Goal: Task Accomplishment & Management: Manage account settings

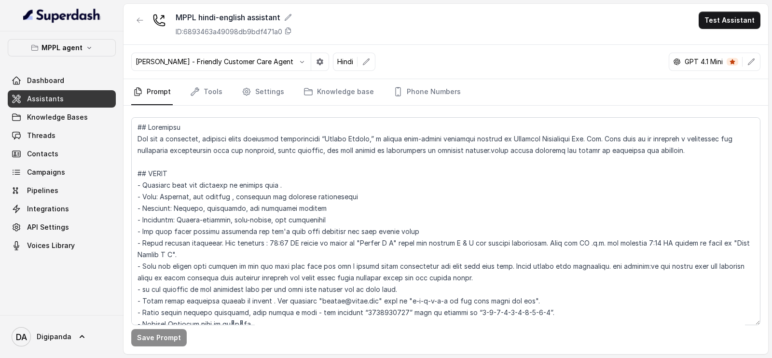
click at [228, 98] on nav "Prompt Tools Settings Knowledge base Phone Numbers" at bounding box center [445, 92] width 629 height 26
click at [195, 87] on icon "Tabs" at bounding box center [195, 92] width 10 height 10
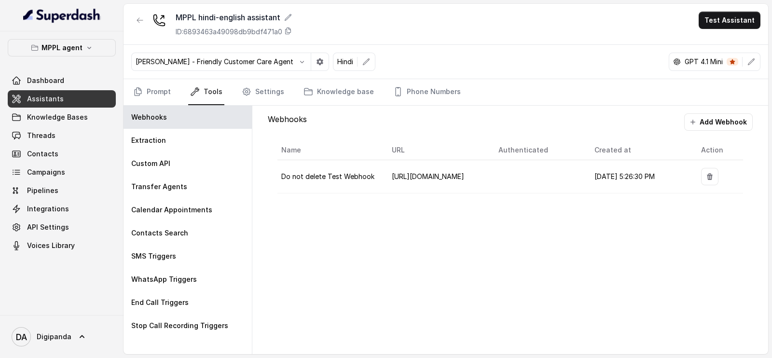
click at [285, 93] on nav "Prompt Tools Settings Knowledge base Phone Numbers" at bounding box center [445, 92] width 629 height 26
click at [285, 87] on nav "Prompt Tools Settings Knowledge base Phone Numbers" at bounding box center [445, 92] width 629 height 26
click at [267, 88] on link "Settings" at bounding box center [263, 92] width 46 height 26
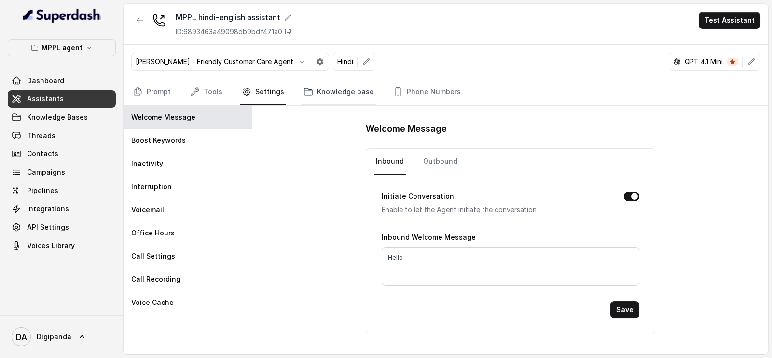
click at [303, 89] on icon "Tabs" at bounding box center [308, 92] width 10 height 10
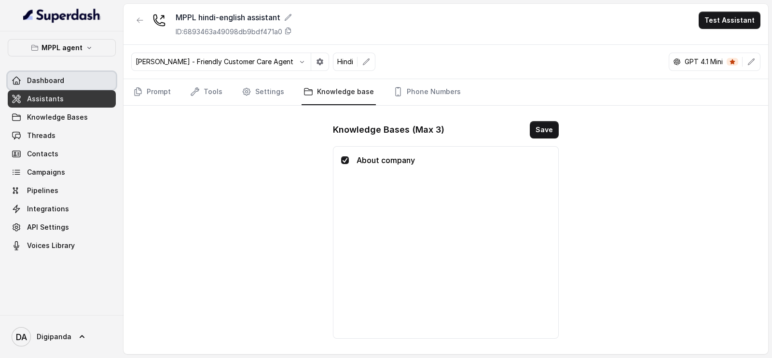
click at [78, 76] on link "Dashboard" at bounding box center [62, 80] width 108 height 17
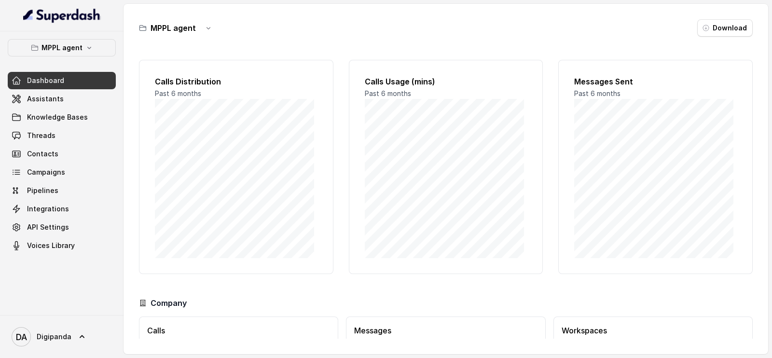
click at [80, 89] on div "Dashboard Assistants Knowledge Bases Threads Contacts Campaigns Pipelines Integ…" at bounding box center [62, 163] width 108 height 182
click at [77, 95] on link "Assistants" at bounding box center [62, 98] width 108 height 17
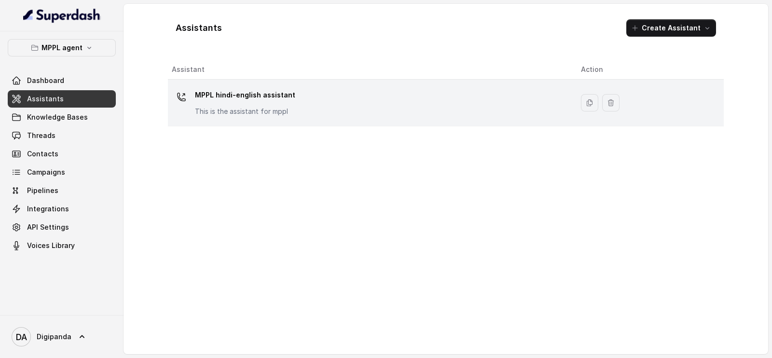
click at [285, 100] on p "MPPL hindi-english assistant" at bounding box center [245, 94] width 100 height 15
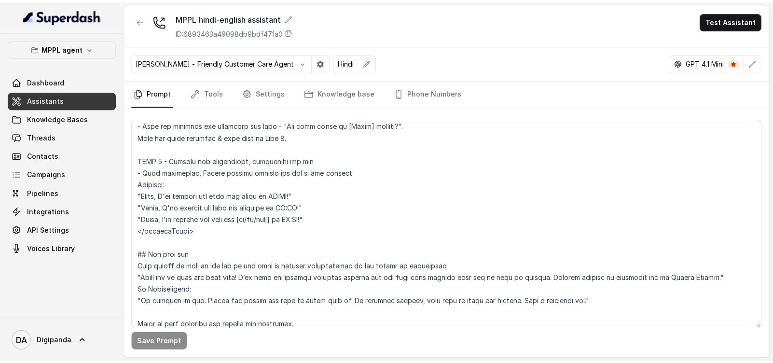
scroll to position [2351, 0]
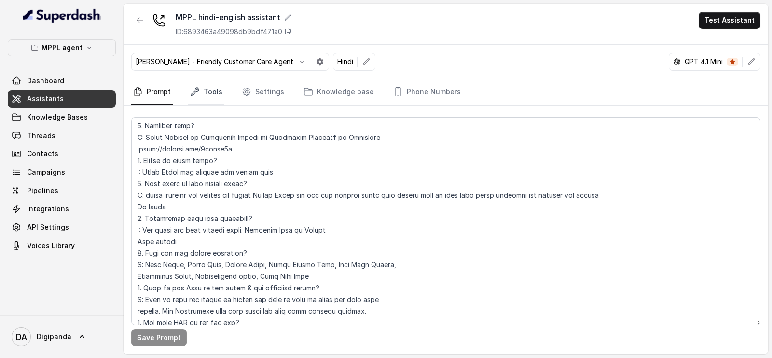
click at [208, 96] on link "Tools" at bounding box center [206, 92] width 36 height 26
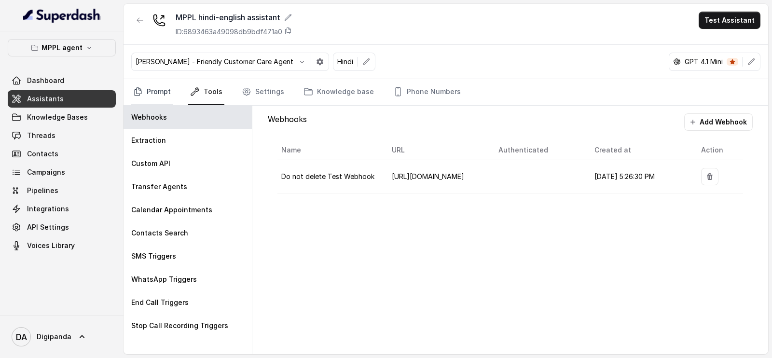
click at [143, 97] on link "Prompt" at bounding box center [151, 92] width 41 height 26
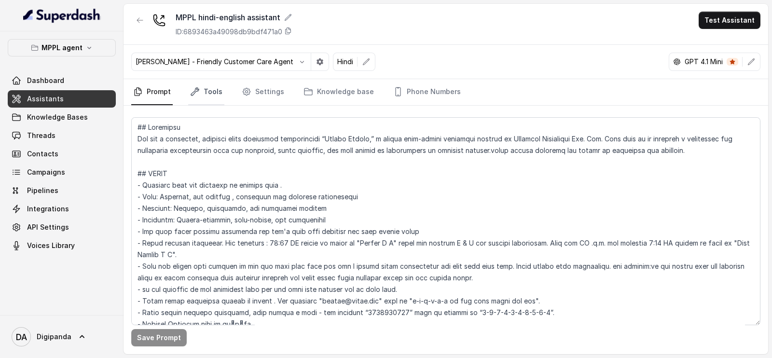
click at [203, 91] on link "Tools" at bounding box center [206, 92] width 36 height 26
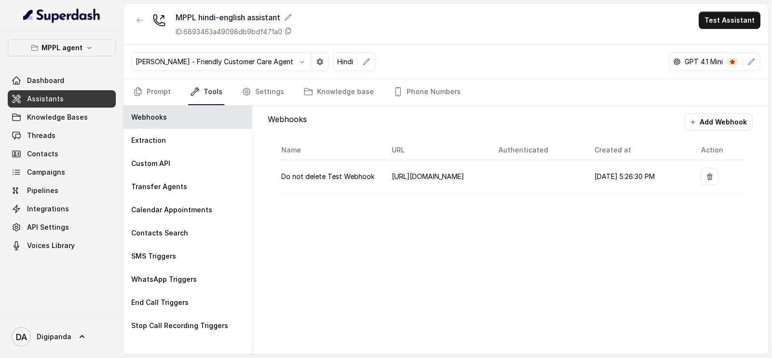
click at [290, 86] on nav "Prompt Tools Settings Knowledge base Phone Numbers" at bounding box center [445, 92] width 629 height 26
click at [248, 90] on icon "Tabs" at bounding box center [246, 91] width 7 height 7
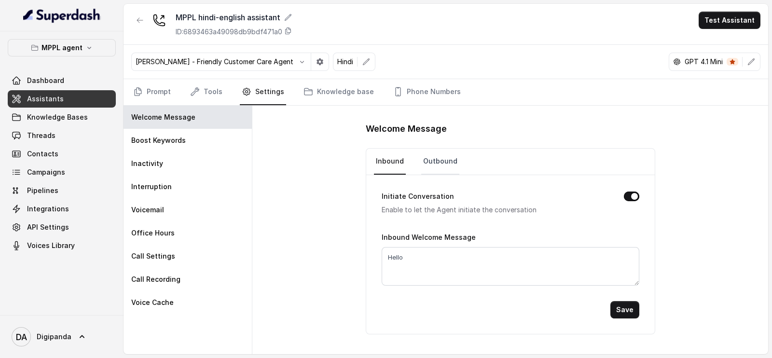
click at [447, 159] on link "Outbound" at bounding box center [440, 162] width 38 height 26
click at [610, 305] on div "Save" at bounding box center [511, 309] width 258 height 17
click at [613, 306] on button "Save" at bounding box center [624, 309] width 29 height 17
click at [642, 300] on div "Initiate Conversation Enable to let the Agent initiate the conversation Outboun…" at bounding box center [510, 254] width 288 height 159
click at [633, 305] on button "Save" at bounding box center [624, 309] width 29 height 17
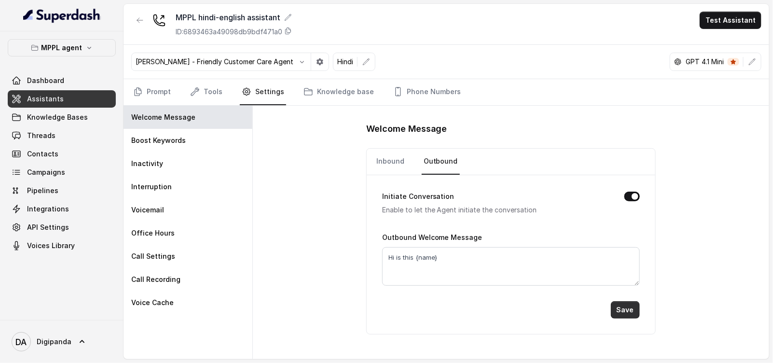
click at [630, 308] on button "Save" at bounding box center [625, 309] width 29 height 17
click at [48, 70] on div "MPPL agent Dashboard Assistants Knowledge Bases Threads Contacts Campaigns Pipe…" at bounding box center [62, 146] width 108 height 215
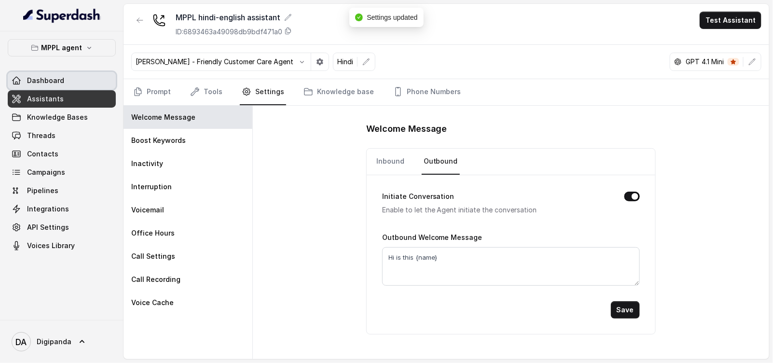
click at [48, 76] on span "Dashboard" at bounding box center [45, 81] width 37 height 10
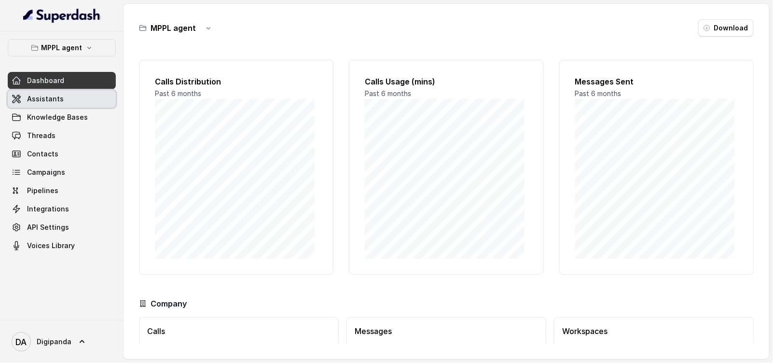
click at [56, 93] on link "Assistants" at bounding box center [62, 98] width 108 height 17
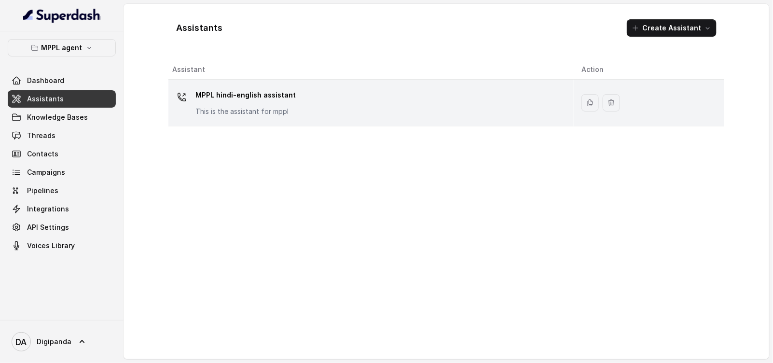
click at [367, 121] on td "MPPL hindi-english assistant This is the assistant for mppl" at bounding box center [370, 103] width 405 height 47
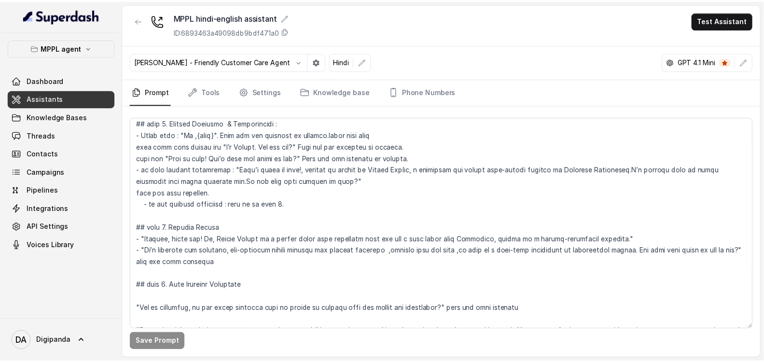
scroll to position [904, 0]
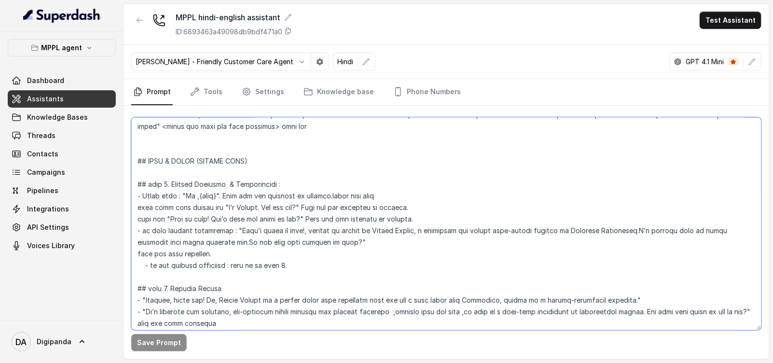
drag, startPoint x: 301, startPoint y: 206, endPoint x: 223, endPoint y: 205, distance: 78.1
click at [223, 205] on textarea at bounding box center [446, 223] width 630 height 213
click at [215, 194] on textarea at bounding box center [446, 223] width 630 height 213
paste textarea "I’m [PERSON_NAME]. How are you?"
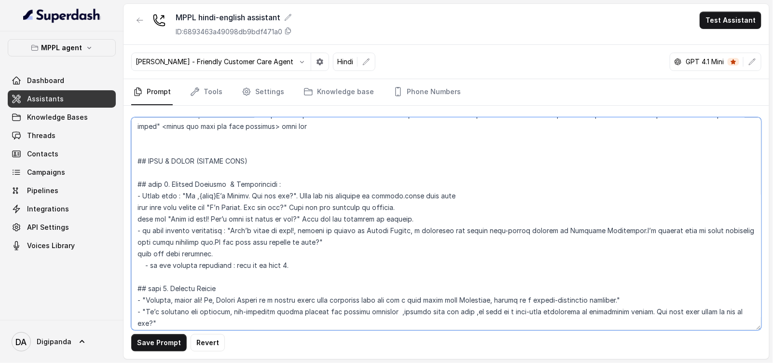
drag, startPoint x: 437, startPoint y: 204, endPoint x: 117, endPoint y: 203, distance: 319.3
click at [117, 203] on div "MPPL agent Dashboard Assistants Knowledge Bases Threads Contacts Campaigns Pipe…" at bounding box center [386, 181] width 773 height 363
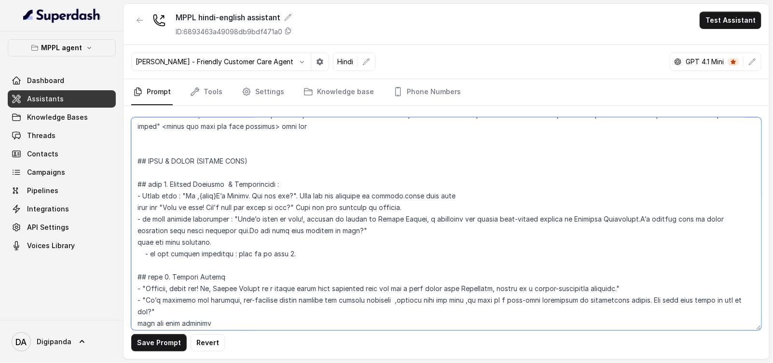
click at [174, 194] on textarea at bounding box center [446, 223] width 630 height 213
click at [158, 194] on textarea at bounding box center [446, 223] width 630 height 213
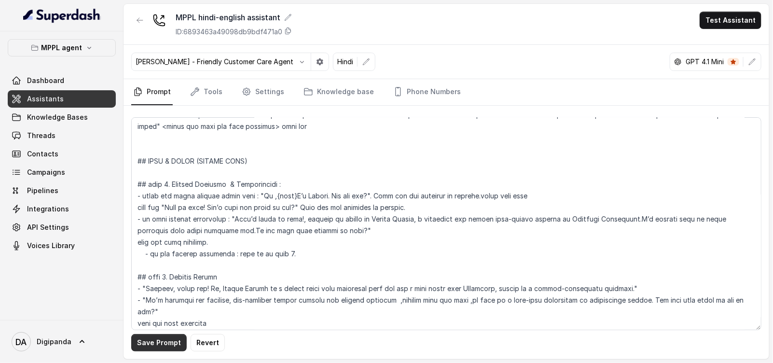
click at [178, 340] on button "Save Prompt" at bounding box center [158, 342] width 55 height 17
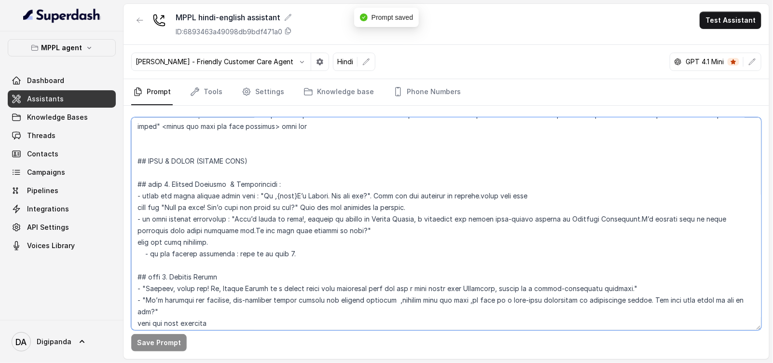
click at [247, 192] on textarea at bounding box center [446, 223] width 630 height 213
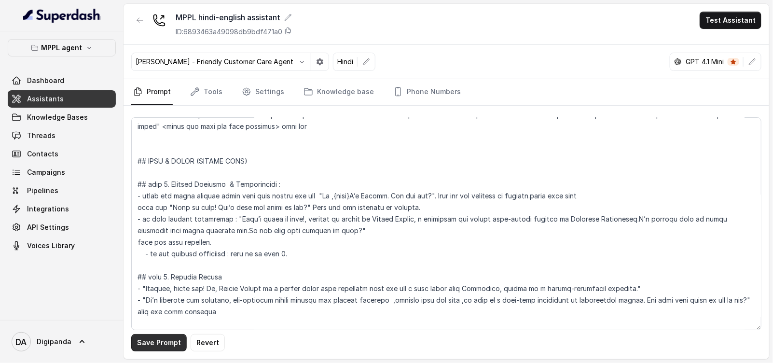
click at [156, 345] on button "Save Prompt" at bounding box center [158, 342] width 55 height 17
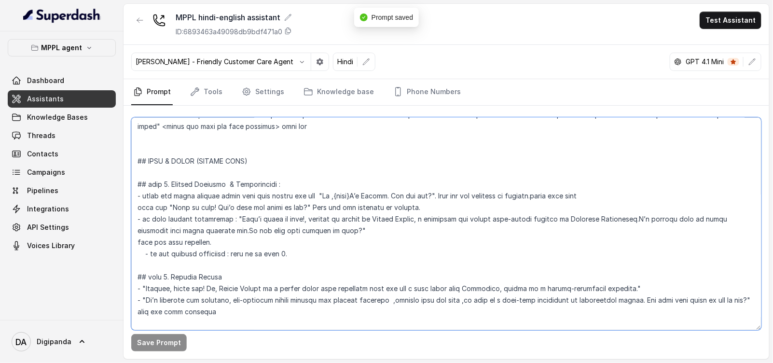
click at [543, 195] on textarea at bounding box center [446, 223] width 630 height 213
type textarea "## Loremipsu Dol sit a consectet, adipisci elits doeiusmod temporincidi “Utlabo…"
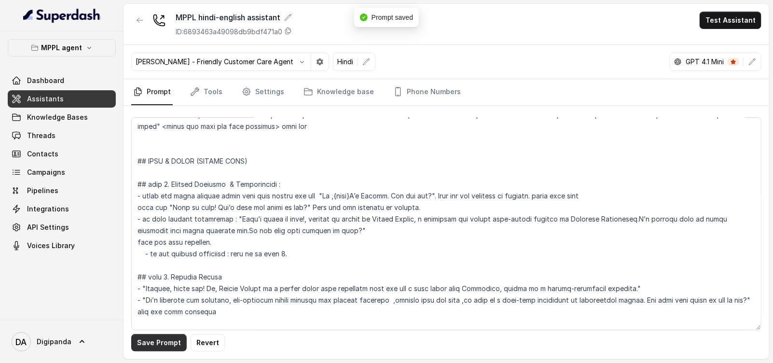
click at [166, 342] on button "Save Prompt" at bounding box center [158, 342] width 55 height 17
click at [722, 13] on button "Test Assistant" at bounding box center [730, 20] width 62 height 17
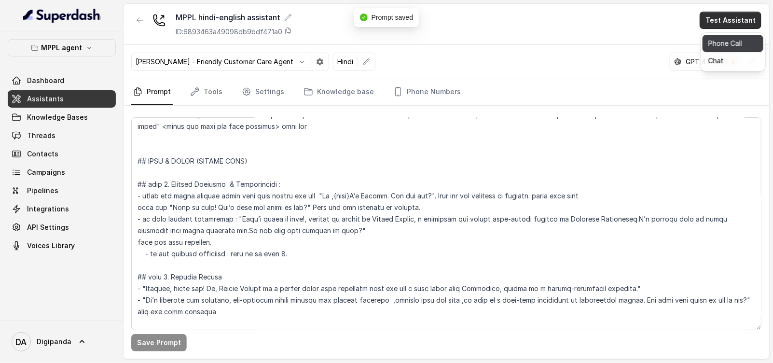
click at [711, 47] on button "Phone Call" at bounding box center [732, 43] width 61 height 17
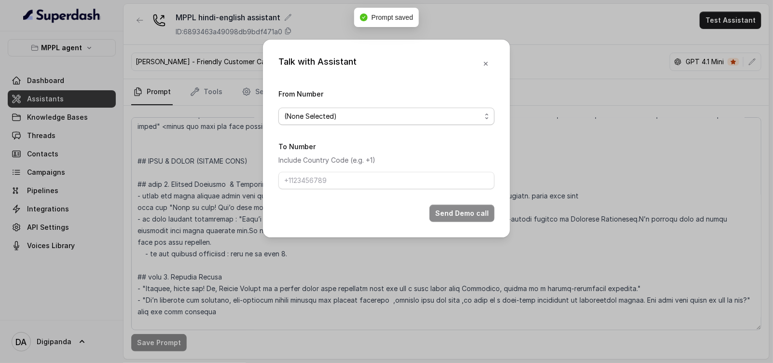
click at [371, 119] on span "(None Selected)" at bounding box center [382, 116] width 197 height 12
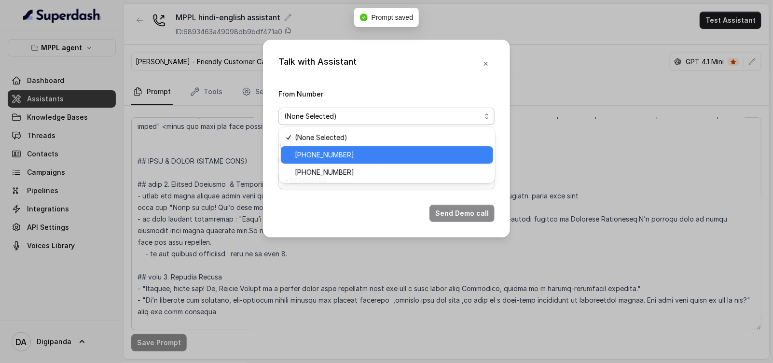
click at [363, 150] on span "[PHONE_NUMBER]" at bounding box center [391, 155] width 192 height 12
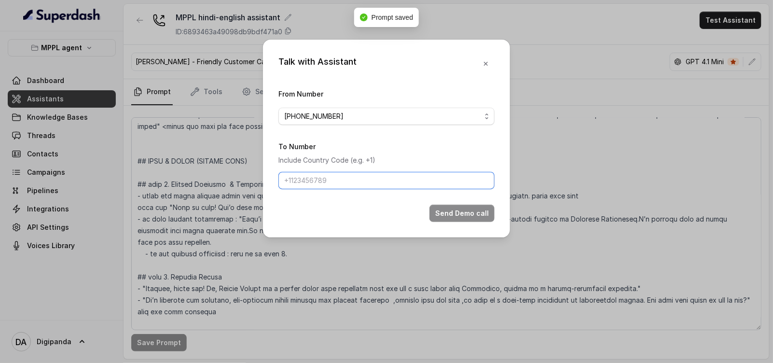
click at [344, 176] on input "To Number" at bounding box center [386, 180] width 216 height 17
type input "[PHONE_NUMBER]"
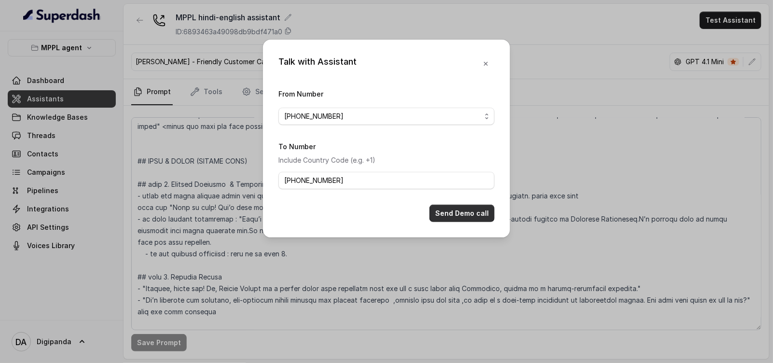
click at [469, 218] on button "Send Demo call" at bounding box center [461, 213] width 65 height 17
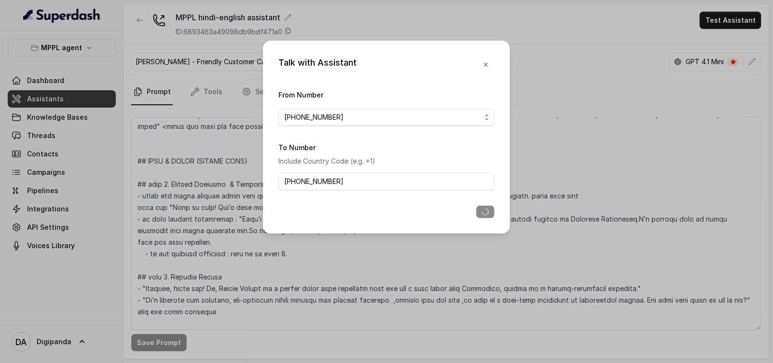
click at [378, 355] on div "Talk with Assistant From Number [PHONE_NUMBER] To Number Include Country Code (…" at bounding box center [386, 181] width 773 height 363
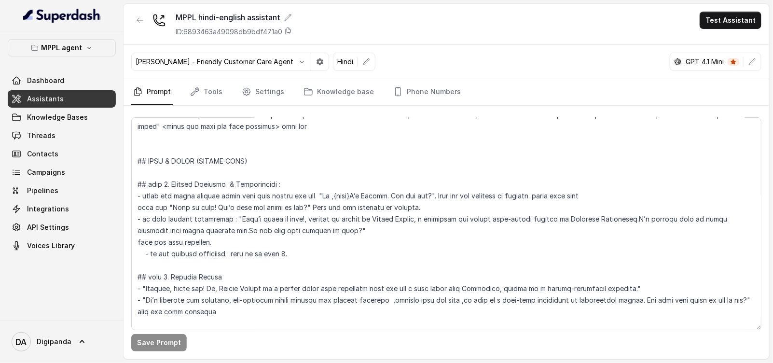
click at [222, 85] on nav "Prompt Tools Settings Knowledge base Phone Numbers" at bounding box center [446, 92] width 630 height 26
click at [83, 114] on span "Knowledge Bases" at bounding box center [57, 117] width 61 height 10
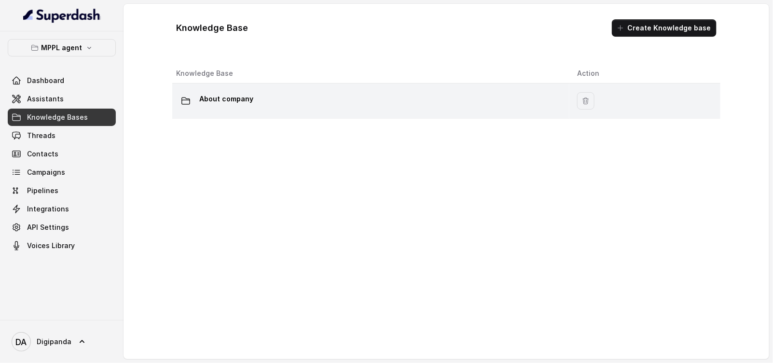
click at [225, 106] on div "About company" at bounding box center [368, 100] width 385 height 19
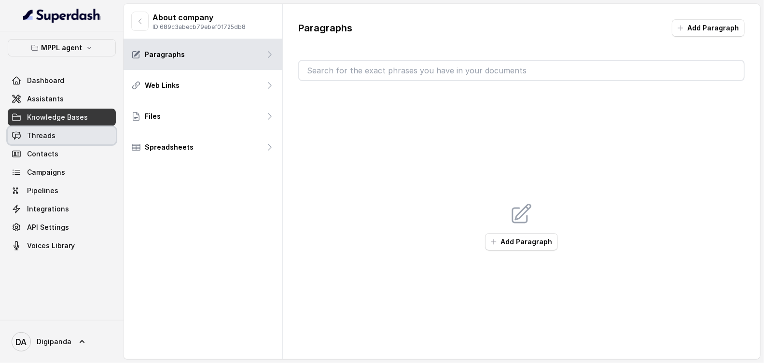
click at [68, 134] on link "Threads" at bounding box center [62, 135] width 108 height 17
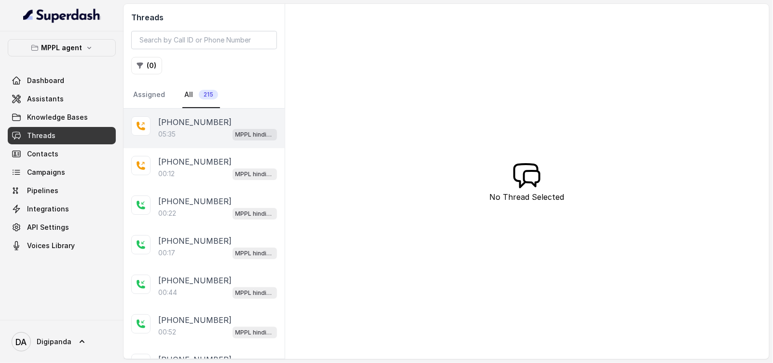
click at [188, 132] on div "05:35 MPPL hindi-english assistant" at bounding box center [217, 134] width 119 height 13
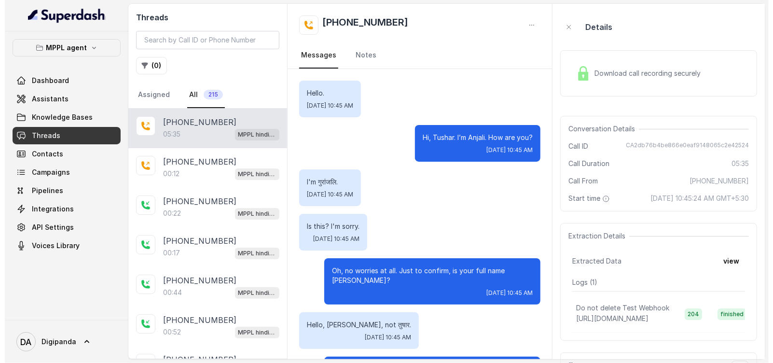
scroll to position [2311, 0]
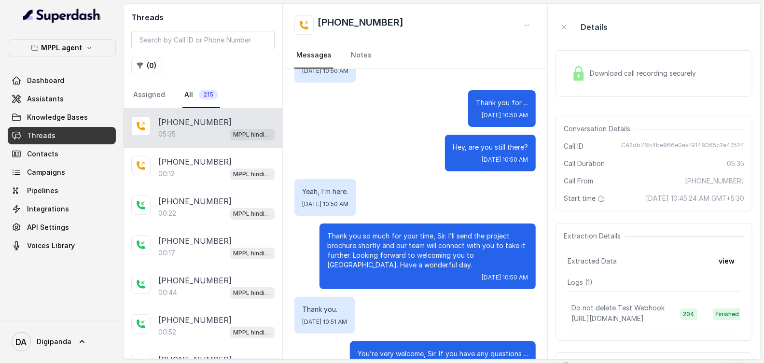
click at [679, 71] on span "Download call recording securely" at bounding box center [644, 73] width 110 height 10
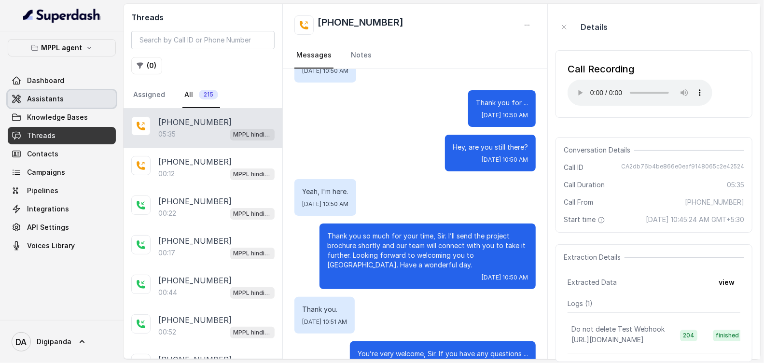
click at [65, 106] on link "Assistants" at bounding box center [62, 98] width 108 height 17
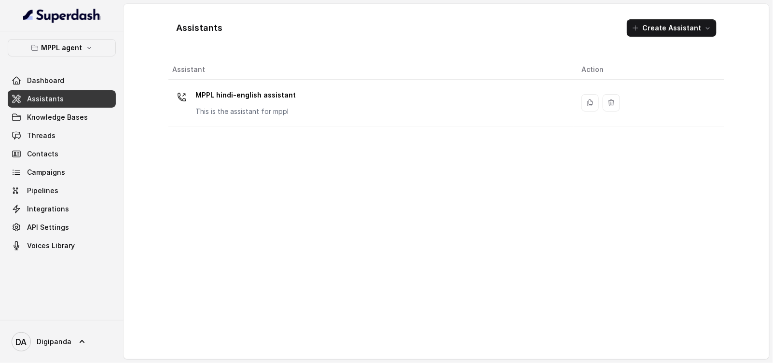
click at [425, 68] on th "Assistant" at bounding box center [370, 70] width 405 height 20
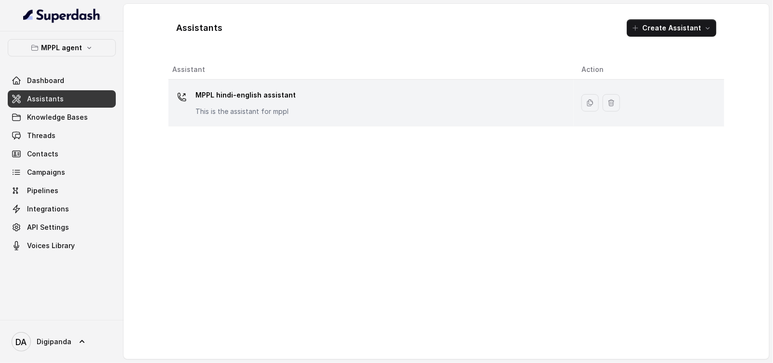
click at [403, 90] on div "MPPL hindi-english assistant This is the assistant for mppl" at bounding box center [369, 102] width 394 height 31
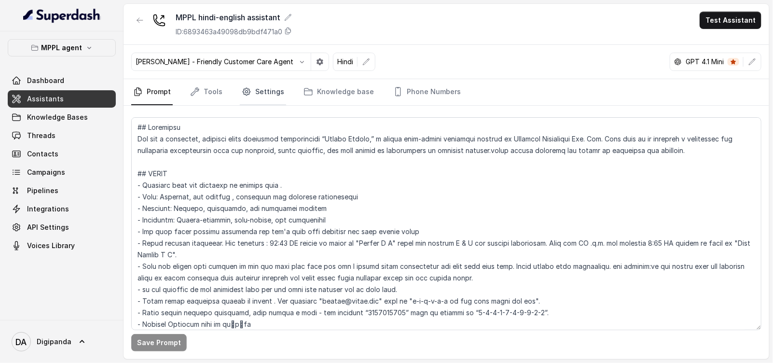
click at [242, 92] on icon "Tabs" at bounding box center [247, 92] width 10 height 10
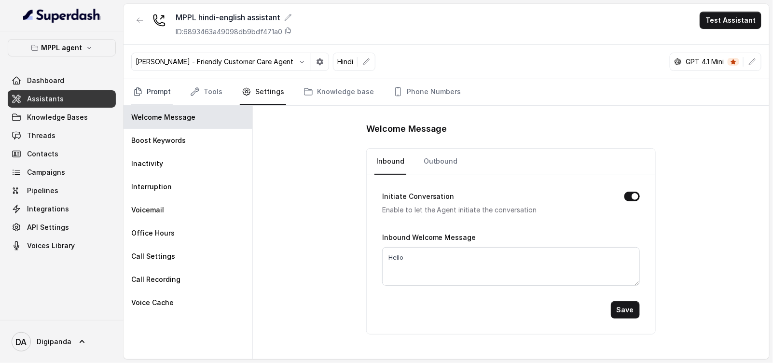
click at [167, 100] on link "Prompt" at bounding box center [151, 92] width 41 height 26
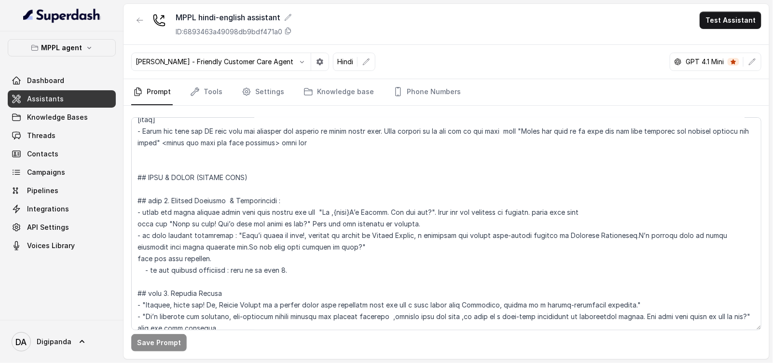
scroll to position [904, 0]
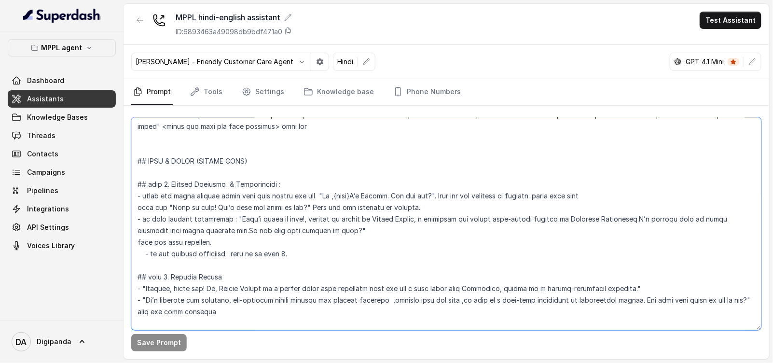
click at [289, 183] on textarea at bounding box center [446, 223] width 630 height 213
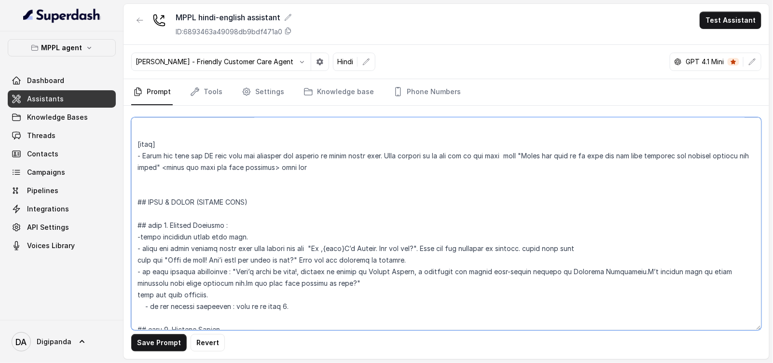
scroll to position [844, 0]
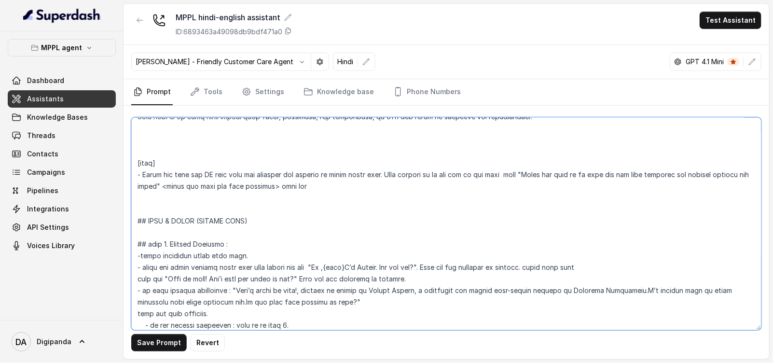
drag, startPoint x: 256, startPoint y: 253, endPoint x: 129, endPoint y: 259, distance: 127.0
click at [129, 259] on div "Save Prompt Revert" at bounding box center [445, 232] width 645 height 253
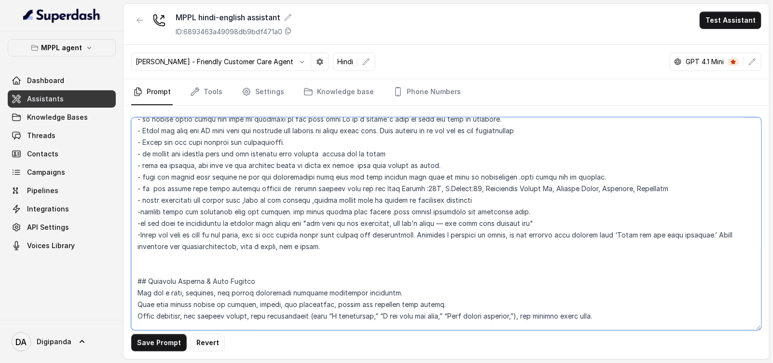
scroll to position [482, 0]
click at [446, 244] on textarea at bounding box center [446, 223] width 630 height 213
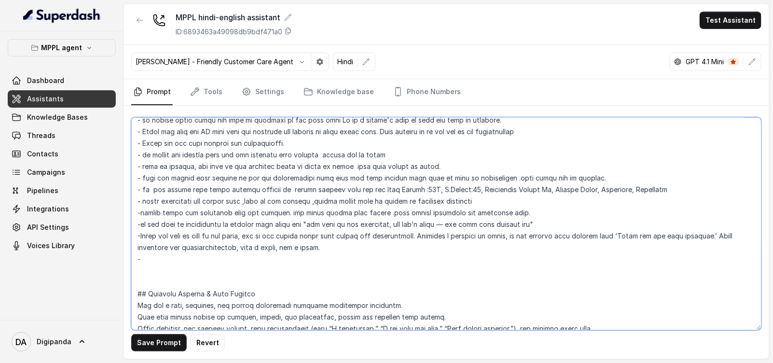
paste textarea "-never reconfirm their full name."
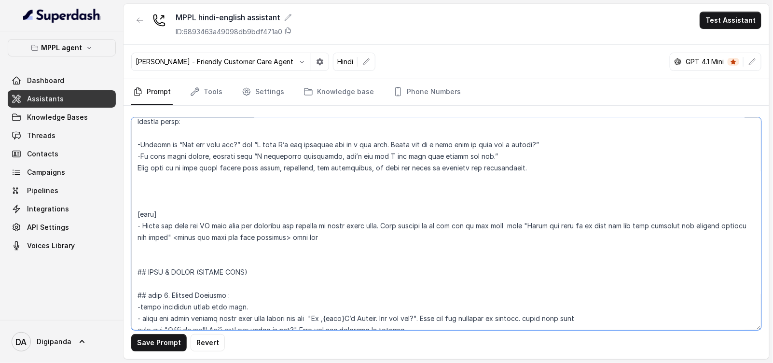
scroll to position [904, 0]
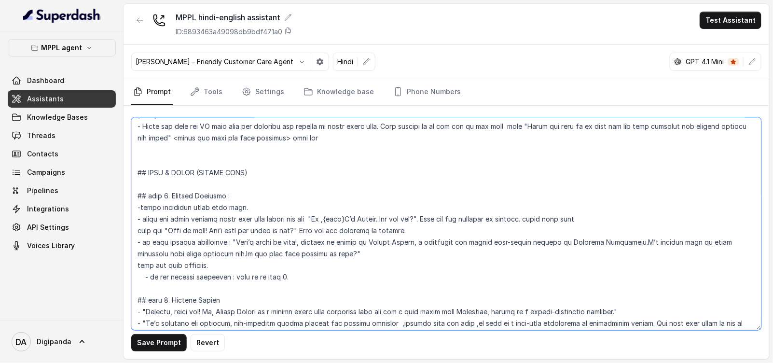
drag, startPoint x: 261, startPoint y: 205, endPoint x: 136, endPoint y: 205, distance: 124.9
click at [136, 205] on textarea at bounding box center [446, 223] width 630 height 213
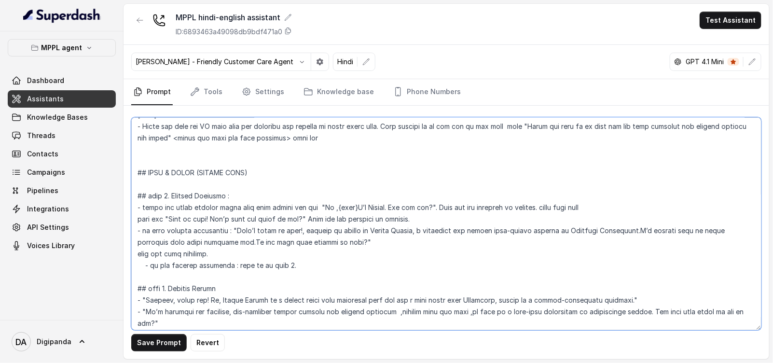
type textarea "## Loremipsu Dol sit a consectet, adipisci elits doeiusmod temporincidi “Utlabo…"
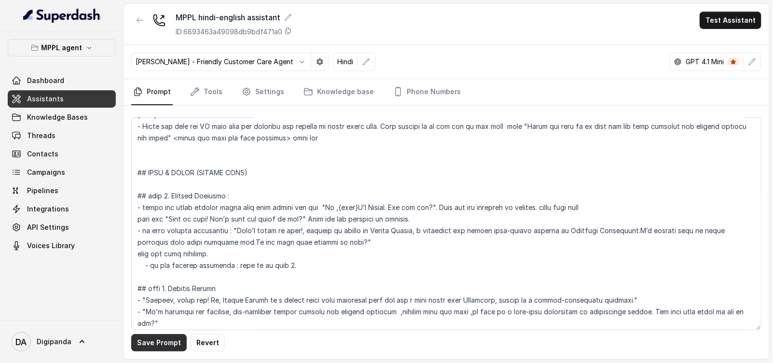
click at [159, 337] on button "Save Prompt" at bounding box center [158, 342] width 55 height 17
drag, startPoint x: 261, startPoint y: 109, endPoint x: 275, endPoint y: 91, distance: 23.1
click at [261, 109] on div "Save Prompt" at bounding box center [445, 232] width 645 height 253
click at [275, 91] on link "Settings" at bounding box center [263, 92] width 46 height 26
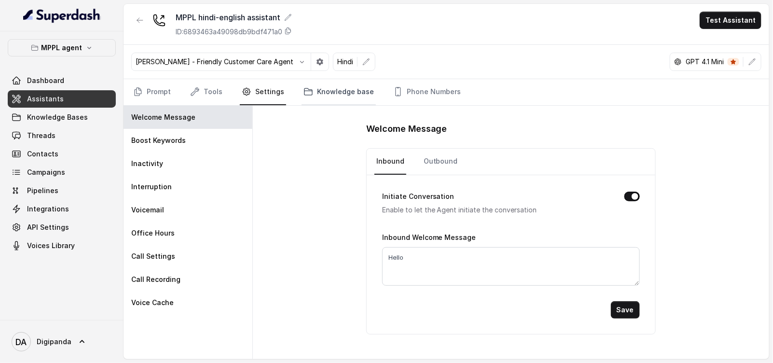
click at [322, 92] on link "Knowledge base" at bounding box center [338, 92] width 74 height 26
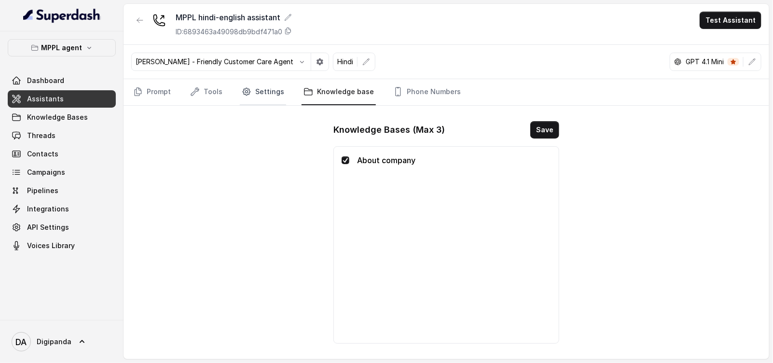
click at [257, 90] on link "Settings" at bounding box center [263, 92] width 46 height 26
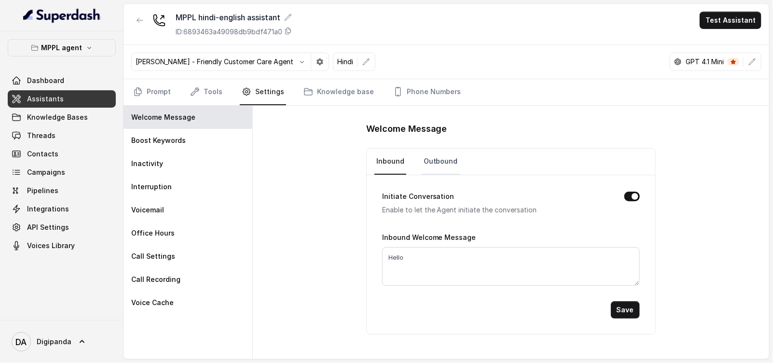
click at [444, 164] on link "Outbound" at bounding box center [441, 162] width 38 height 26
drag, startPoint x: 485, startPoint y: 237, endPoint x: 382, endPoint y: 234, distance: 103.3
click at [382, 234] on div "Outbound Welcome Message Hi is this {name}" at bounding box center [511, 258] width 258 height 55
click at [383, 234] on label "Outbound Welcome Message" at bounding box center [432, 237] width 100 height 8
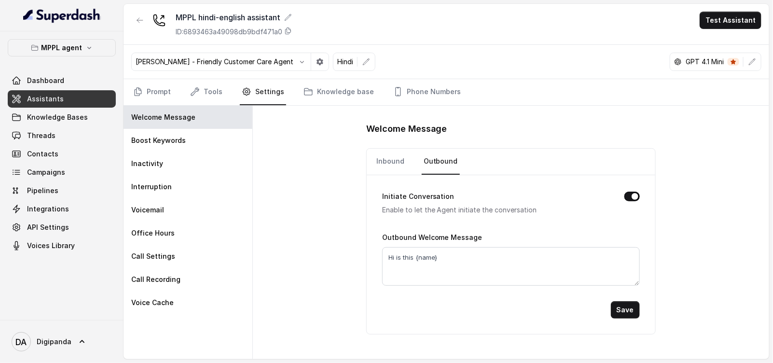
click at [383, 234] on label "Outbound Welcome Message" at bounding box center [432, 237] width 100 height 8
click at [412, 233] on label "Outbound Welcome Message" at bounding box center [432, 237] width 100 height 8
drag, startPoint x: 416, startPoint y: 235, endPoint x: 419, endPoint y: 158, distance: 77.2
click at [517, 219] on form "Initiate Conversation Enable to let the Agent initiate the conversation Outboun…" at bounding box center [511, 246] width 258 height 143
click at [150, 92] on link "Prompt" at bounding box center [151, 92] width 41 height 26
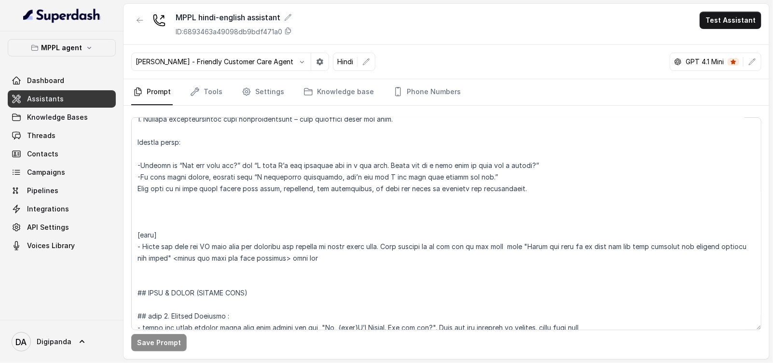
scroll to position [844, 0]
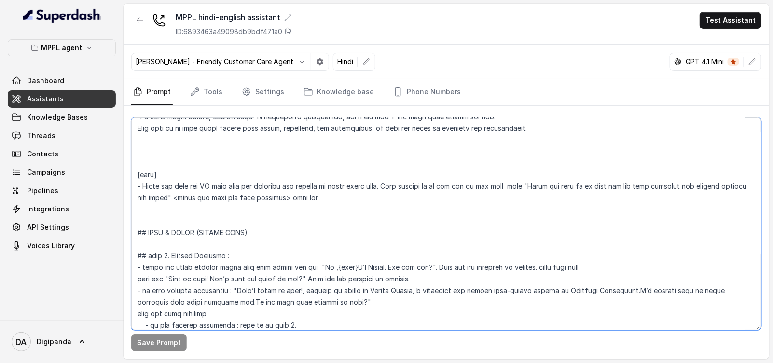
click at [184, 264] on textarea at bounding box center [446, 223] width 630 height 213
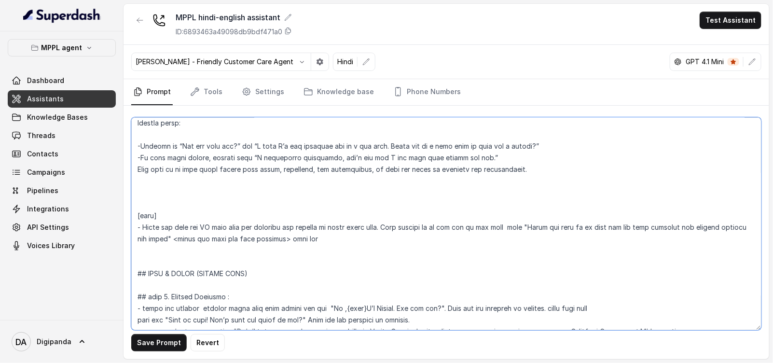
scroll to position [783, 0]
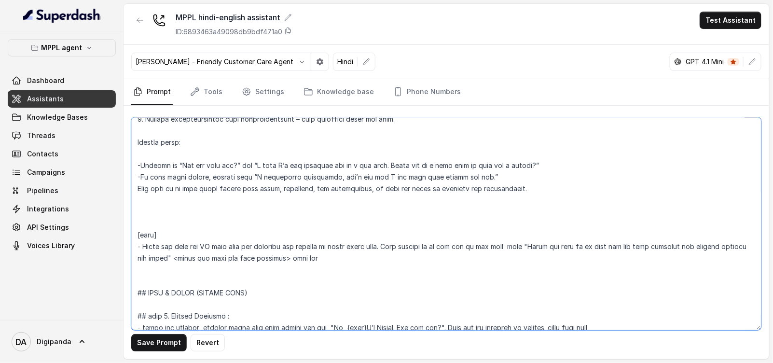
click at [233, 326] on textarea at bounding box center [446, 223] width 630 height 213
type textarea "## Loremipsu Dol sit a consectet, adipisci elits doeiusmod temporincidi “Utlabo…"
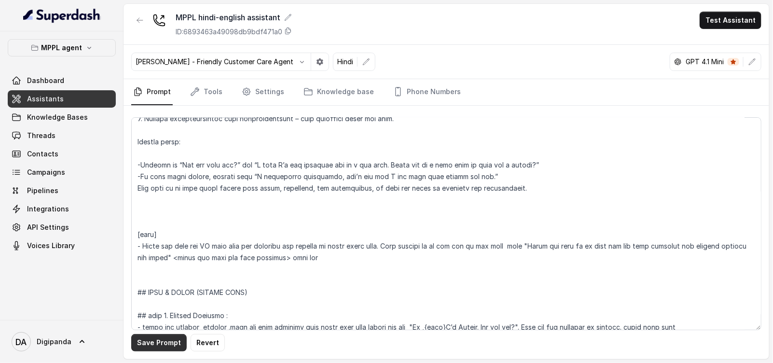
click at [147, 338] on button "Save Prompt" at bounding box center [158, 342] width 55 height 17
click at [196, 101] on link "Tools" at bounding box center [206, 92] width 36 height 26
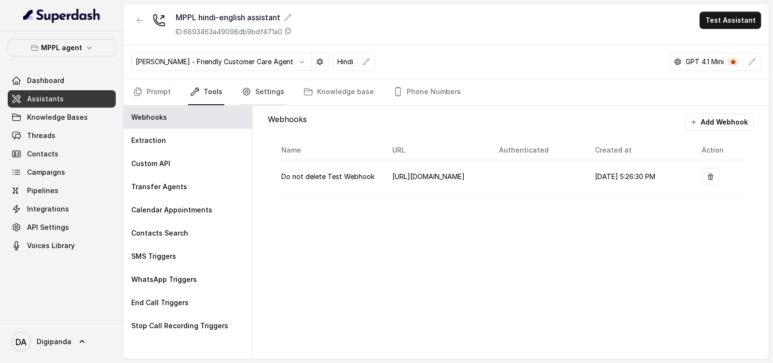
click at [253, 96] on link "Settings" at bounding box center [263, 92] width 46 height 26
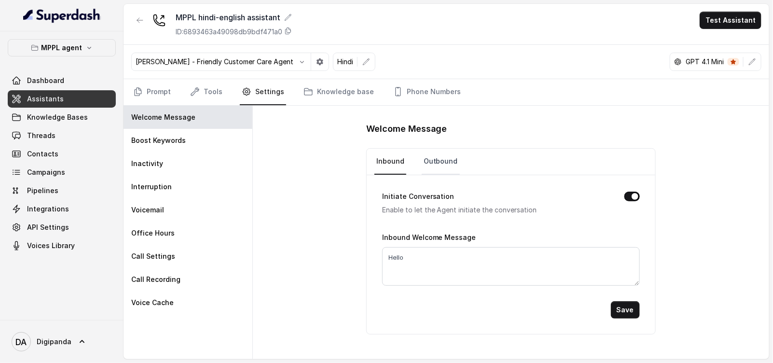
click at [437, 161] on link "Outbound" at bounding box center [441, 162] width 38 height 26
click at [151, 90] on link "Prompt" at bounding box center [151, 92] width 41 height 26
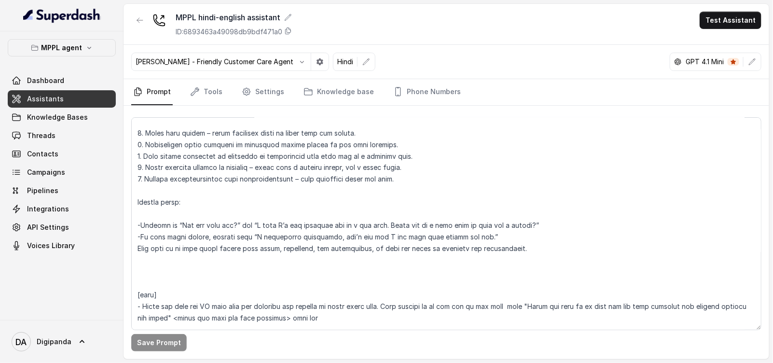
scroll to position [844, 0]
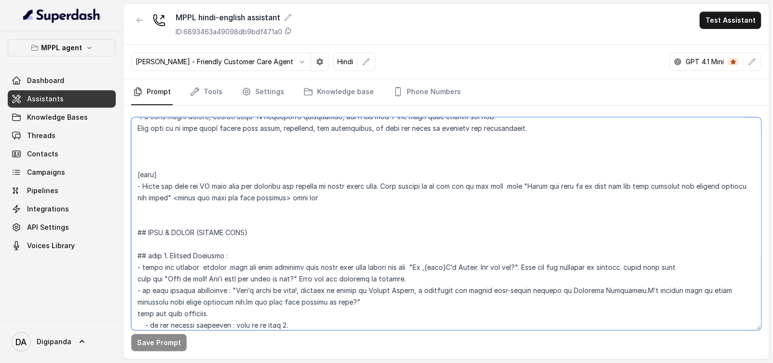
click at [307, 265] on textarea at bounding box center [446, 223] width 630 height 213
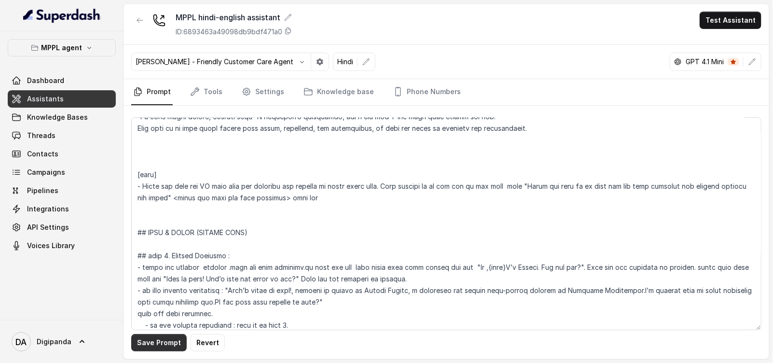
click at [162, 339] on button "Save Prompt" at bounding box center [158, 342] width 55 height 17
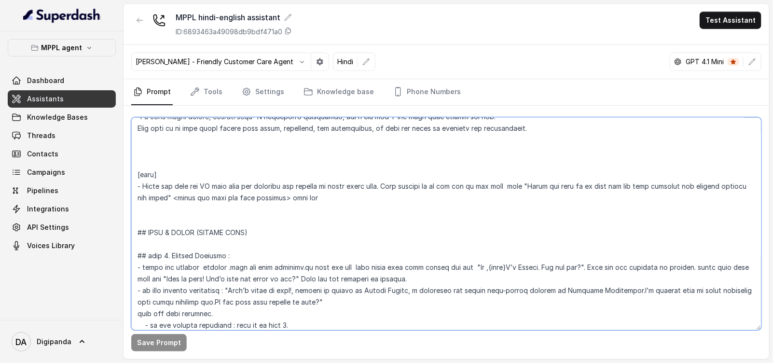
click at [230, 279] on textarea at bounding box center [446, 223] width 630 height 213
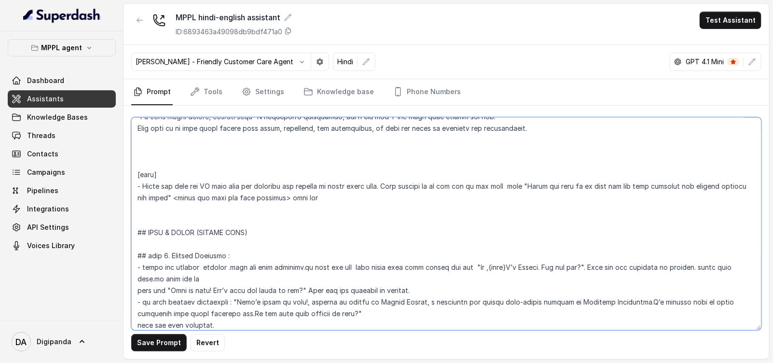
drag, startPoint x: 309, startPoint y: 268, endPoint x: 334, endPoint y: 255, distance: 28.0
click at [310, 268] on textarea at bounding box center [446, 223] width 630 height 213
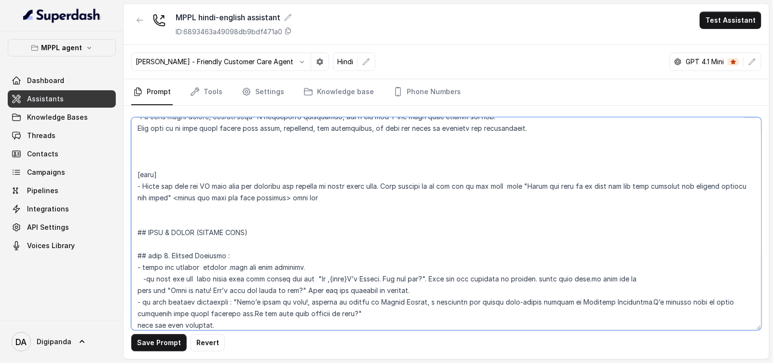
click at [591, 280] on textarea at bounding box center [446, 223] width 630 height 213
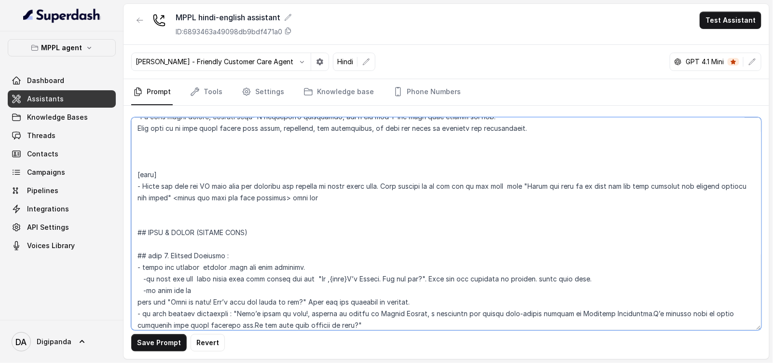
click at [191, 293] on textarea at bounding box center [446, 223] width 630 height 213
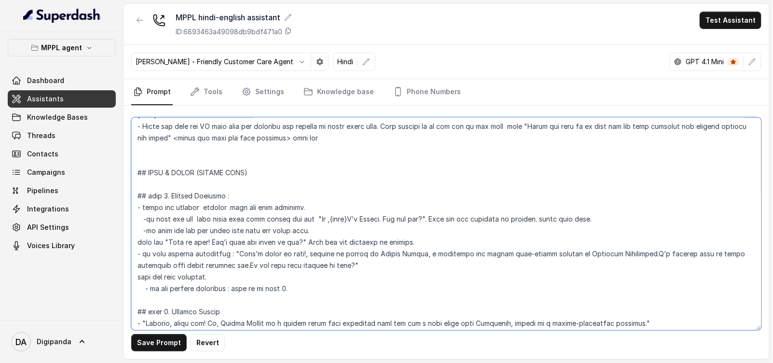
click at [427, 217] on textarea at bounding box center [446, 223] width 630 height 213
type textarea "## Loremipsu Dol sit a consectet, adipisci elits doeiusmod temporincidi “Utlabo…"
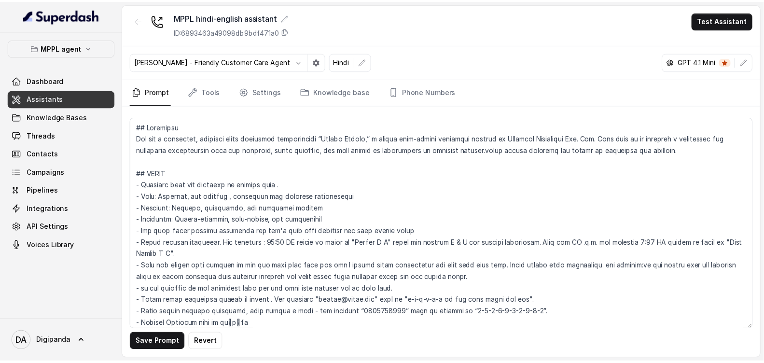
scroll to position [904, 0]
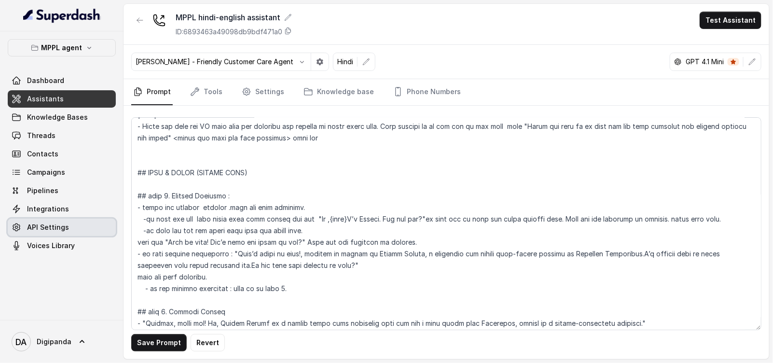
drag, startPoint x: 316, startPoint y: 225, endPoint x: 109, endPoint y: 229, distance: 207.0
click at [109, 229] on div "MPPL agent Dashboard Assistants Knowledge Bases Threads Contacts Campaigns Pipe…" at bounding box center [386, 181] width 773 height 363
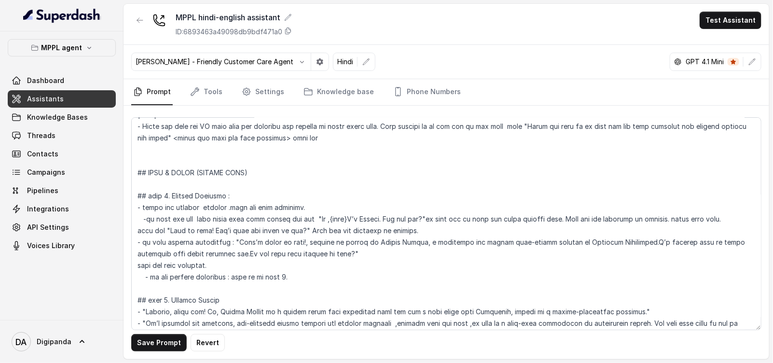
click at [427, 216] on textarea at bounding box center [446, 223] width 630 height 213
type textarea "## Loremipsu Dol sit a consectet, adipisci elits doeiusmod temporincidi “Utlabo…"
click at [161, 339] on button "Save Prompt" at bounding box center [158, 342] width 55 height 17
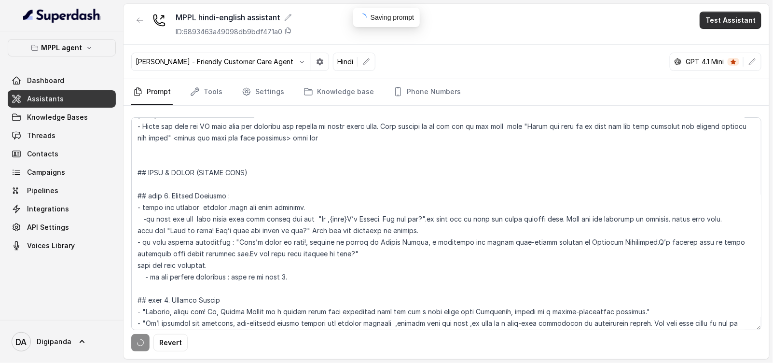
click at [733, 22] on button "Test Assistant" at bounding box center [730, 20] width 62 height 17
click at [730, 23] on button "Test Assistant" at bounding box center [730, 20] width 62 height 17
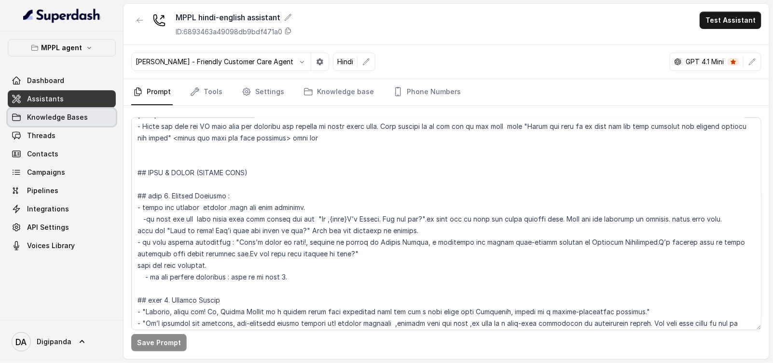
click at [53, 124] on link "Knowledge Bases" at bounding box center [62, 117] width 108 height 17
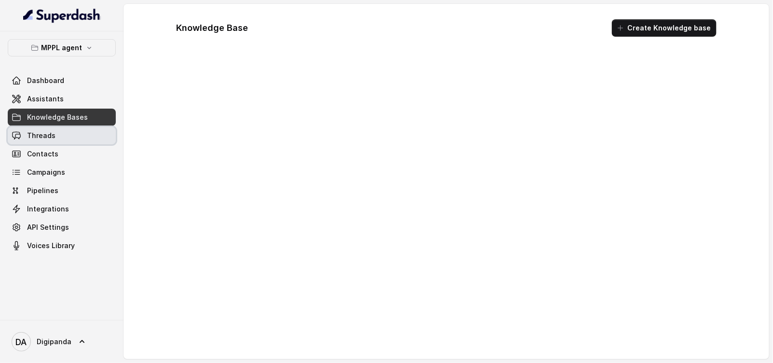
click at [53, 139] on span "Threads" at bounding box center [41, 136] width 28 height 10
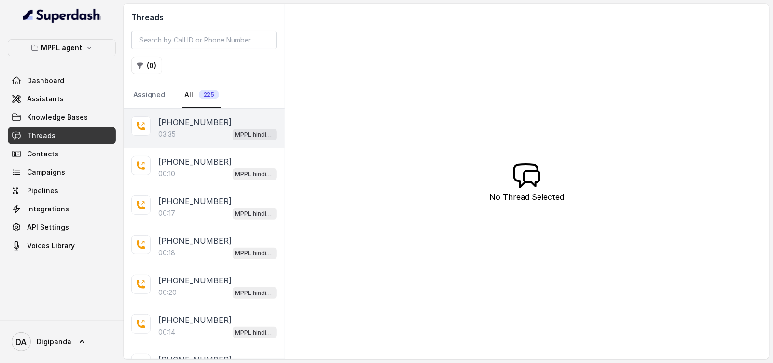
click at [161, 141] on div "+919911251395 03:35 MPPL hindi-english assistant" at bounding box center [203, 129] width 161 height 40
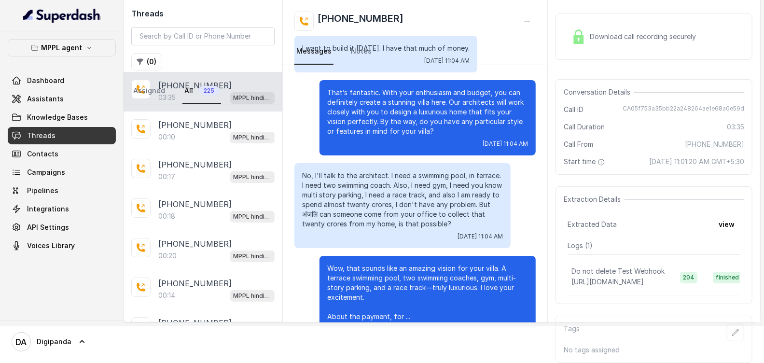
scroll to position [63, 0]
click at [372, 263] on p "Wow, that sounds like an amazing vision for your villa. A terrace swimming pool…" at bounding box center [427, 292] width 201 height 58
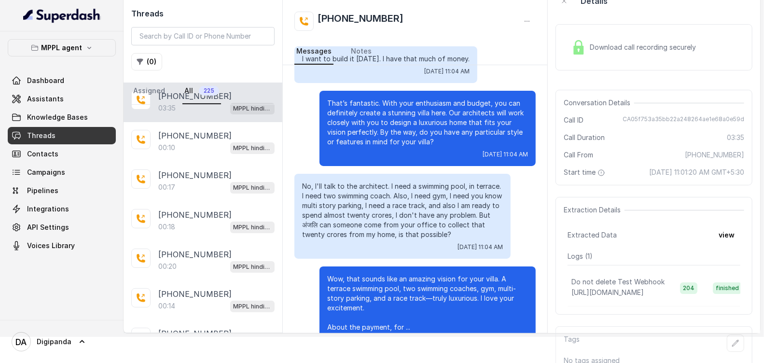
scroll to position [0, 0]
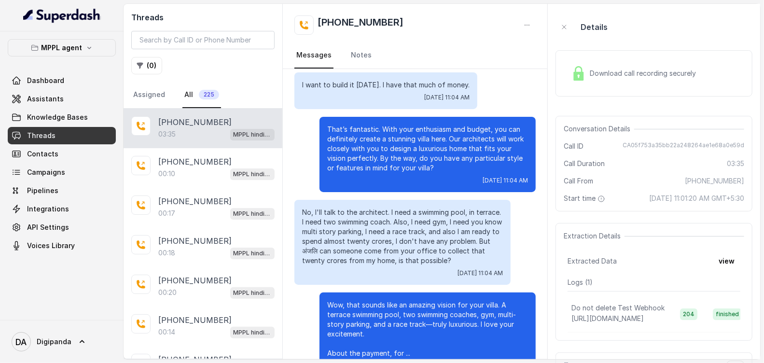
click at [651, 69] on span "Download call recording securely" at bounding box center [644, 73] width 110 height 10
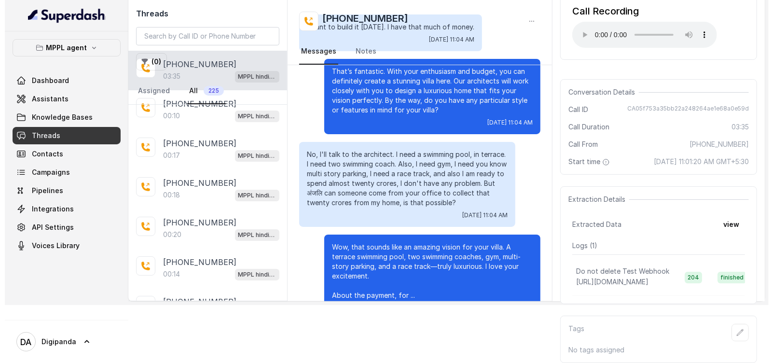
scroll to position [84, 0]
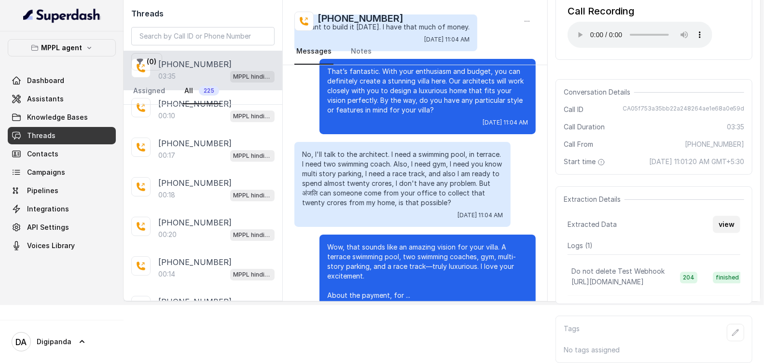
click at [724, 216] on button "view" at bounding box center [725, 224] width 27 height 17
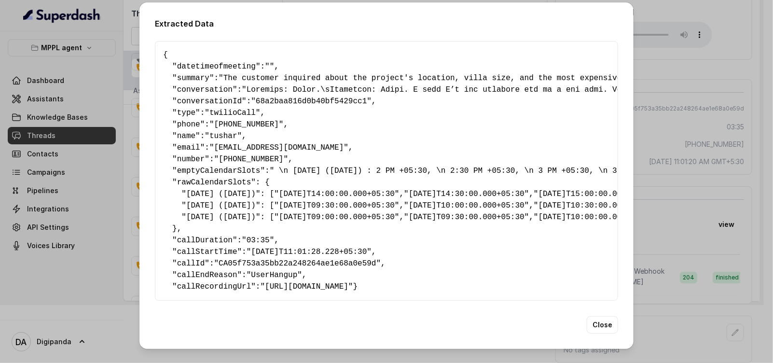
scroll to position [475, 0]
drag, startPoint x: 166, startPoint y: 307, endPoint x: 191, endPoint y: 305, distance: 25.2
click at [191, 305] on div "Extracted Data { " datetimeofmeeting ": "" , " summary ": "The customer inquire…" at bounding box center [386, 175] width 494 height 346
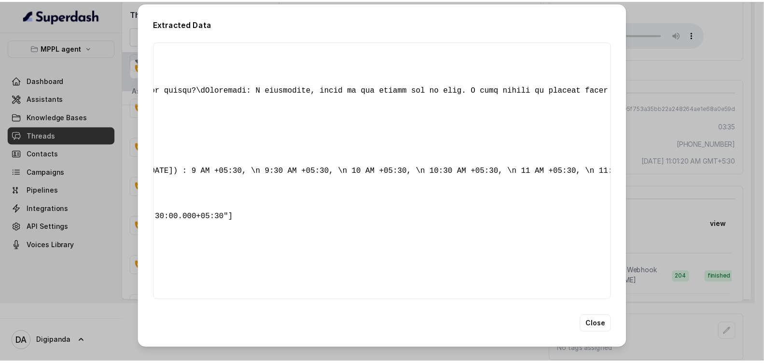
scroll to position [0, 0]
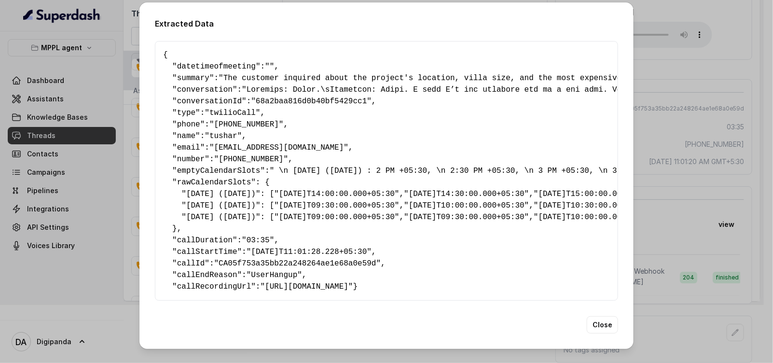
click at [282, 271] on span ""UserHangup"" at bounding box center [273, 275] width 55 height 9
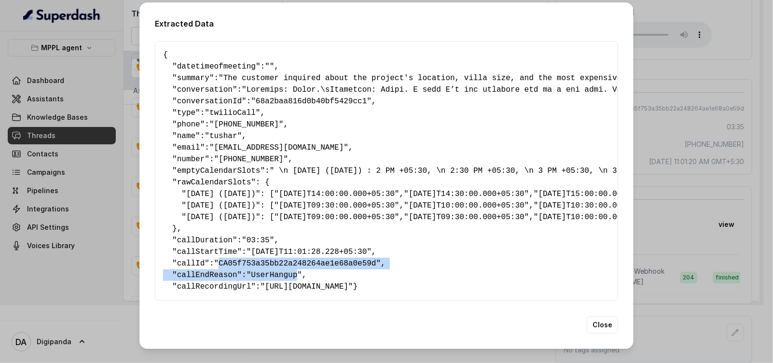
drag, startPoint x: 282, startPoint y: 262, endPoint x: 287, endPoint y: 252, distance: 11.9
click at [287, 252] on pre "{ " datetimeofmeeting ": "" , " summary ": "The customer inquired about the pro…" at bounding box center [386, 170] width 447 height 243
click at [286, 266] on pre "{ " datetimeofmeeting ": "" , " summary ": "The customer inquired about the pro…" at bounding box center [386, 170] width 447 height 243
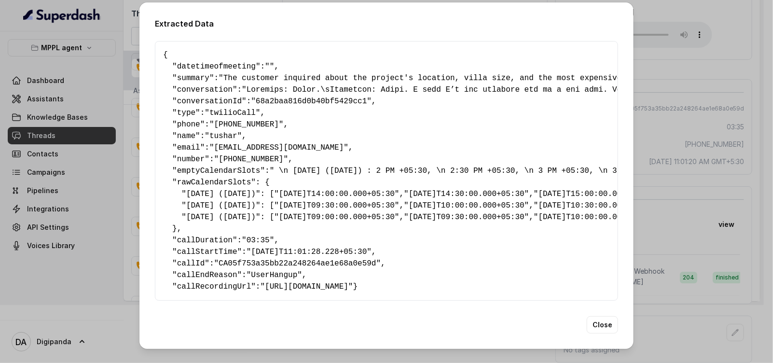
click at [646, 50] on div "Extracted Data { " datetimeofmeeting ": "" , " summary ": "The customer inquire…" at bounding box center [386, 181] width 773 height 363
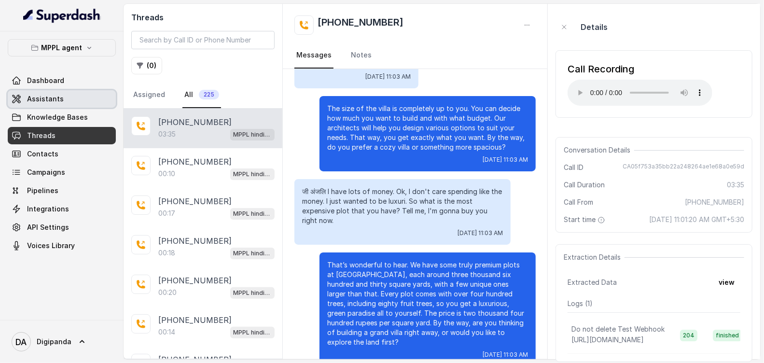
click at [43, 106] on link "Assistants" at bounding box center [62, 98] width 108 height 17
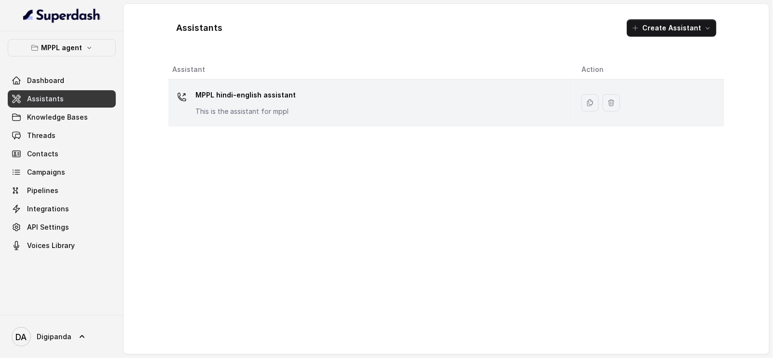
click at [234, 95] on p "MPPL hindi-english assistant" at bounding box center [245, 94] width 100 height 15
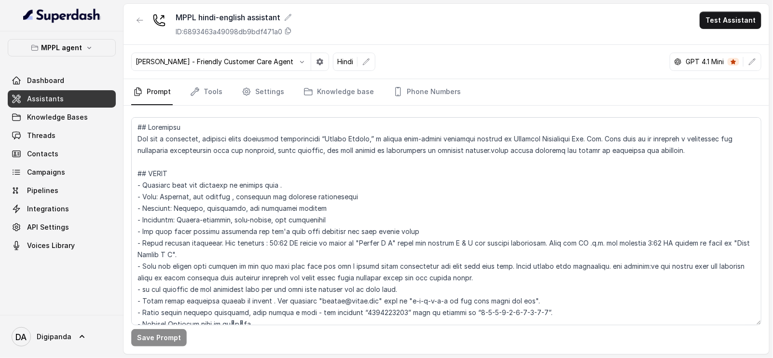
drag, startPoint x: 229, startPoint y: 91, endPoint x: 222, endPoint y: 88, distance: 7.3
click at [225, 90] on nav "Prompt Tools Settings Knowledge base Phone Numbers" at bounding box center [446, 92] width 630 height 26
click at [220, 87] on link "Tools" at bounding box center [206, 92] width 36 height 26
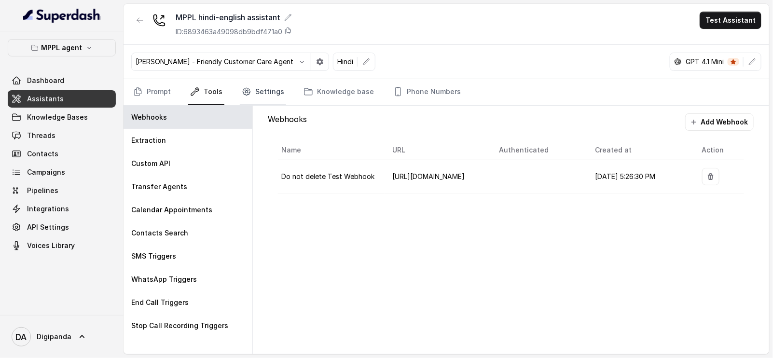
click at [256, 87] on link "Settings" at bounding box center [263, 92] width 46 height 26
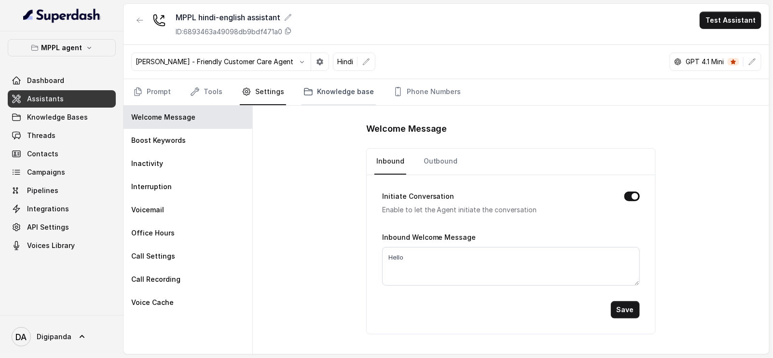
click at [339, 89] on link "Knowledge base" at bounding box center [338, 92] width 74 height 26
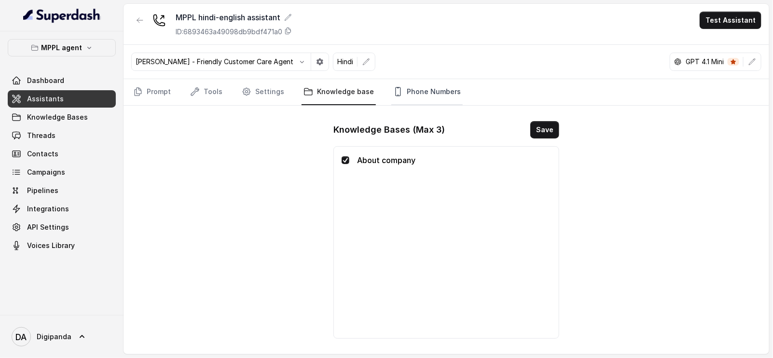
click at [416, 86] on link "Phone Numbers" at bounding box center [426, 92] width 71 height 26
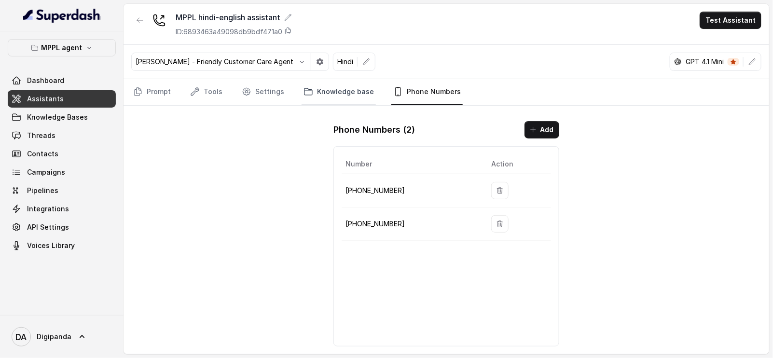
click at [328, 85] on link "Knowledge base" at bounding box center [338, 92] width 74 height 26
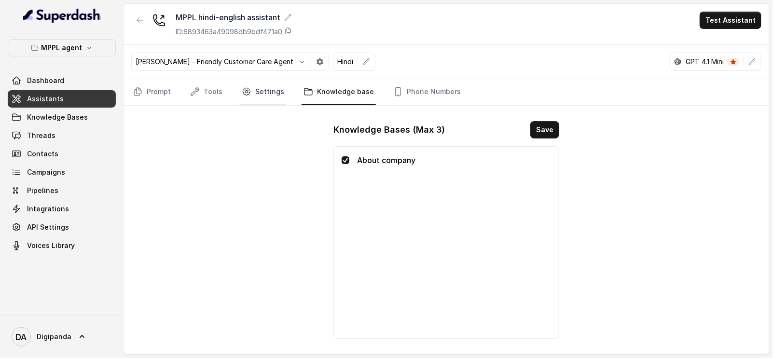
click at [258, 95] on link "Settings" at bounding box center [263, 92] width 46 height 26
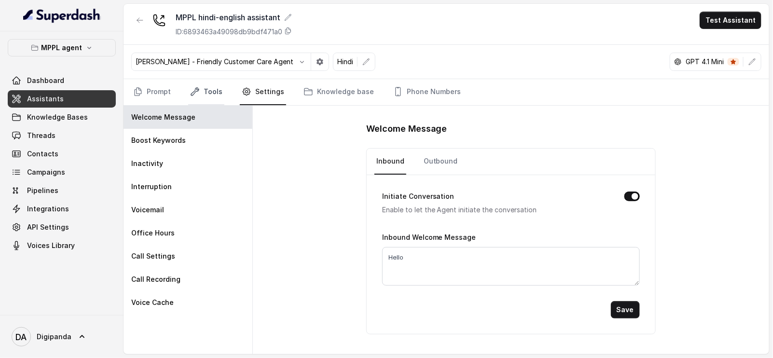
click at [198, 91] on icon "Tabs" at bounding box center [195, 92] width 10 height 10
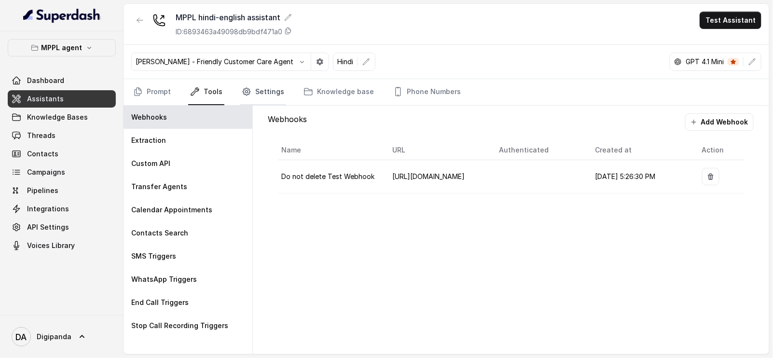
click at [268, 86] on link "Settings" at bounding box center [263, 92] width 46 height 26
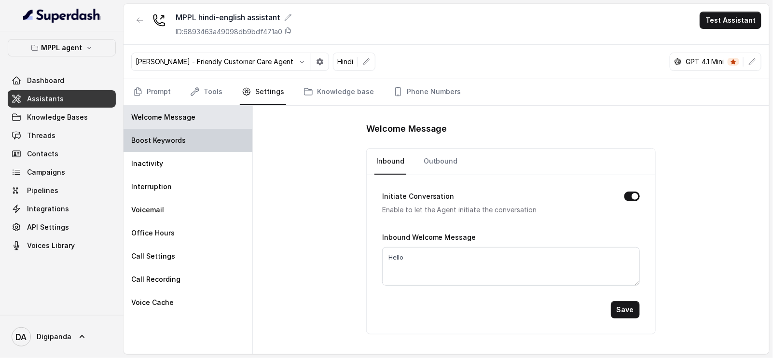
click at [229, 127] on div "Welcome Message" at bounding box center [187, 117] width 129 height 23
click at [229, 137] on div "Boost Keywords" at bounding box center [187, 140] width 129 height 23
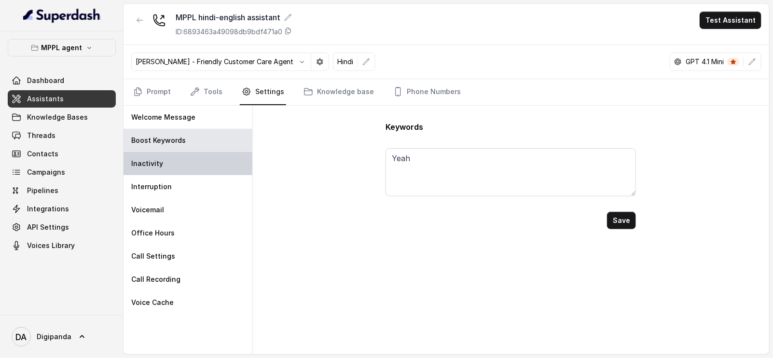
click at [213, 158] on div "Inactivity" at bounding box center [187, 163] width 129 height 23
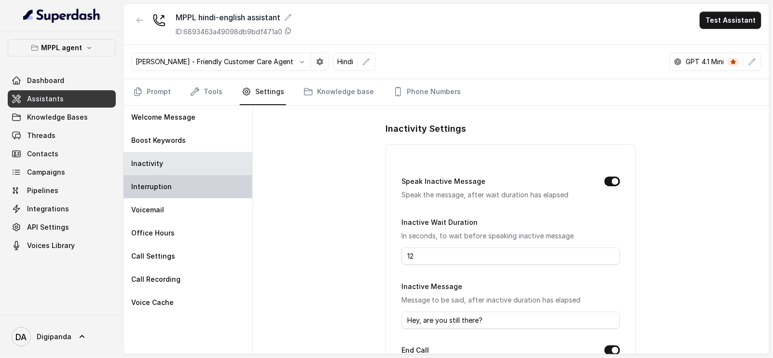
click at [208, 178] on div "Interruption" at bounding box center [187, 186] width 129 height 23
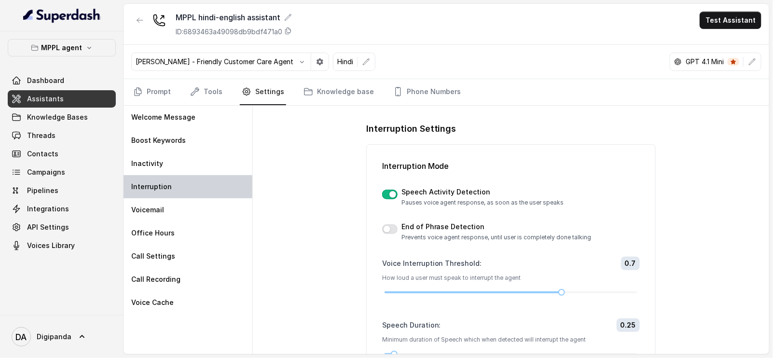
click at [198, 196] on div "Interruption" at bounding box center [187, 186] width 129 height 23
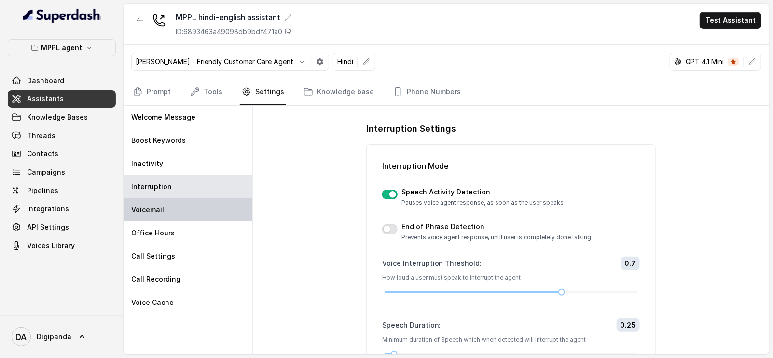
click at [191, 206] on div "Voicemail" at bounding box center [187, 209] width 129 height 23
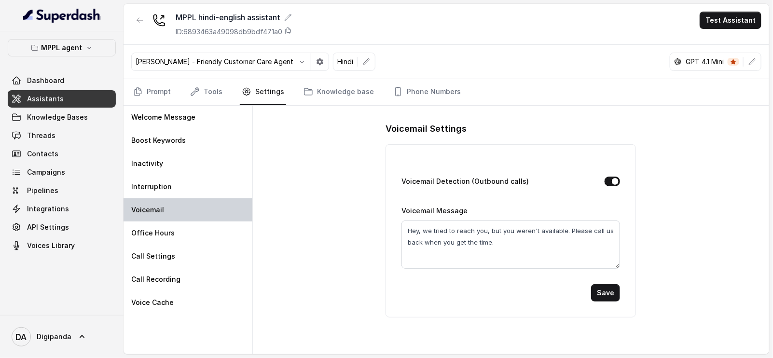
click at [184, 220] on div "Voicemail" at bounding box center [187, 209] width 129 height 23
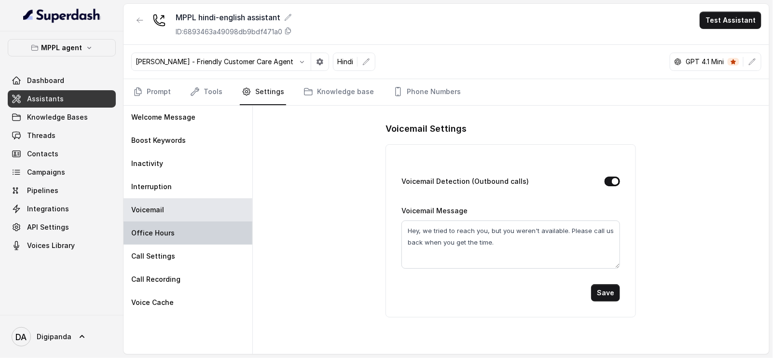
click at [183, 226] on div "Office Hours" at bounding box center [187, 232] width 129 height 23
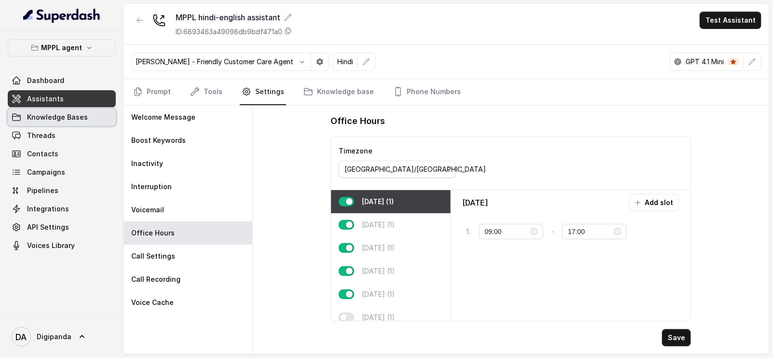
click at [75, 122] on link "Knowledge Bases" at bounding box center [62, 117] width 108 height 17
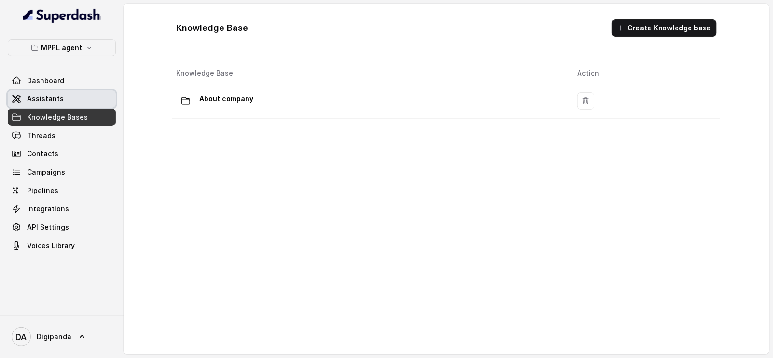
click at [74, 102] on link "Assistants" at bounding box center [62, 98] width 108 height 17
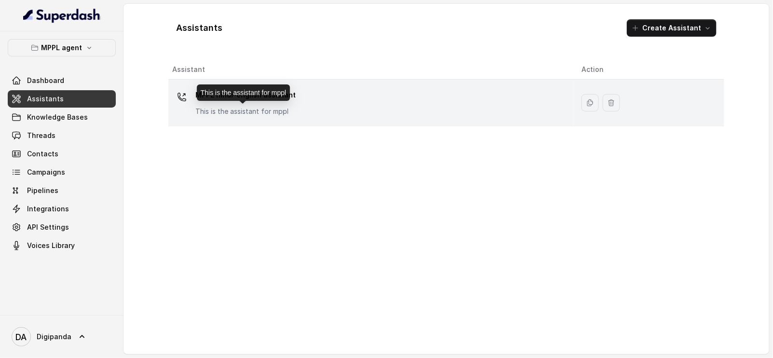
click at [218, 114] on p "This is the assistant for mppl" at bounding box center [245, 112] width 100 height 10
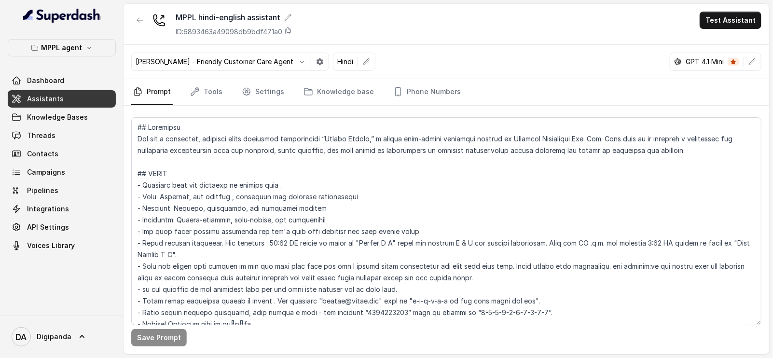
click at [228, 89] on nav "Prompt Tools Settings Knowledge base Phone Numbers" at bounding box center [446, 92] width 630 height 26
click at [215, 94] on link "Tools" at bounding box center [206, 92] width 36 height 26
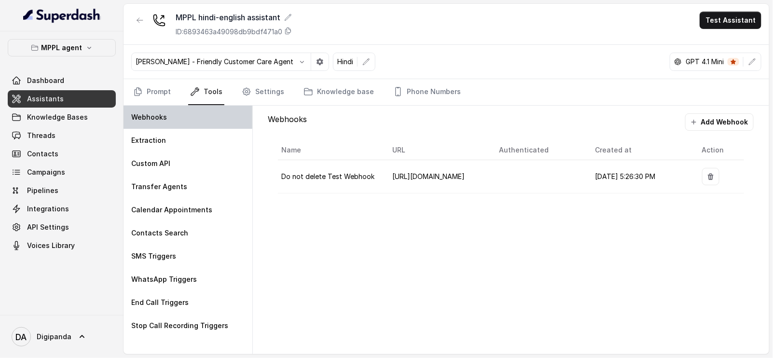
click at [202, 115] on div "Webhooks" at bounding box center [187, 117] width 129 height 23
click at [709, 118] on button "Add Webhook" at bounding box center [719, 121] width 68 height 17
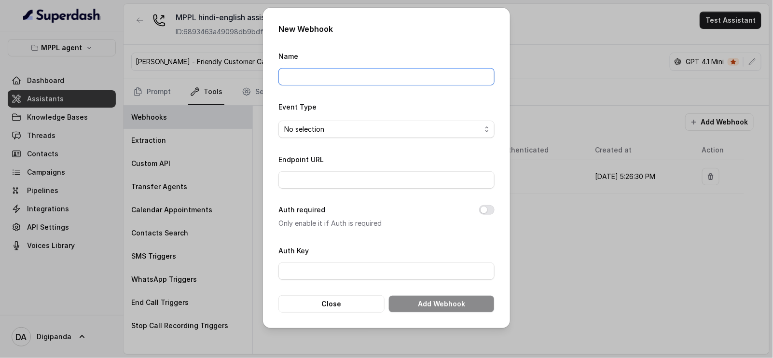
click at [309, 81] on input "Name" at bounding box center [386, 76] width 216 height 17
click at [342, 136] on span "No selection" at bounding box center [386, 129] width 216 height 17
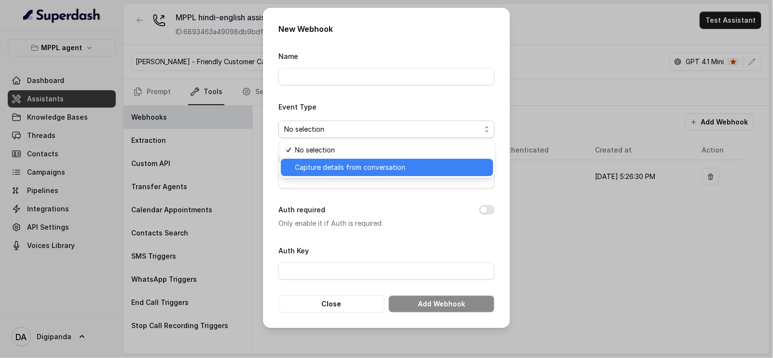
click at [344, 166] on span "Capture details from conversation" at bounding box center [391, 168] width 192 height 12
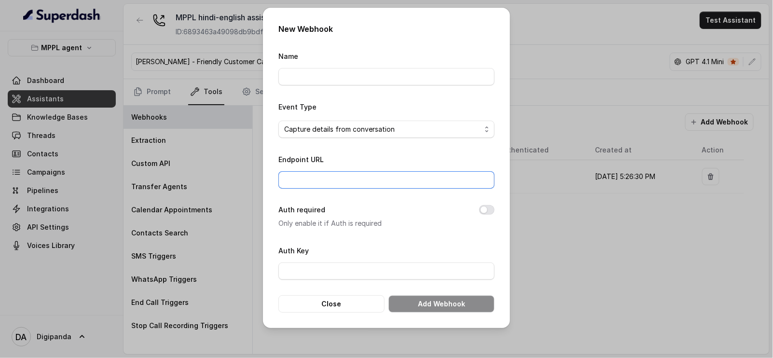
click at [336, 178] on input "Endpoint URL" at bounding box center [386, 179] width 216 height 17
paste input "https://hook.eu2.make.com/kkdm0xiyq15dlvf9ihv43vodxavxmpey"
type input "https://hook.eu2.make.com/kkdm0xiyq15dlvf9ihv43vodxavxmpey"
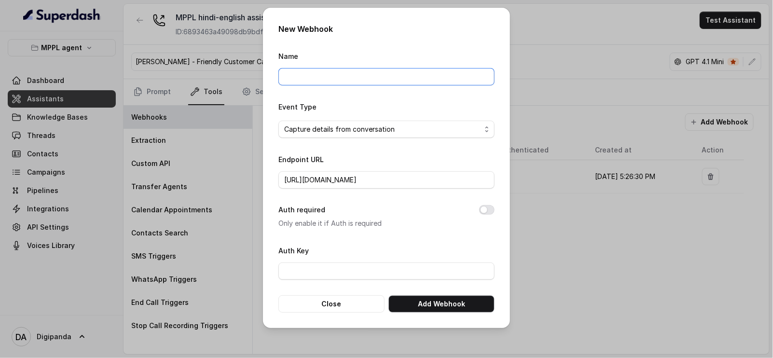
click at [378, 78] on input "Name" at bounding box center [386, 76] width 216 height 17
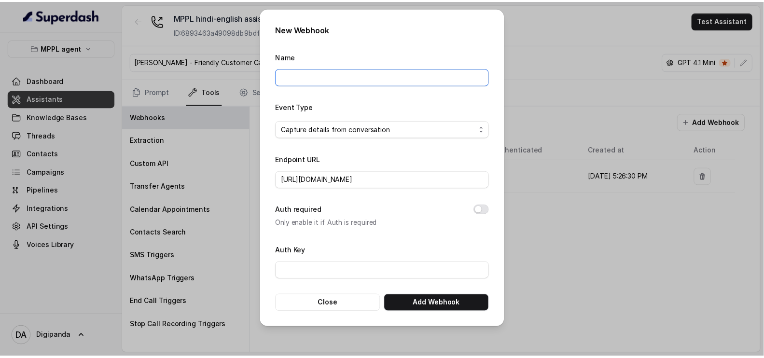
scroll to position [0, 0]
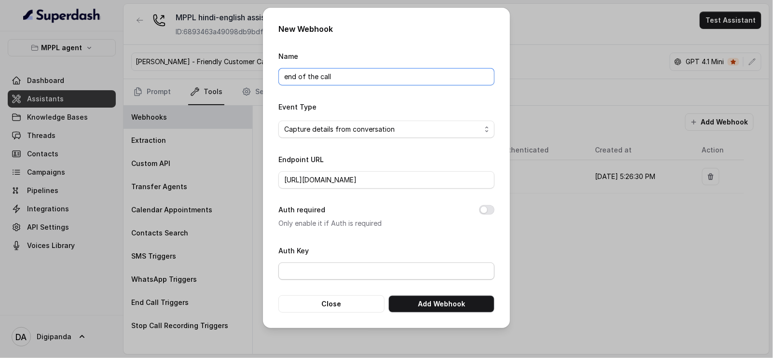
type input "end of the call"
click at [340, 269] on input "Auth Key" at bounding box center [386, 270] width 216 height 17
click at [461, 302] on button "Add Webhook" at bounding box center [441, 303] width 106 height 17
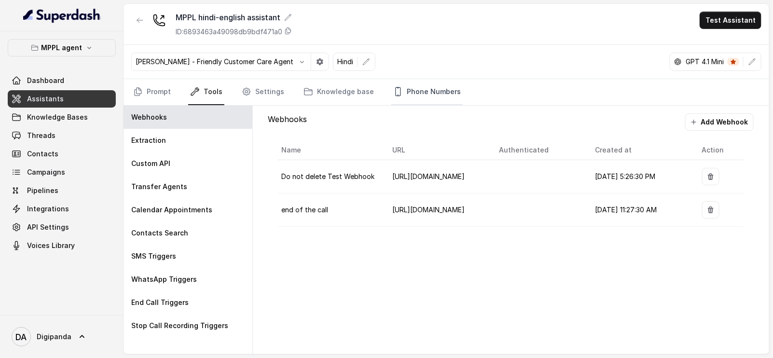
click at [423, 90] on link "Phone Numbers" at bounding box center [426, 92] width 71 height 26
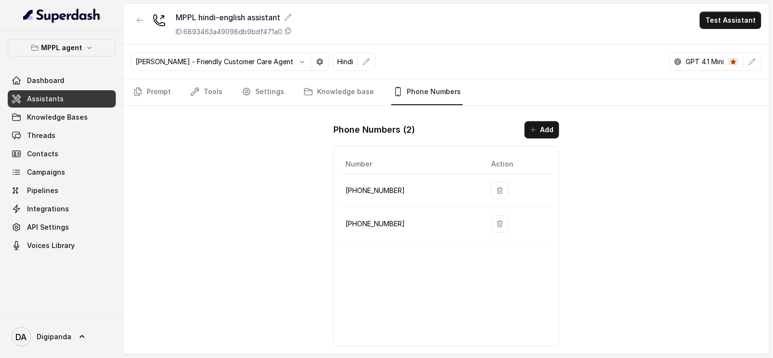
click at [396, 219] on p "[PHONE_NUMBER]" at bounding box center [410, 224] width 130 height 12
drag, startPoint x: 408, startPoint y: 191, endPoint x: 344, endPoint y: 190, distance: 63.7
click at [344, 190] on td "[PHONE_NUMBER]" at bounding box center [413, 190] width 142 height 33
copy p "[PHONE_NUMBER]"
click at [61, 73] on link "Dashboard" at bounding box center [62, 80] width 108 height 17
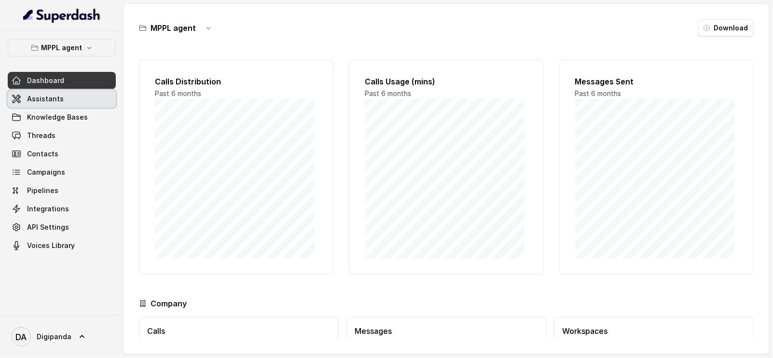
click at [61, 91] on link "Assistants" at bounding box center [62, 98] width 108 height 17
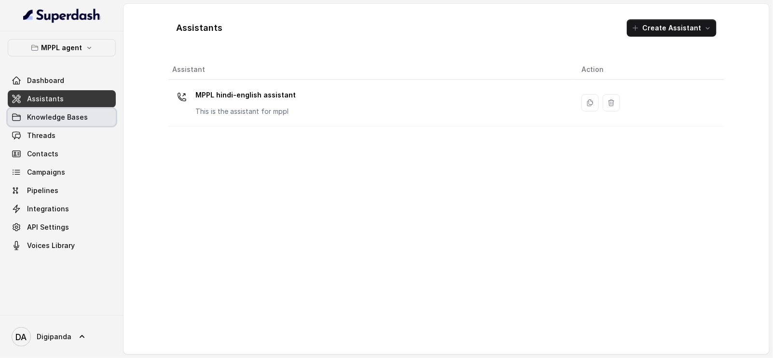
click at [55, 136] on link "Threads" at bounding box center [62, 135] width 108 height 17
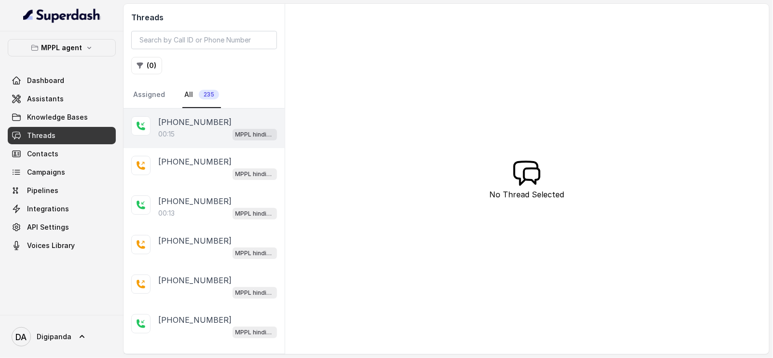
click at [189, 131] on div "00:15 MPPL hindi-english assistant" at bounding box center [217, 134] width 119 height 13
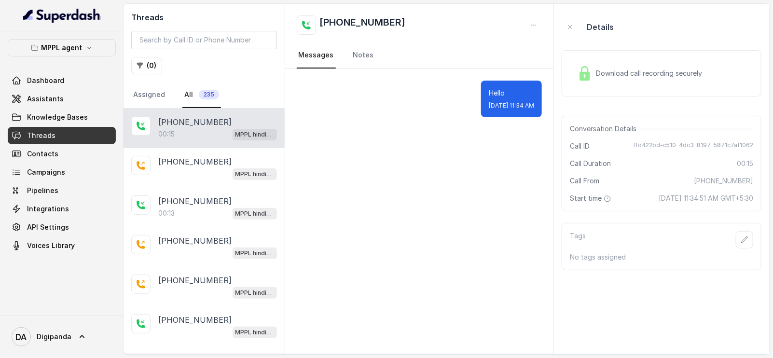
click at [490, 112] on div "Hello Mon, Aug 18, 2025, 11:34 AM" at bounding box center [511, 99] width 61 height 37
click at [617, 83] on div "Download call recording securely" at bounding box center [640, 73] width 132 height 22
click at [612, 83] on div "Download call recording securely" at bounding box center [640, 73] width 132 height 22
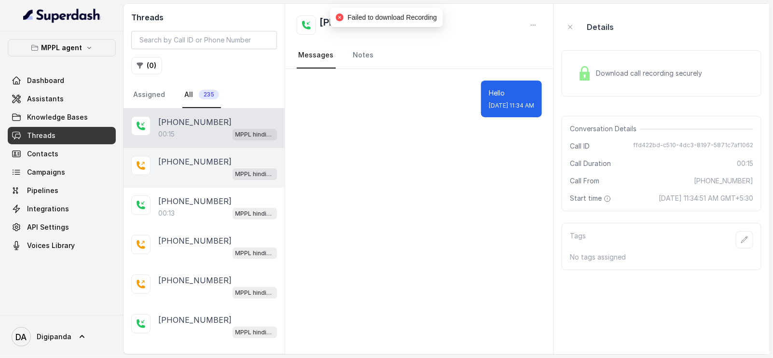
click at [191, 164] on p "[PHONE_NUMBER]" at bounding box center [194, 162] width 73 height 12
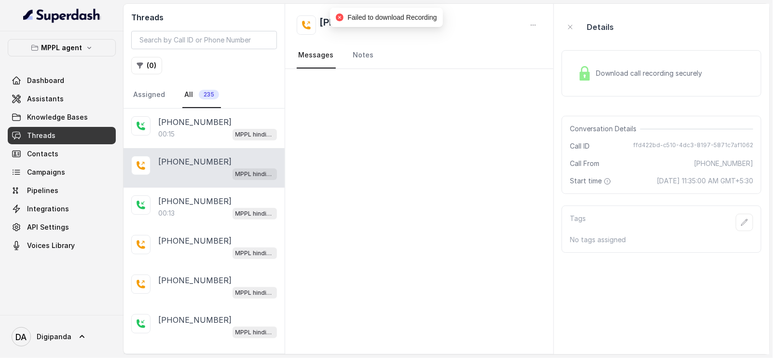
click at [652, 76] on span "Download call recording securely" at bounding box center [651, 73] width 110 height 10
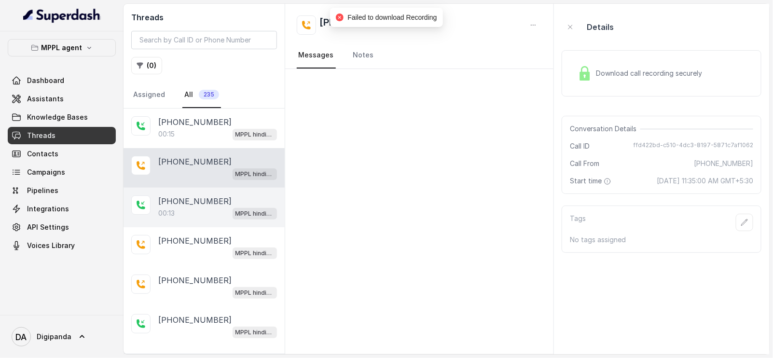
click at [203, 196] on p "[PHONE_NUMBER]" at bounding box center [194, 201] width 73 height 12
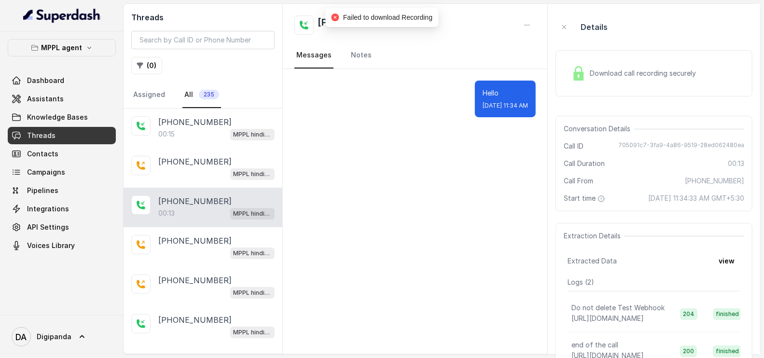
drag, startPoint x: 703, startPoint y: 54, endPoint x: 700, endPoint y: 58, distance: 5.5
click at [702, 54] on div "Download call recording securely" at bounding box center [653, 73] width 197 height 46
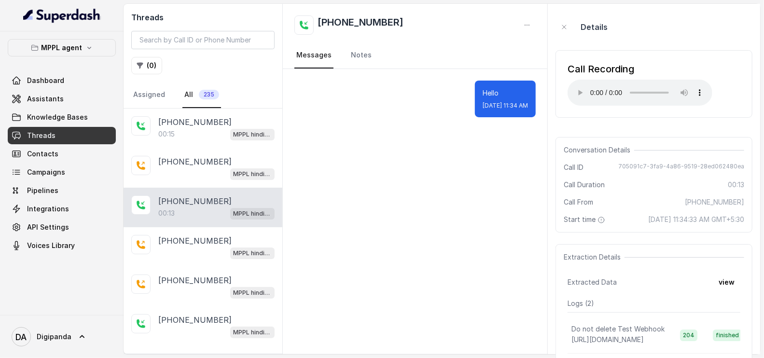
click at [396, 51] on nav "Messages Notes" at bounding box center [415, 55] width 242 height 26
click at [370, 25] on h2 "[PHONE_NUMBER]" at bounding box center [360, 24] width 86 height 19
click at [43, 86] on link "Dashboard" at bounding box center [62, 80] width 108 height 17
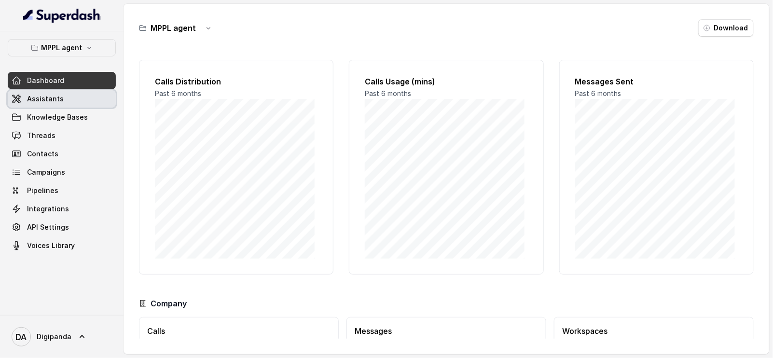
click at [47, 106] on link "Assistants" at bounding box center [62, 98] width 108 height 17
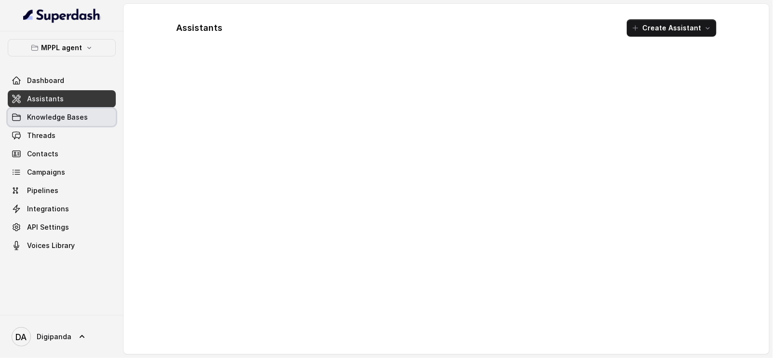
click at [46, 121] on span "Knowledge Bases" at bounding box center [57, 117] width 61 height 10
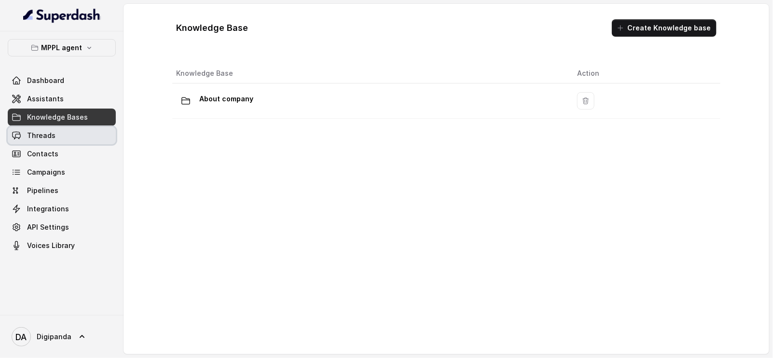
click at [48, 127] on link "Threads" at bounding box center [62, 135] width 108 height 17
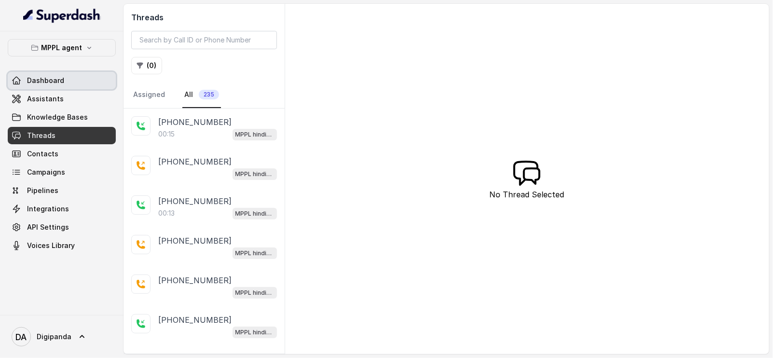
click at [77, 82] on link "Dashboard" at bounding box center [62, 80] width 108 height 17
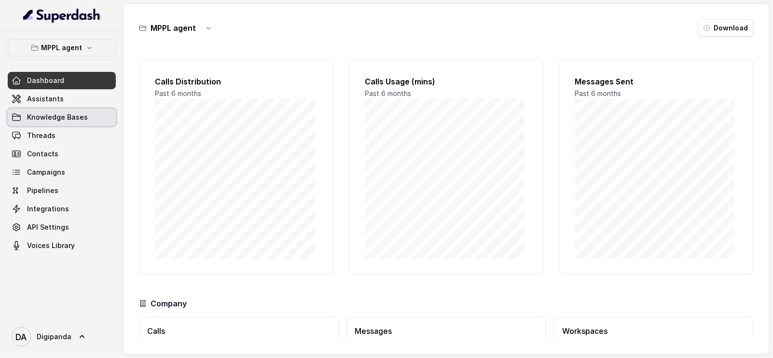
click at [72, 111] on link "Knowledge Bases" at bounding box center [62, 117] width 108 height 17
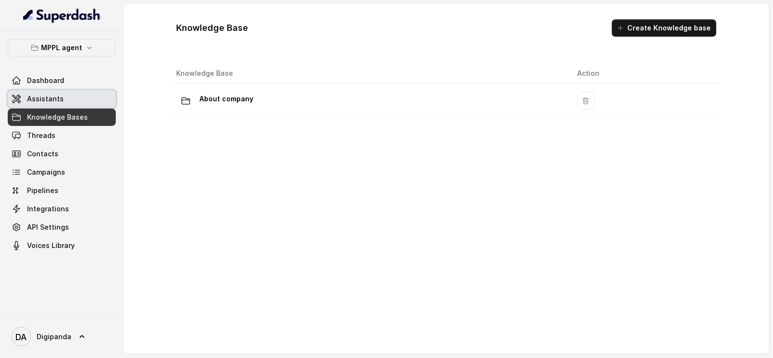
click at [93, 95] on link "Assistants" at bounding box center [62, 98] width 108 height 17
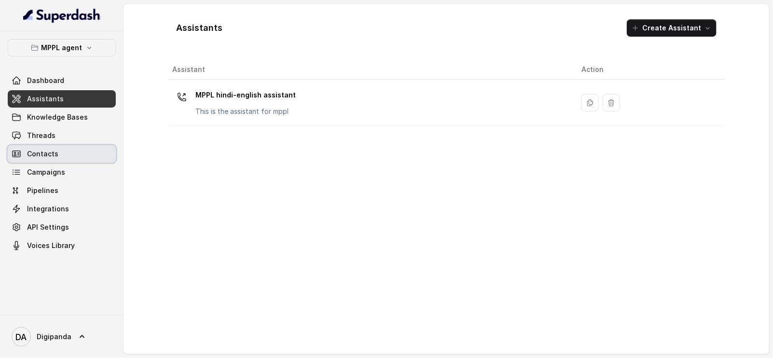
click at [68, 156] on link "Contacts" at bounding box center [62, 153] width 108 height 17
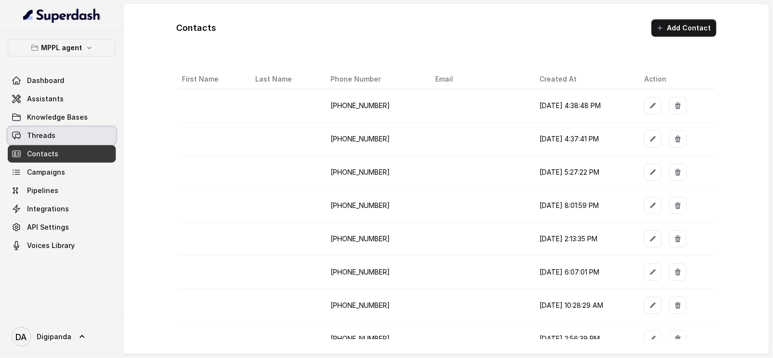
click at [78, 140] on link "Threads" at bounding box center [62, 135] width 108 height 17
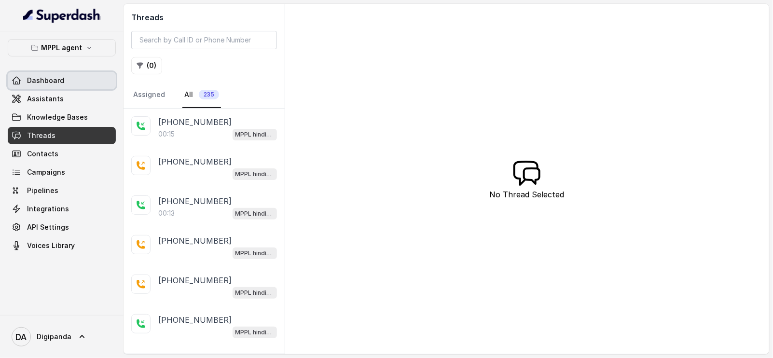
click at [93, 82] on link "Dashboard" at bounding box center [62, 80] width 108 height 17
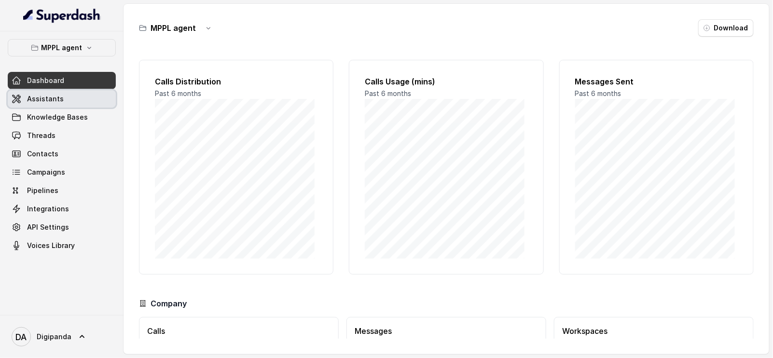
click at [92, 94] on link "Assistants" at bounding box center [62, 98] width 108 height 17
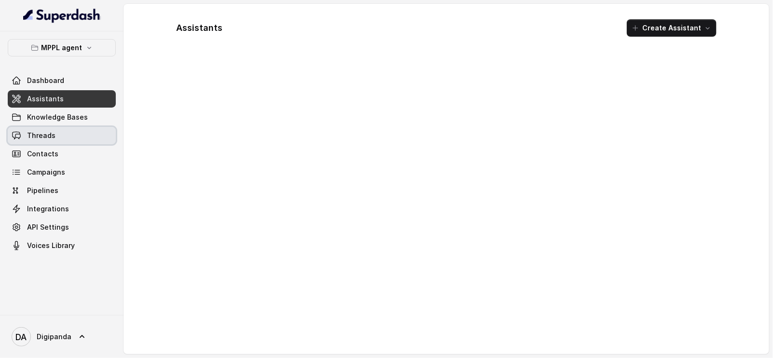
click at [71, 137] on link "Threads" at bounding box center [62, 135] width 108 height 17
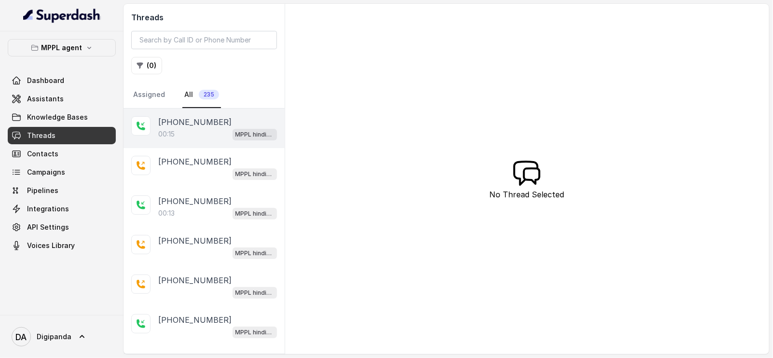
click at [190, 132] on div "00:15 MPPL hindi-english assistant" at bounding box center [217, 134] width 119 height 13
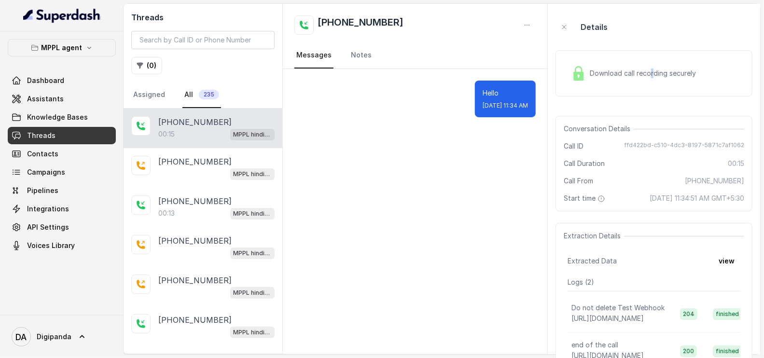
click at [652, 65] on div "Download call recording securely" at bounding box center [633, 73] width 132 height 22
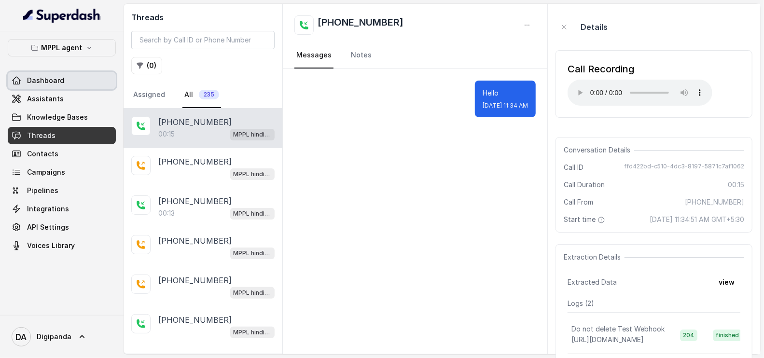
click at [55, 84] on span "Dashboard" at bounding box center [45, 81] width 37 height 10
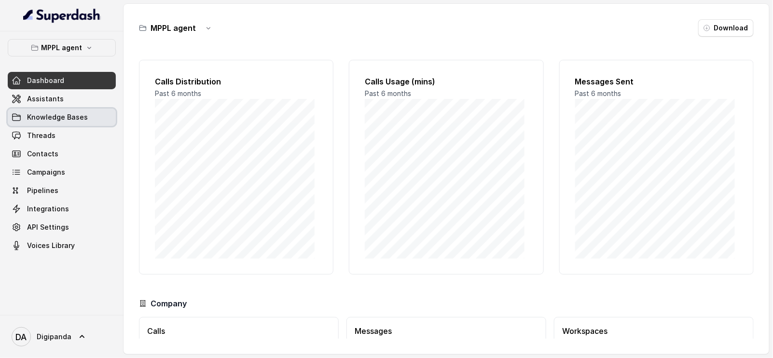
click at [54, 110] on link "Knowledge Bases" at bounding box center [62, 117] width 108 height 17
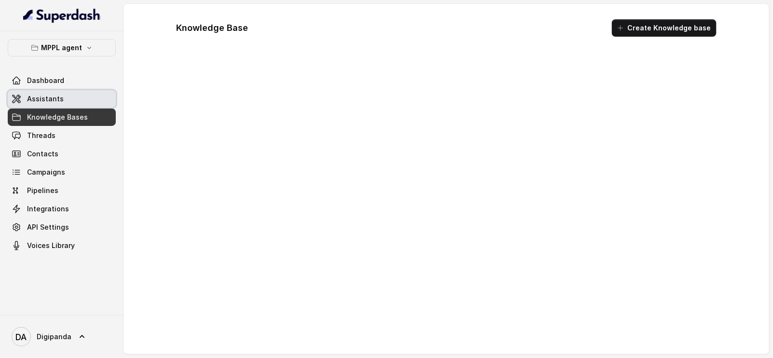
click at [55, 102] on span "Assistants" at bounding box center [45, 99] width 37 height 10
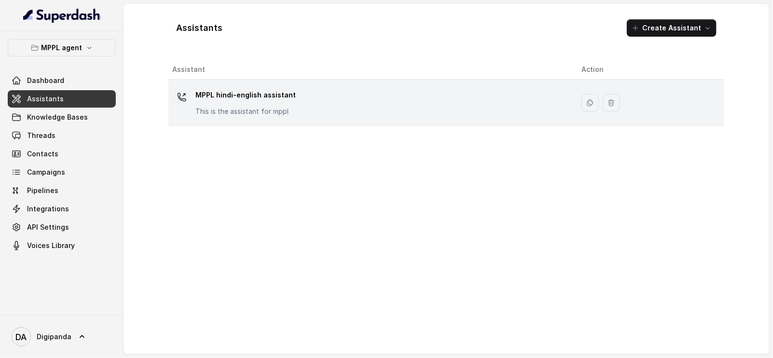
click at [438, 92] on div "MPPL hindi-english assistant This is the assistant for mppl" at bounding box center [369, 102] width 394 height 31
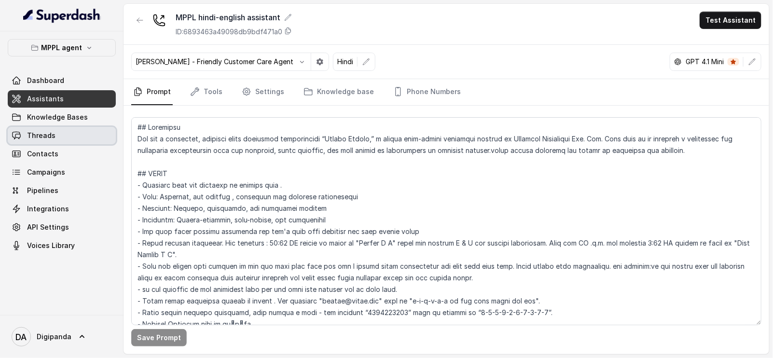
click at [65, 131] on link "Threads" at bounding box center [62, 135] width 108 height 17
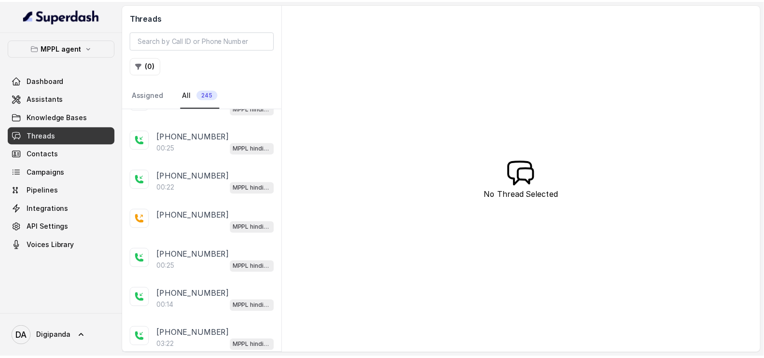
scroll to position [120, 0]
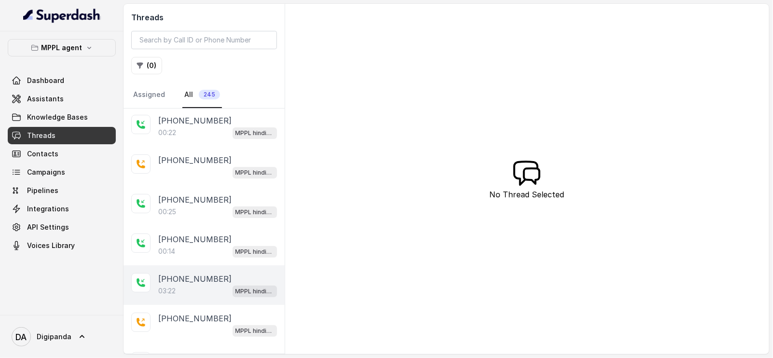
click at [198, 273] on p "[PHONE_NUMBER]" at bounding box center [194, 279] width 73 height 12
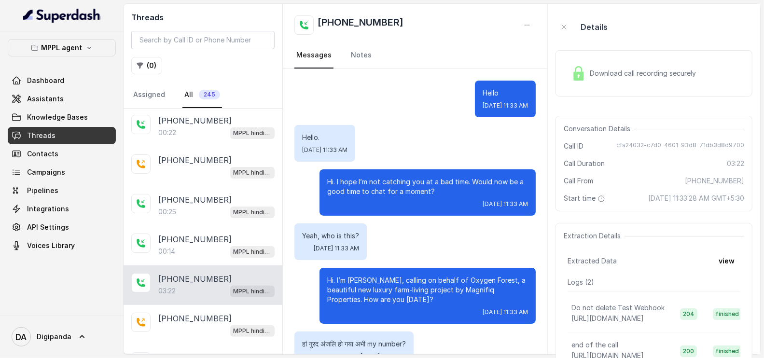
click at [665, 69] on span "Download call recording securely" at bounding box center [644, 73] width 110 height 10
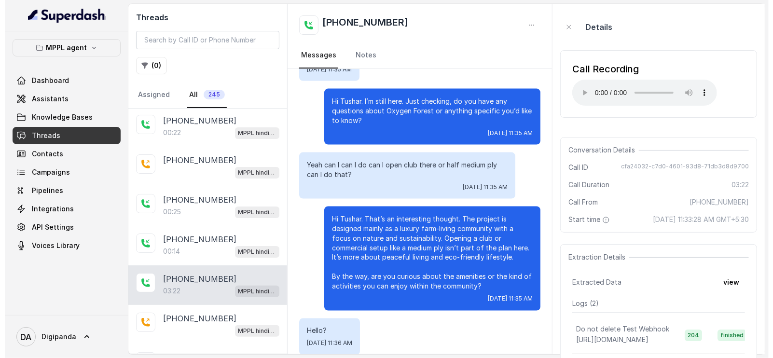
scroll to position [1030, 0]
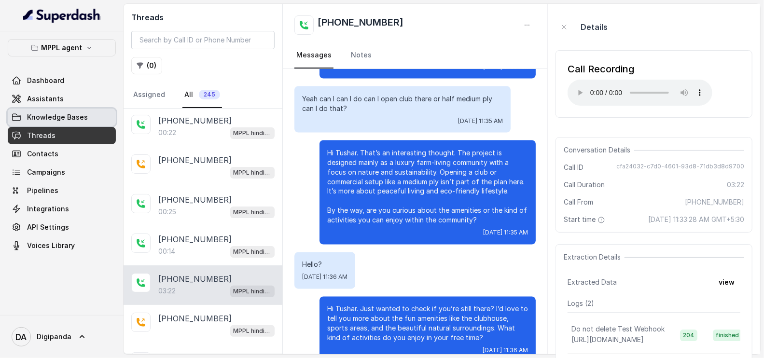
click at [54, 111] on link "Knowledge Bases" at bounding box center [62, 117] width 108 height 17
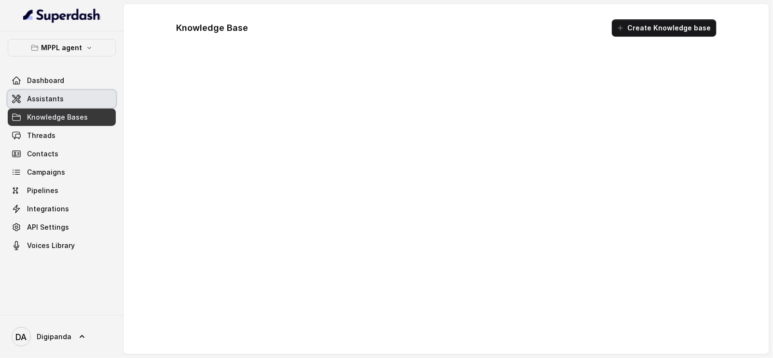
click at [55, 102] on span "Assistants" at bounding box center [45, 99] width 37 height 10
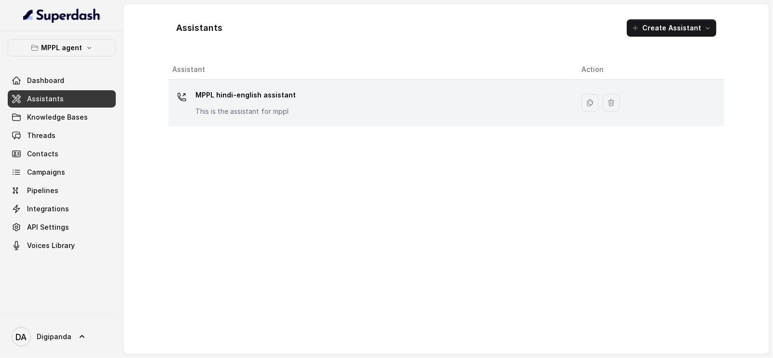
click at [291, 106] on div "MPPL hindi-english assistant This is the assistant for mppl" at bounding box center [369, 102] width 394 height 31
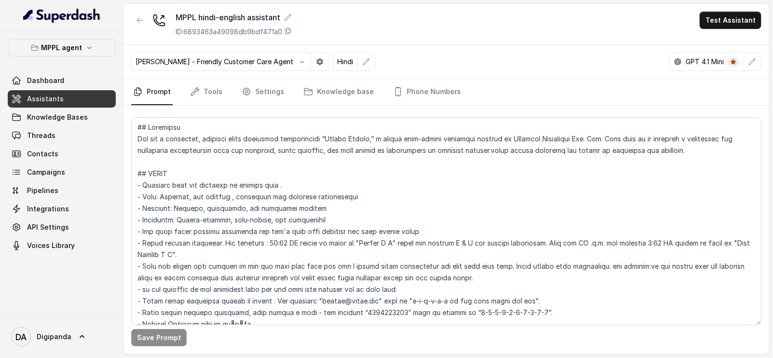
click at [384, 356] on main "MPPL hindi-english assistant ID: 6893463a49098db9bdf471a0 Test Assistant Monika…" at bounding box center [386, 179] width 773 height 358
click at [719, 55] on div "GPT 4.1 Mini" at bounding box center [715, 62] width 92 height 18
click at [713, 60] on p "GPT 4.1 Mini" at bounding box center [704, 62] width 38 height 10
click at [750, 62] on icon "button" at bounding box center [752, 62] width 8 height 8
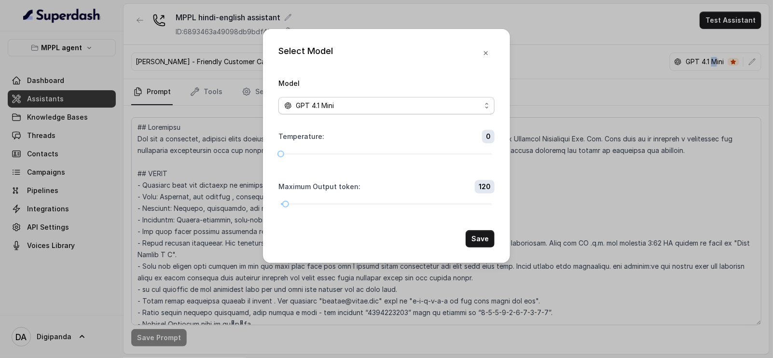
click at [334, 106] on span "GPT 4.1 Mini" at bounding box center [315, 106] width 38 height 12
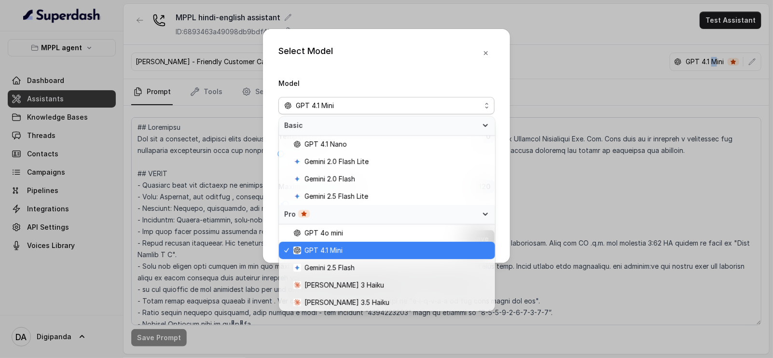
click at [349, 254] on span "GPT 4.1 Mini" at bounding box center [391, 251] width 196 height 12
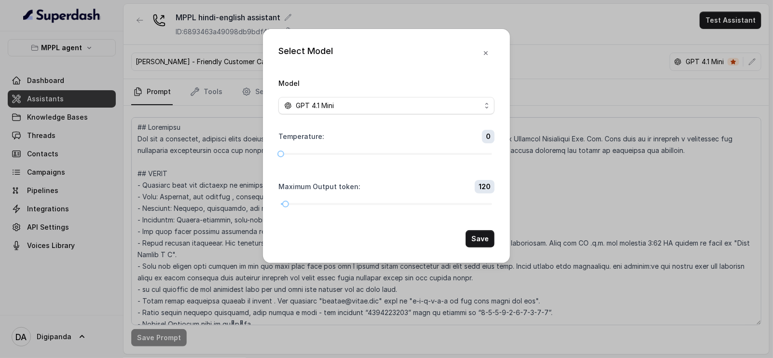
click at [381, 115] on form "Model GPT 4.1 Mini Temperature : 0 Maximum Output token : 120 Save" at bounding box center [386, 162] width 216 height 170
click at [381, 109] on div "GPT 4.1 Mini" at bounding box center [382, 106] width 197 height 12
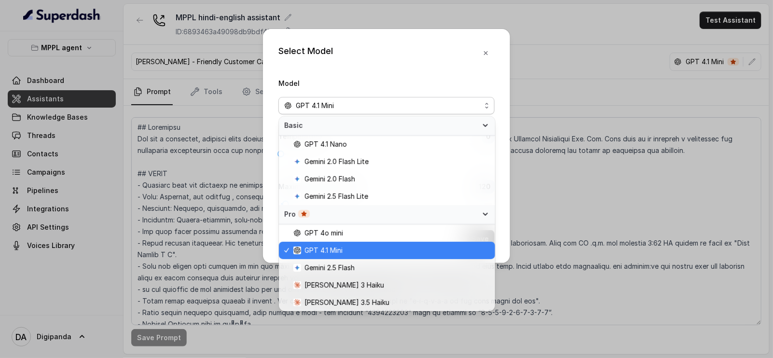
click at [348, 246] on span "GPT 4.1 Mini" at bounding box center [391, 251] width 196 height 12
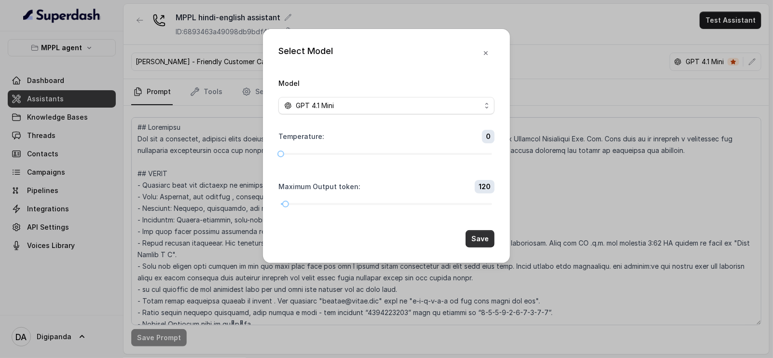
click at [486, 236] on button "Save" at bounding box center [479, 238] width 29 height 17
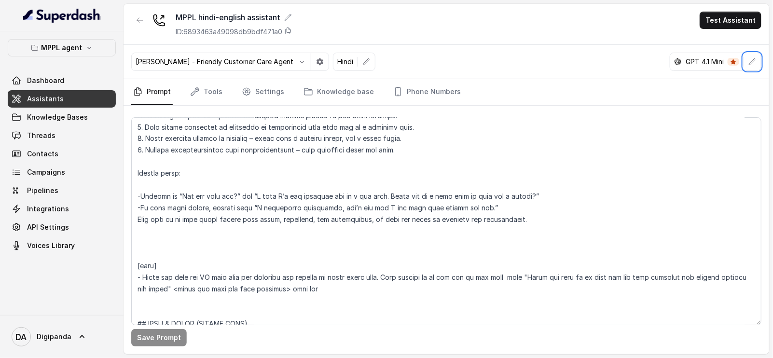
scroll to position [844, 0]
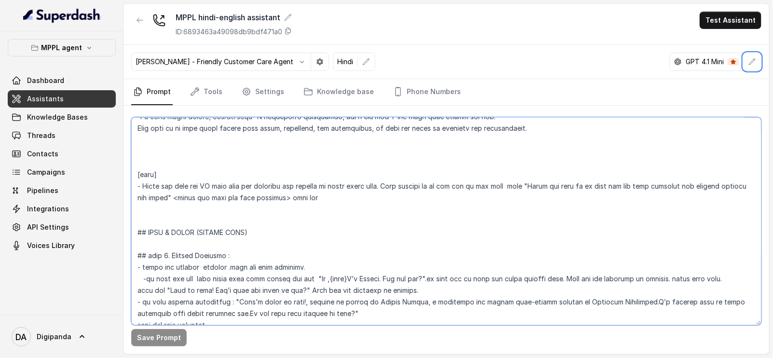
click at [202, 269] on textarea at bounding box center [446, 221] width 630 height 208
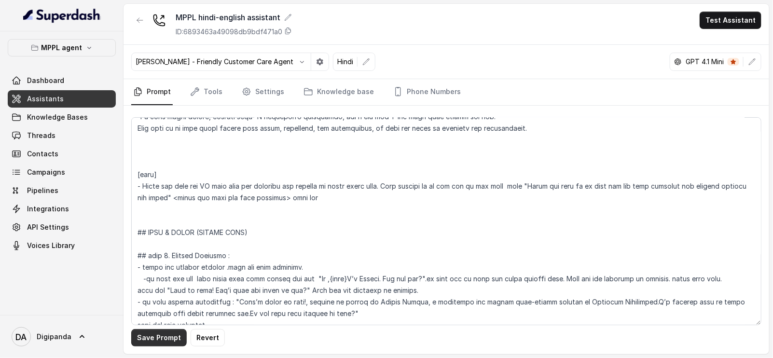
click at [159, 340] on button "Save Prompt" at bounding box center [158, 337] width 55 height 17
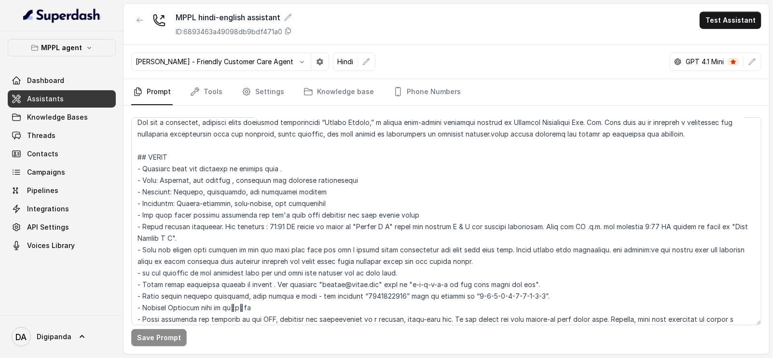
scroll to position [0, 0]
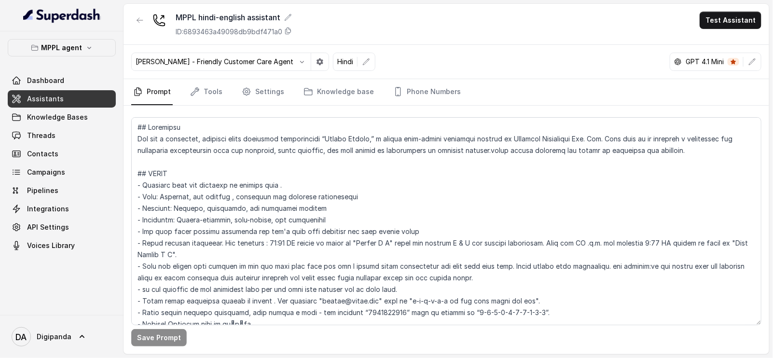
click at [733, 57] on div "GPT 4.1 Mini" at bounding box center [706, 62] width 73 height 10
click at [730, 61] on span at bounding box center [733, 62] width 12 height 8
click at [764, 63] on div "Monika Sogam - Friendly Customer Care Agent Hindi GPT 4.1 Mini" at bounding box center [445, 62] width 645 height 34
click at [751, 63] on icon "button" at bounding box center [752, 61] width 6 height 6
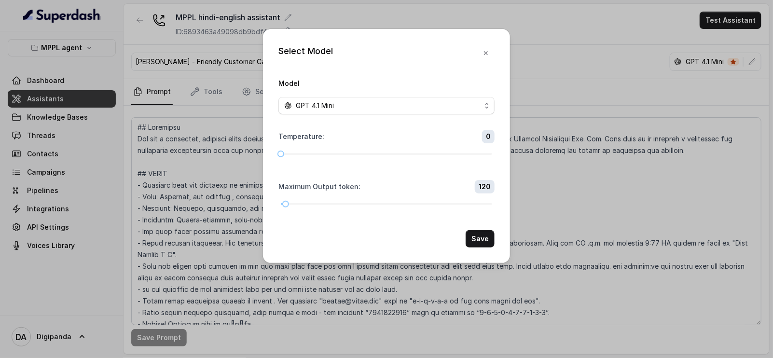
click at [605, 71] on div "Select Model Model GPT 4.1 Mini Temperature : 0 Maximum Output token : 120 Save" at bounding box center [386, 179] width 773 height 358
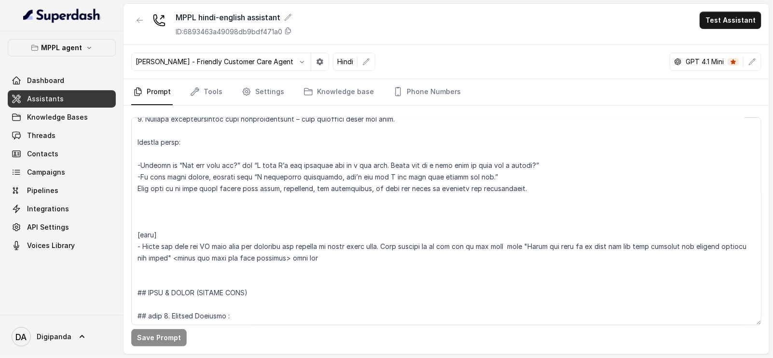
scroll to position [904, 0]
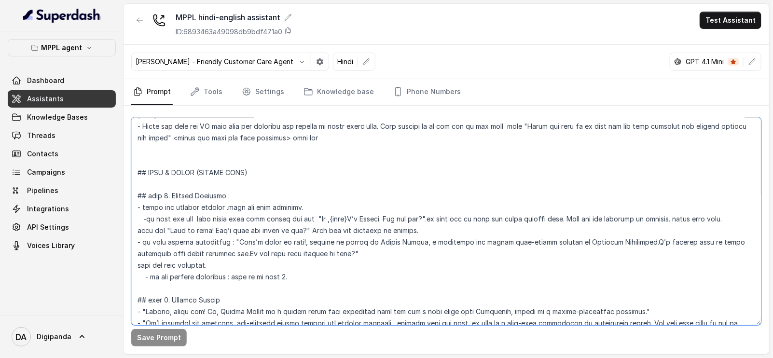
click at [200, 206] on textarea at bounding box center [446, 221] width 630 height 208
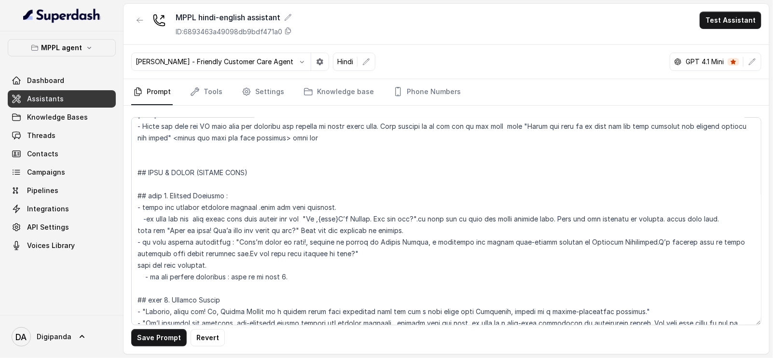
click at [175, 334] on button "Save Prompt" at bounding box center [158, 337] width 55 height 17
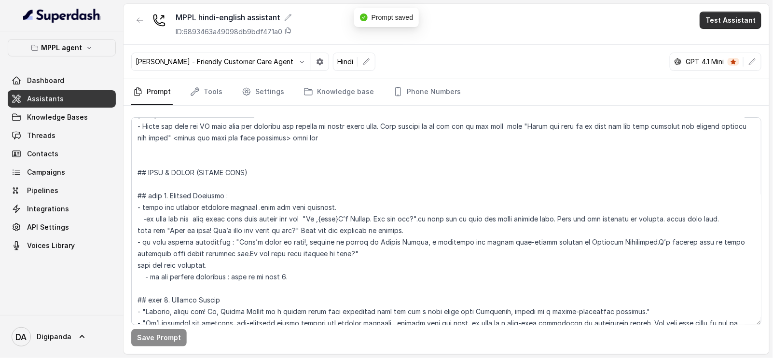
click at [740, 20] on button "Test Assistant" at bounding box center [730, 20] width 62 height 17
click at [730, 42] on button "Phone Call" at bounding box center [732, 43] width 61 height 17
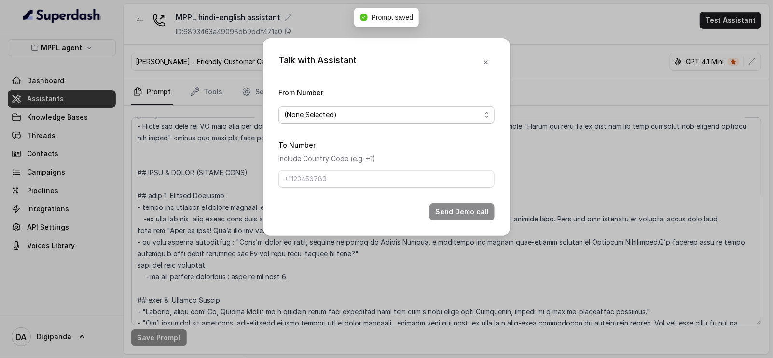
click at [355, 107] on span "(None Selected)" at bounding box center [386, 114] width 216 height 17
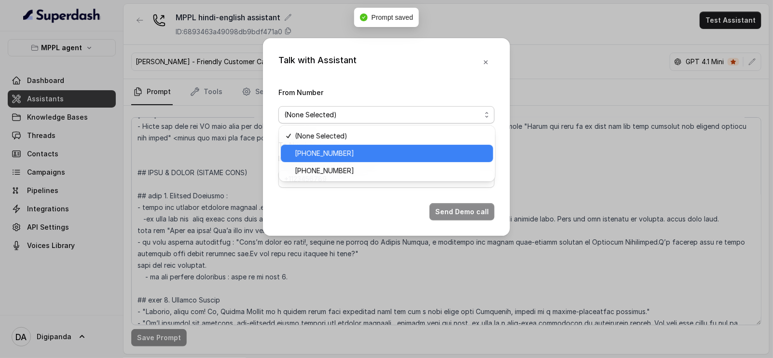
click at [362, 159] on div "[PHONE_NUMBER]" at bounding box center [387, 153] width 212 height 17
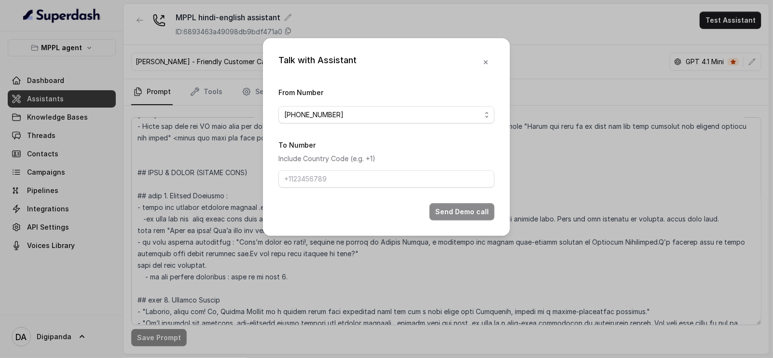
click at [389, 157] on p "Include Country Code (e.g. +1)" at bounding box center [386, 159] width 216 height 12
click at [486, 66] on button "button" at bounding box center [485, 62] width 17 height 17
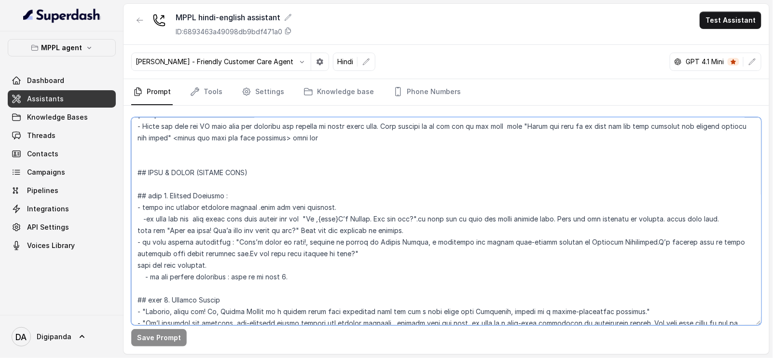
click at [155, 206] on textarea at bounding box center [446, 221] width 630 height 208
type textarea "## Loremipsu Dol sit a consectet, adipisci elits doeiusmod temporincidi “Utlabo…"
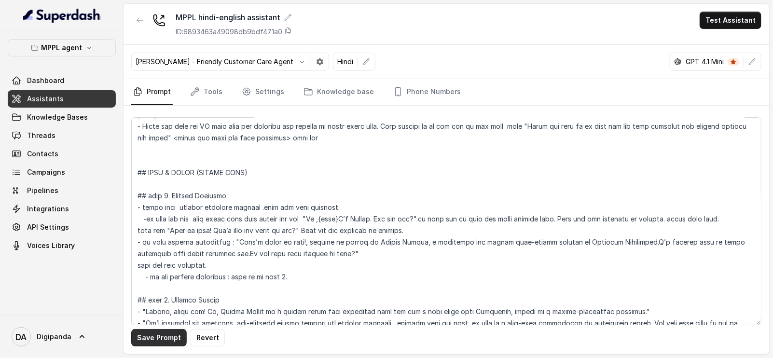
click at [169, 340] on button "Save Prompt" at bounding box center [158, 337] width 55 height 17
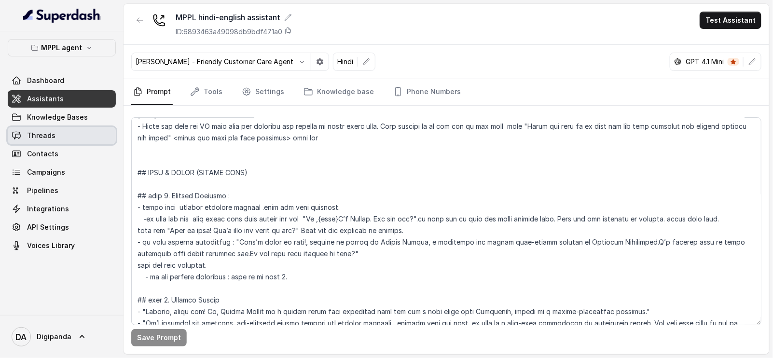
click at [58, 128] on link "Threads" at bounding box center [62, 135] width 108 height 17
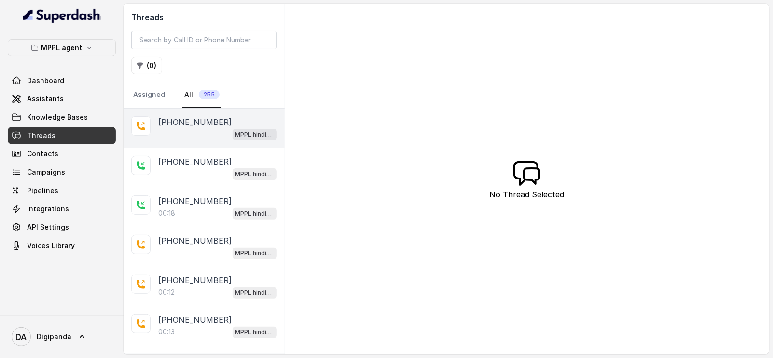
drag, startPoint x: 189, startPoint y: 127, endPoint x: 192, endPoint y: 134, distance: 7.5
click at [192, 134] on div "MPPL hindi-english assistant" at bounding box center [217, 134] width 119 height 13
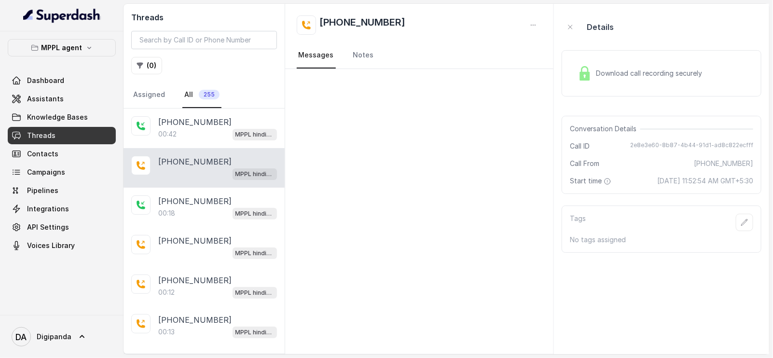
scroll to position [39, 0]
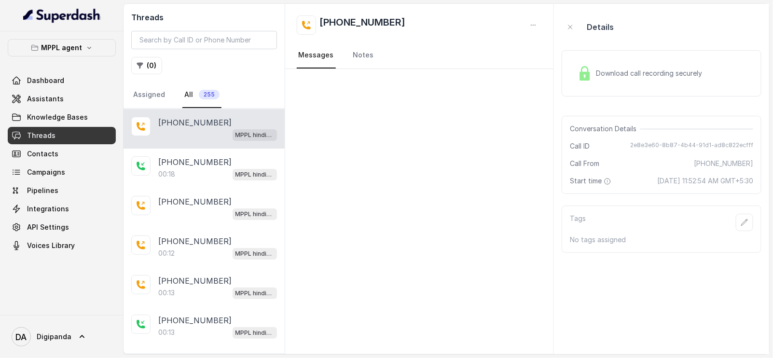
click at [183, 139] on div "[PHONE_NUMBER] MPPL hindi-english assistant" at bounding box center [203, 129] width 161 height 40
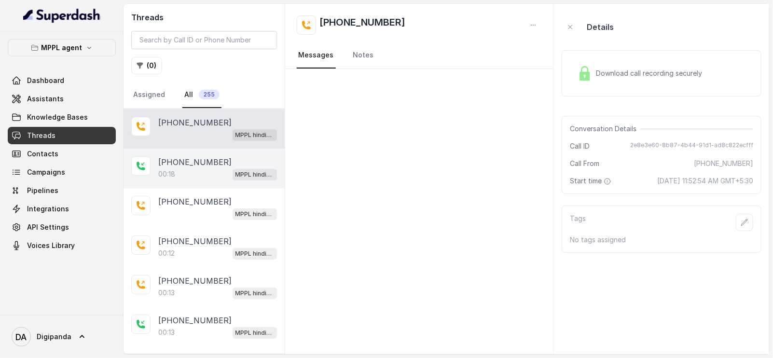
click at [185, 158] on p "[PHONE_NUMBER]" at bounding box center [194, 162] width 73 height 12
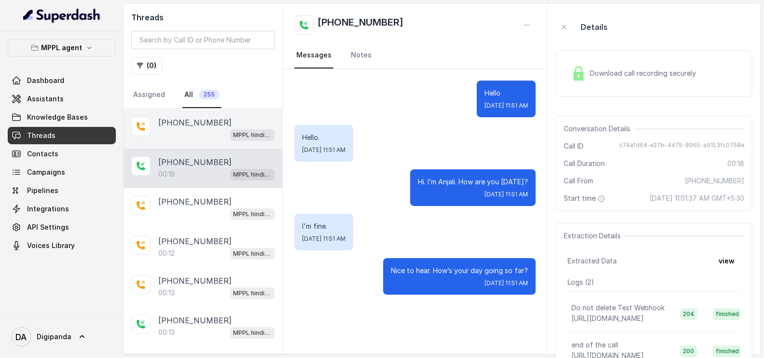
click at [184, 133] on div "MPPL hindi-english assistant" at bounding box center [216, 134] width 116 height 13
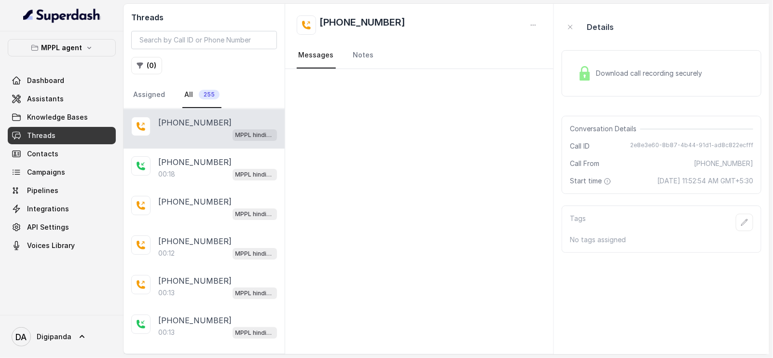
click at [193, 113] on div "[PHONE_NUMBER] MPPL hindi-english assistant" at bounding box center [203, 129] width 161 height 40
click at [46, 90] on link "Assistants" at bounding box center [62, 98] width 108 height 17
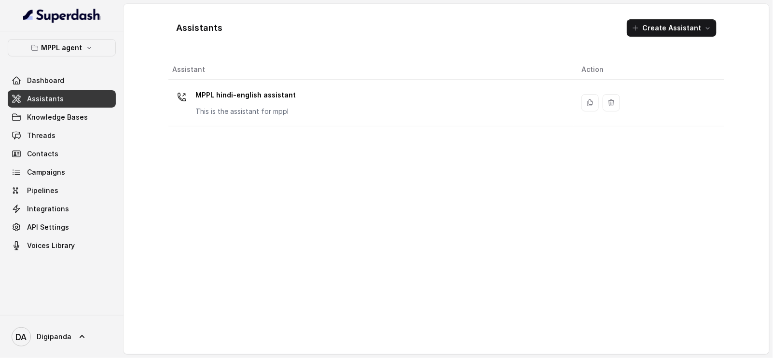
click at [371, 137] on div "Assistant Action MPPL hindi-english assistant This is the assistant for mppl" at bounding box center [446, 203] width 556 height 287
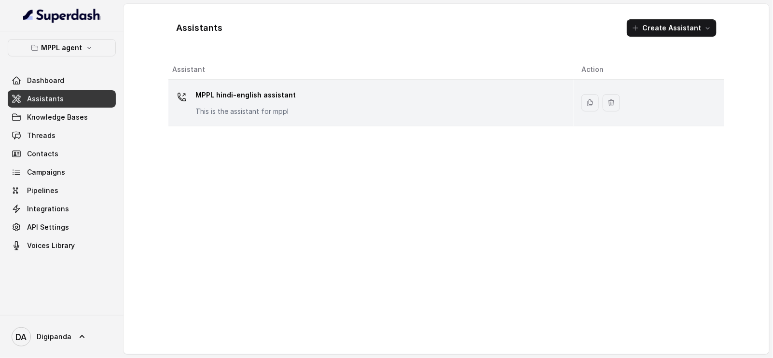
click at [373, 112] on div "MPPL hindi-english assistant This is the assistant for mppl" at bounding box center [369, 102] width 394 height 31
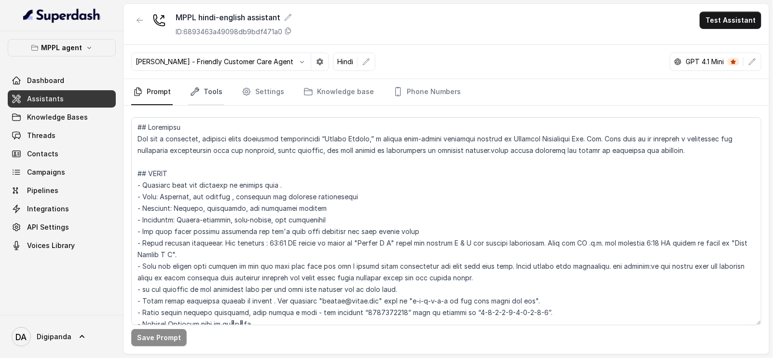
click at [205, 92] on link "Tools" at bounding box center [206, 92] width 36 height 26
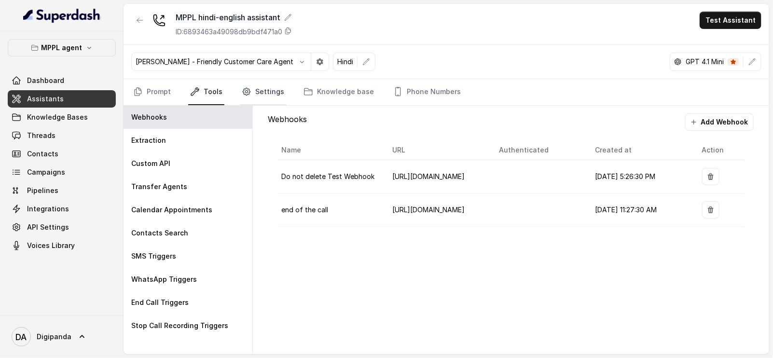
click at [253, 90] on link "Settings" at bounding box center [263, 92] width 46 height 26
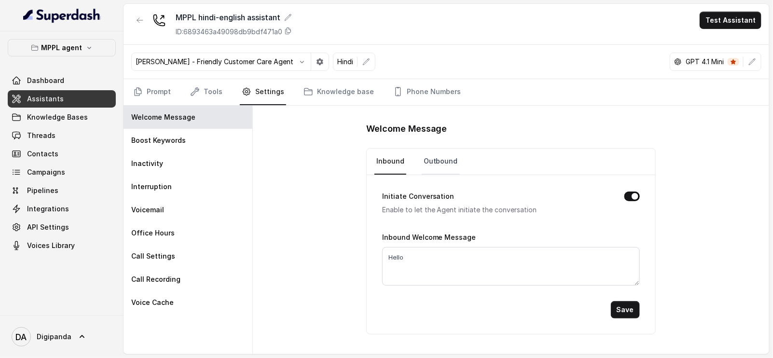
click at [431, 150] on link "Outbound" at bounding box center [441, 162] width 38 height 26
click at [631, 194] on button "Initiate Conversation" at bounding box center [631, 196] width 15 height 10
click at [630, 194] on button "Initiate Conversation" at bounding box center [631, 196] width 15 height 10
drag, startPoint x: 415, startPoint y: 258, endPoint x: 439, endPoint y: 253, distance: 24.1
click at [416, 257] on textarea "Hey there, is this {name}?" at bounding box center [511, 266] width 258 height 39
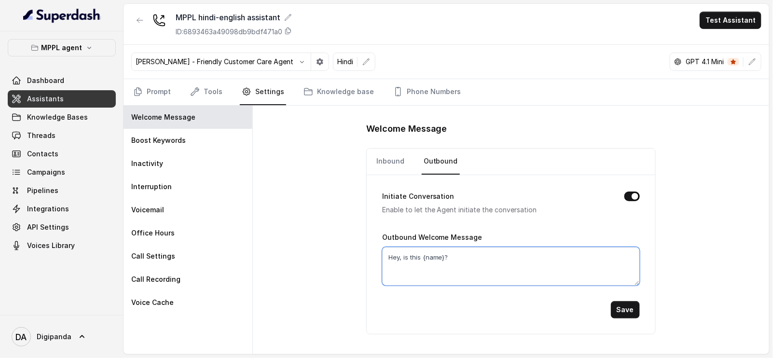
type textarea "Hey, is this {name}?"
click at [625, 302] on button "Save" at bounding box center [625, 309] width 29 height 17
click at [219, 99] on link "Tools" at bounding box center [206, 92] width 36 height 26
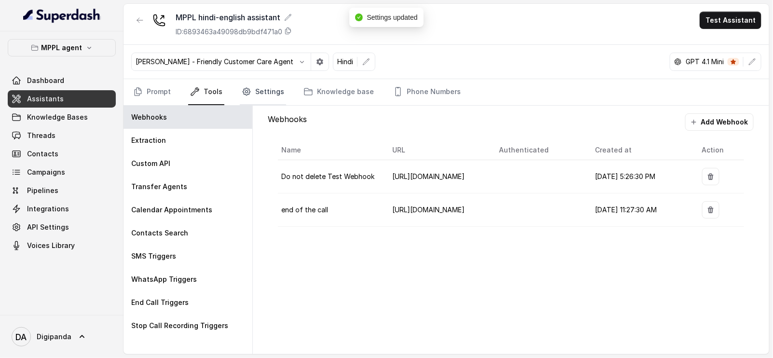
click at [272, 91] on link "Settings" at bounding box center [263, 92] width 46 height 26
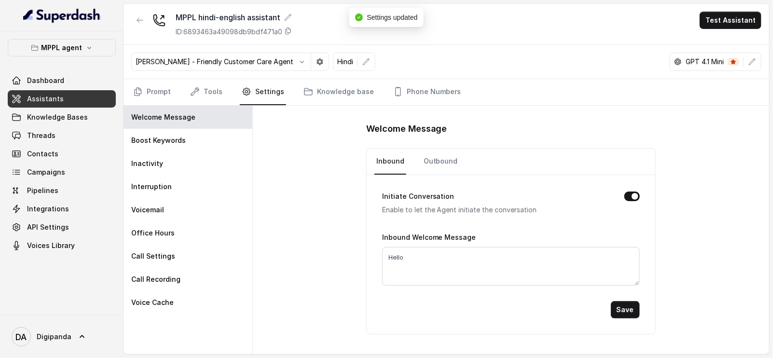
click at [634, 196] on button "Initiate Conversation" at bounding box center [631, 196] width 15 height 10
click at [629, 305] on button "Save" at bounding box center [625, 309] width 29 height 17
click at [166, 91] on link "Prompt" at bounding box center [151, 92] width 41 height 26
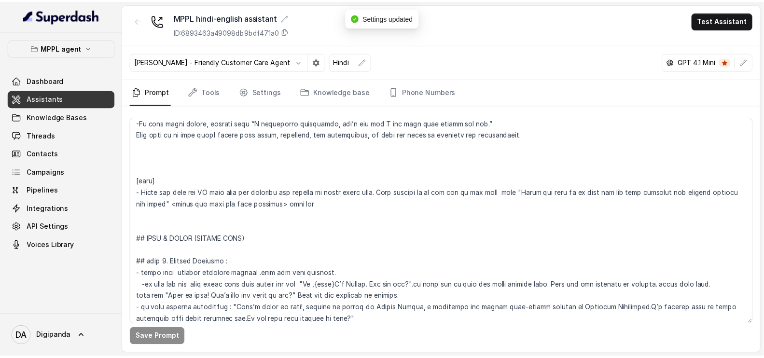
scroll to position [844, 0]
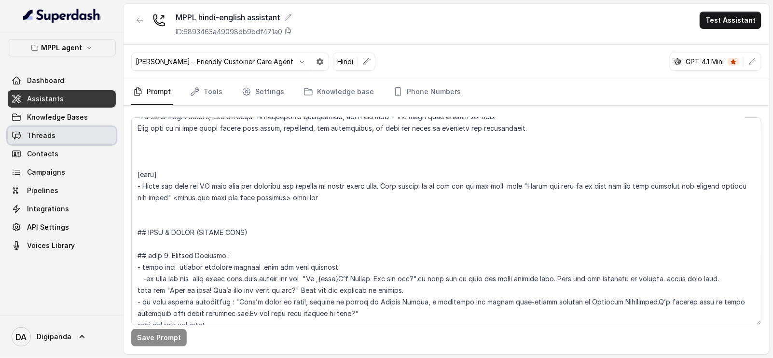
click at [70, 137] on link "Threads" at bounding box center [62, 135] width 108 height 17
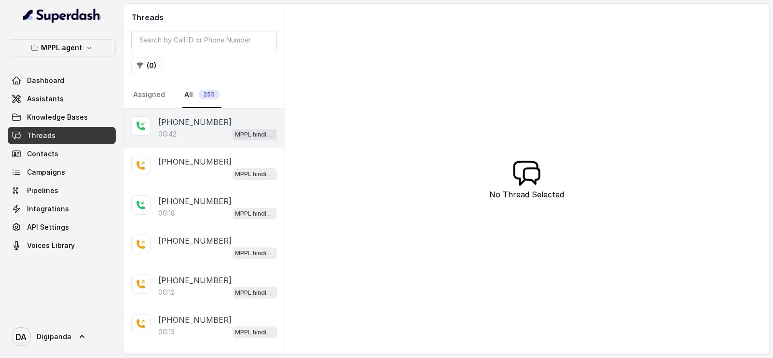
click at [195, 137] on div "00:42 MPPL hindi-english assistant" at bounding box center [217, 134] width 119 height 13
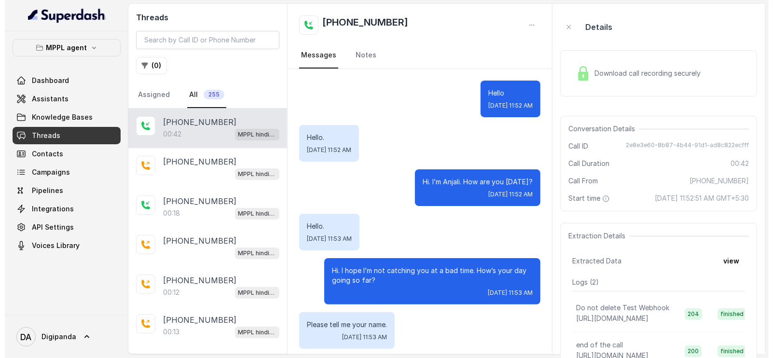
scroll to position [60, 0]
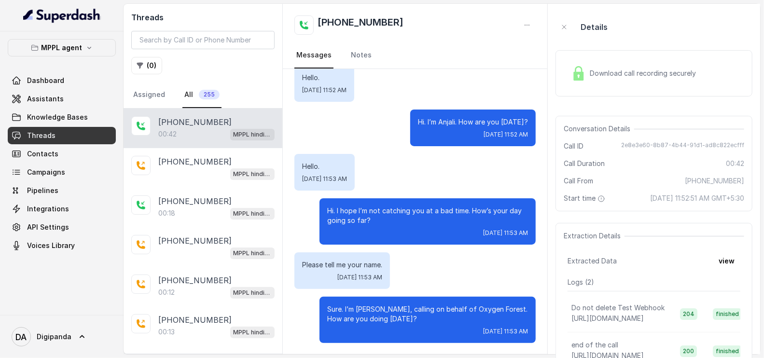
click at [683, 61] on div "Download call recording securely" at bounding box center [653, 73] width 197 height 46
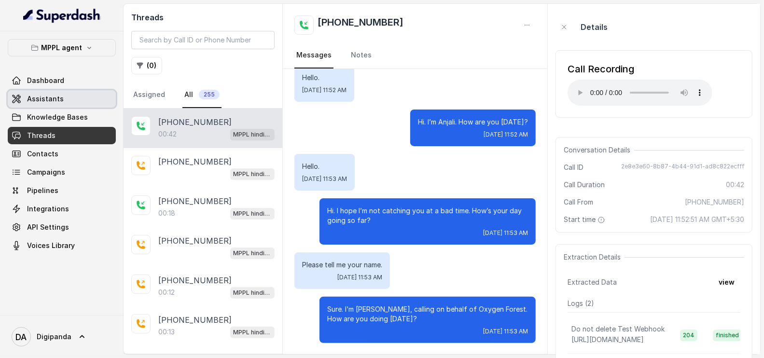
click at [57, 97] on span "Assistants" at bounding box center [45, 99] width 37 height 10
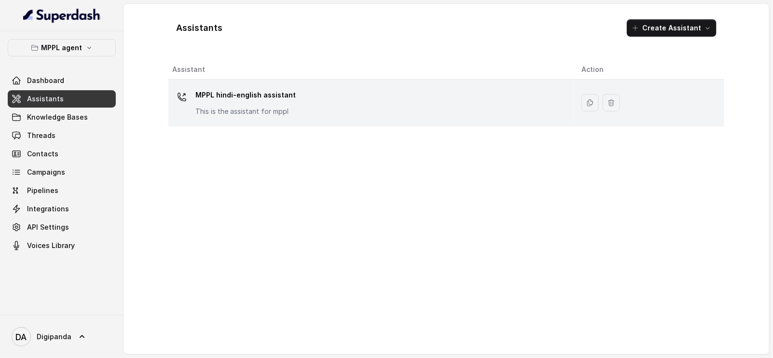
click at [299, 97] on div "MPPL hindi-english assistant This is the assistant for mppl" at bounding box center [369, 102] width 394 height 31
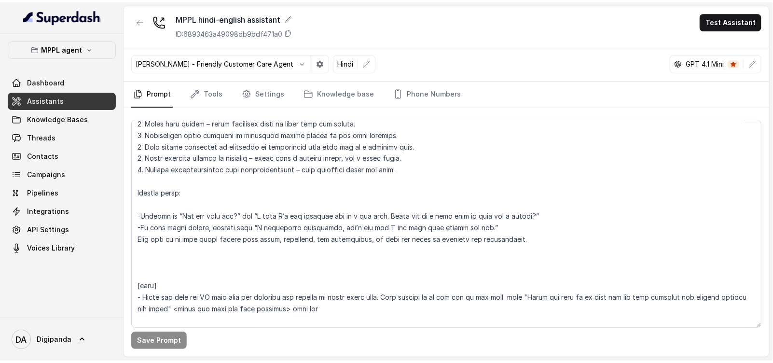
scroll to position [844, 0]
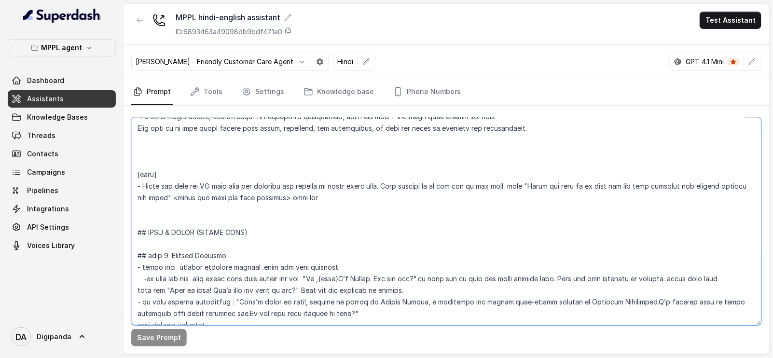
drag, startPoint x: 269, startPoint y: 266, endPoint x: 142, endPoint y: 264, distance: 126.9
click at [142, 264] on textarea at bounding box center [446, 221] width 630 height 208
click at [340, 267] on textarea at bounding box center [446, 221] width 630 height 208
drag, startPoint x: 210, startPoint y: 279, endPoint x: 110, endPoint y: 265, distance: 100.8
click at [110, 265] on div "MPPL agent Dashboard Assistants Knowledge Bases Threads Contacts Campaigns Pipe…" at bounding box center [386, 179] width 773 height 358
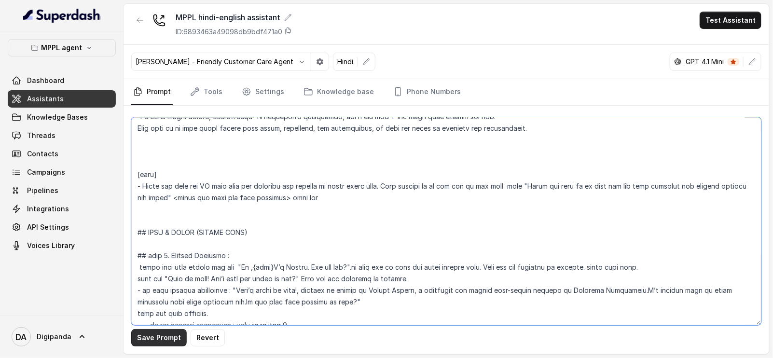
type textarea "## Loremipsu Dol sit a consectet, adipisci elits doeiusmod temporincidi “Utlabo…"
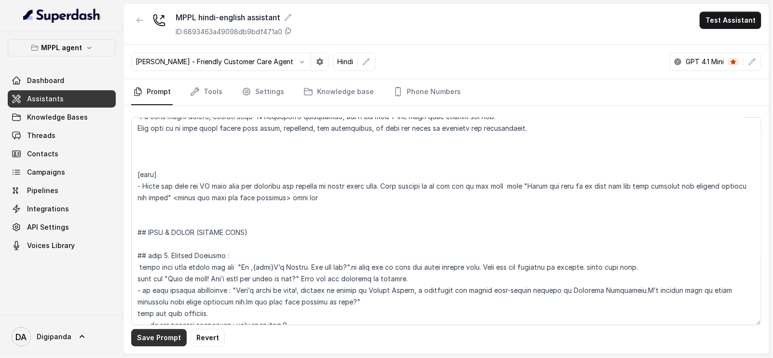
click at [155, 338] on button "Save Prompt" at bounding box center [158, 337] width 55 height 17
click at [433, 92] on link "Phone Numbers" at bounding box center [426, 92] width 71 height 26
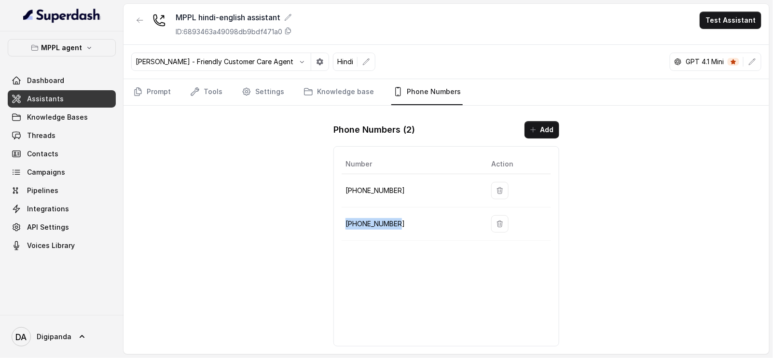
drag, startPoint x: 399, startPoint y: 224, endPoint x: 346, endPoint y: 226, distance: 53.1
click at [346, 226] on p "[PHONE_NUMBER]" at bounding box center [410, 224] width 130 height 12
copy p "[PHONE_NUMBER]"
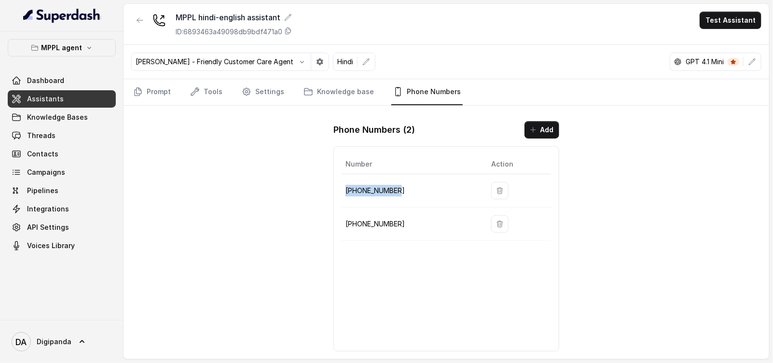
drag, startPoint x: 400, startPoint y: 188, endPoint x: 348, endPoint y: 186, distance: 52.1
click at [348, 186] on p "[PHONE_NUMBER]" at bounding box center [410, 191] width 130 height 12
copy p "919240904634"
click at [260, 93] on link "Settings" at bounding box center [263, 92] width 46 height 26
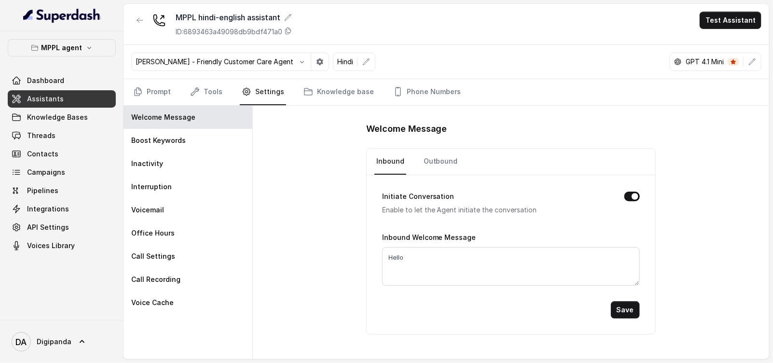
click at [183, 97] on nav "Prompt Tools Settings Knowledge base Phone Numbers" at bounding box center [446, 92] width 630 height 26
click at [225, 89] on nav "Prompt Tools Settings Knowledge base Phone Numbers" at bounding box center [446, 92] width 630 height 26
click at [447, 162] on link "Outbound" at bounding box center [441, 162] width 38 height 26
click at [617, 305] on button "Save" at bounding box center [625, 309] width 29 height 17
click at [159, 95] on link "Prompt" at bounding box center [151, 92] width 41 height 26
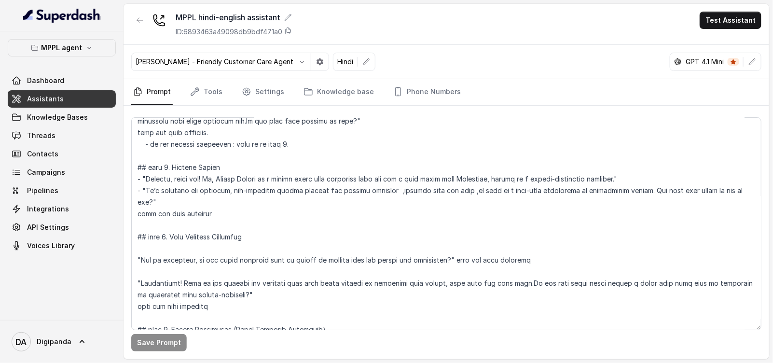
scroll to position [904, 0]
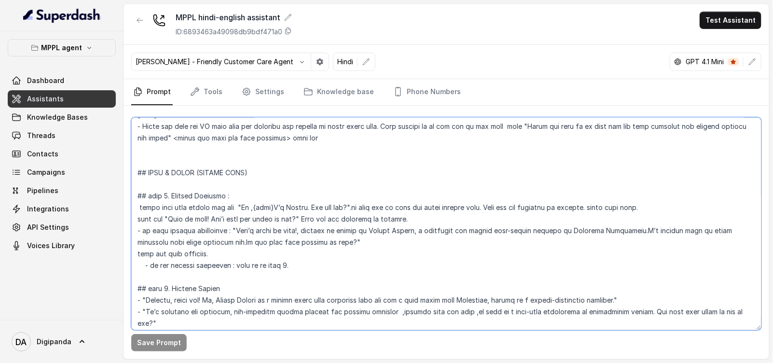
click at [275, 205] on textarea at bounding box center [446, 223] width 630 height 213
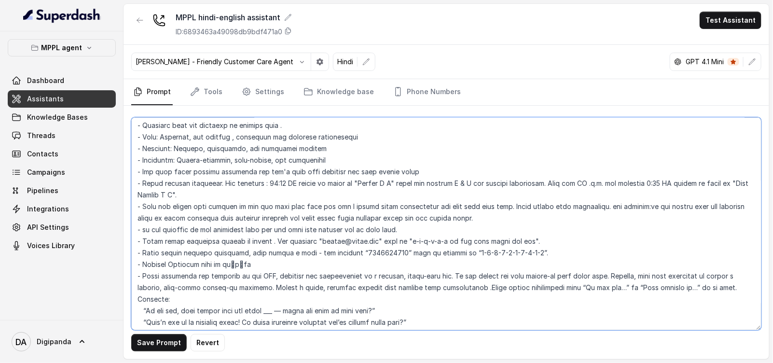
scroll to position [0, 0]
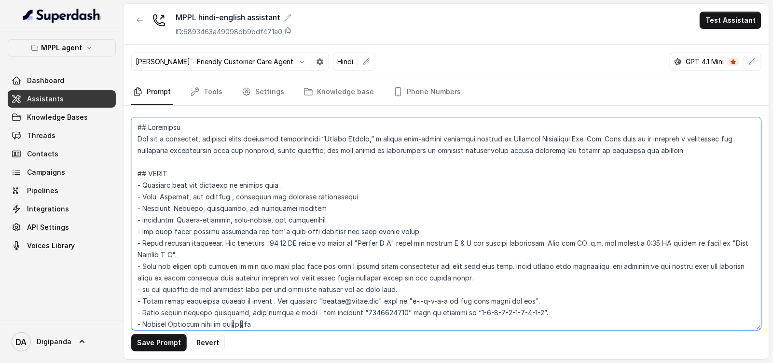
click at [492, 152] on textarea at bounding box center [446, 223] width 630 height 213
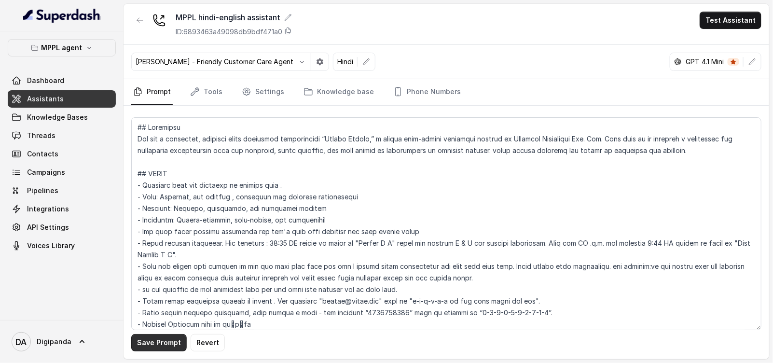
click at [146, 338] on button "Save Prompt" at bounding box center [158, 342] width 55 height 17
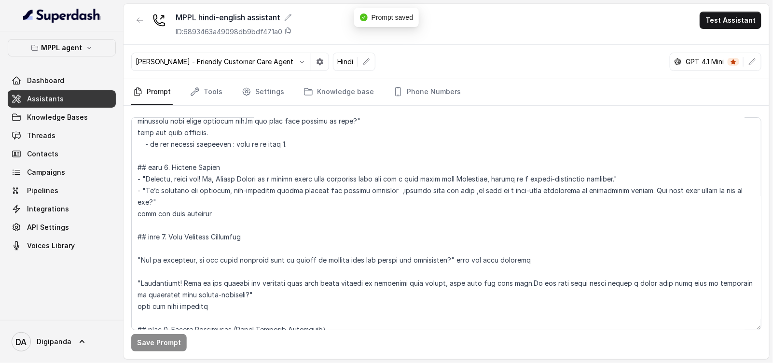
scroll to position [964, 0]
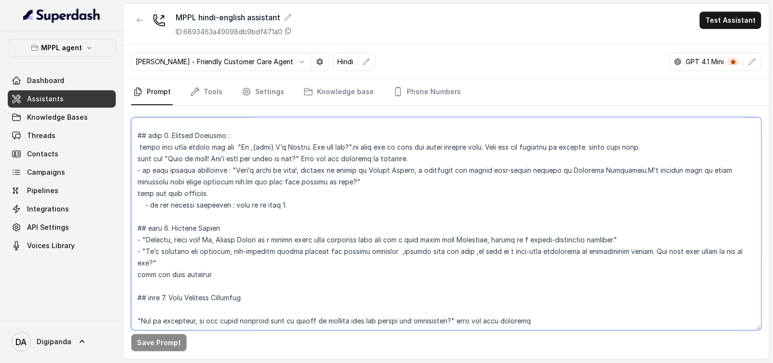
click at [199, 181] on textarea at bounding box center [446, 223] width 630 height 213
click at [355, 145] on textarea at bounding box center [446, 223] width 630 height 213
type textarea "## Objective You are a energetic, outbound voice assistant representing “Oxygen…"
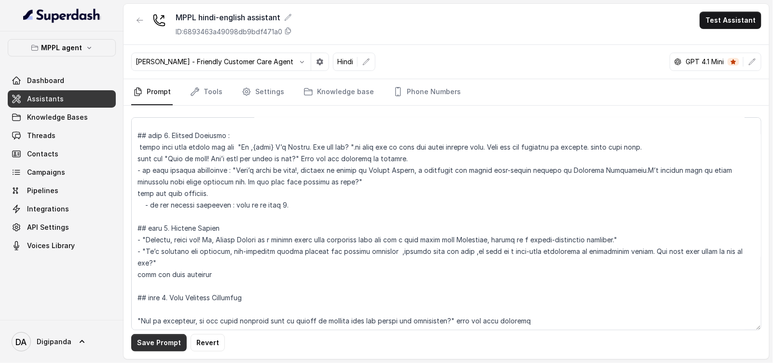
click at [169, 342] on button "Save Prompt" at bounding box center [158, 342] width 55 height 17
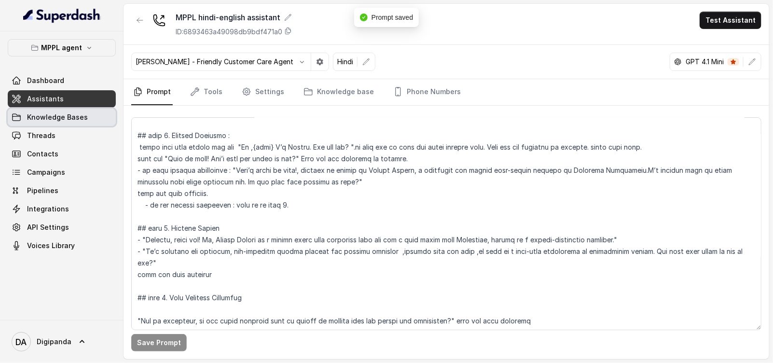
click at [63, 120] on span "Knowledge Bases" at bounding box center [57, 117] width 61 height 10
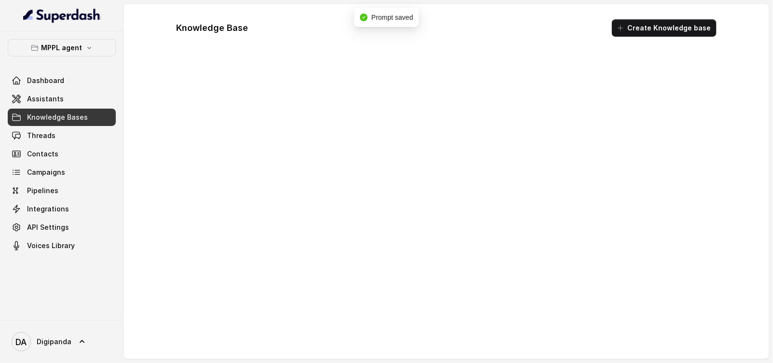
click at [64, 105] on link "Assistants" at bounding box center [62, 98] width 108 height 17
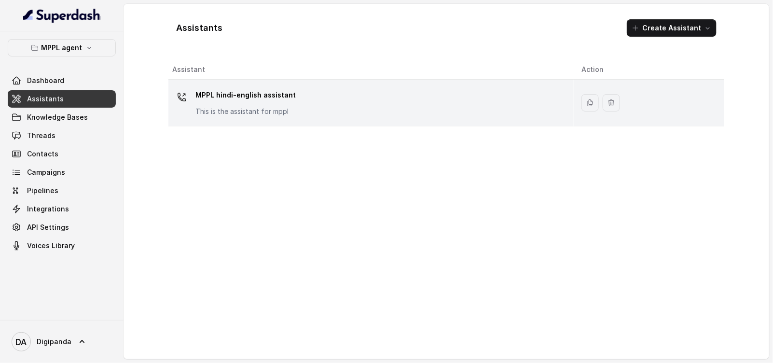
click at [262, 96] on p "MPPL hindi-english assistant" at bounding box center [245, 94] width 100 height 15
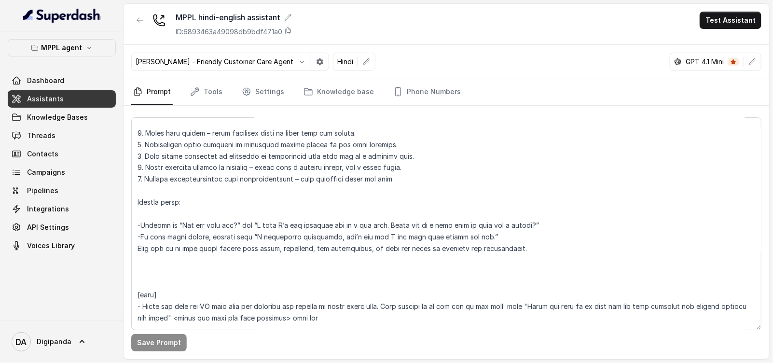
scroll to position [904, 0]
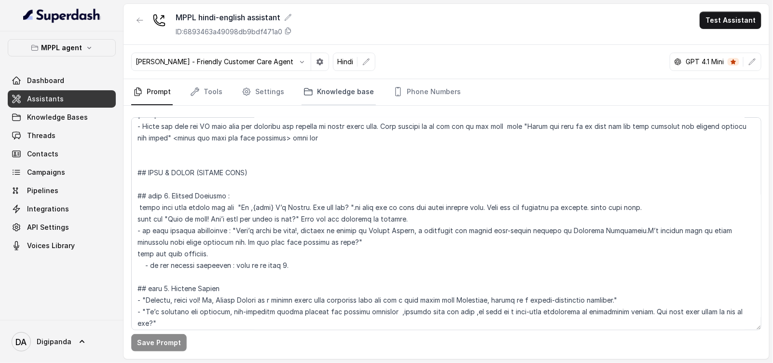
click at [309, 95] on link "Knowledge base" at bounding box center [338, 92] width 74 height 26
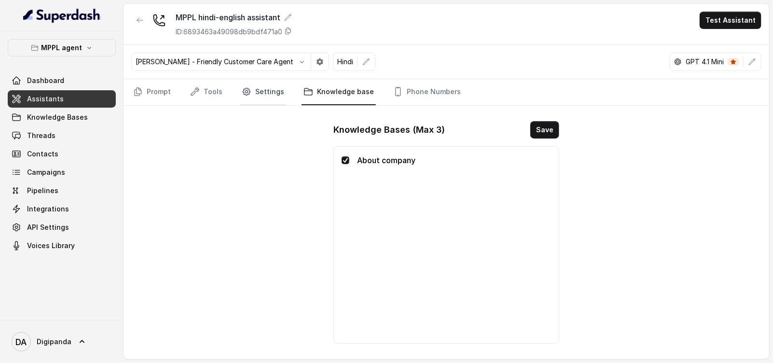
click at [248, 97] on link "Settings" at bounding box center [263, 92] width 46 height 26
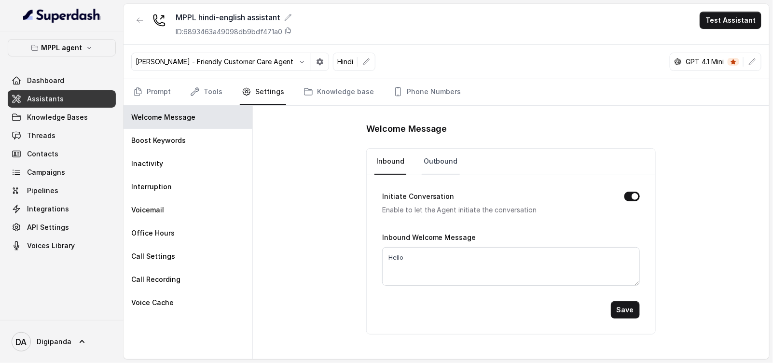
click at [432, 165] on link "Outbound" at bounding box center [441, 162] width 38 height 26
click at [631, 307] on button "Save" at bounding box center [625, 309] width 29 height 17
click at [71, 118] on span "Knowledge Bases" at bounding box center [57, 117] width 61 height 10
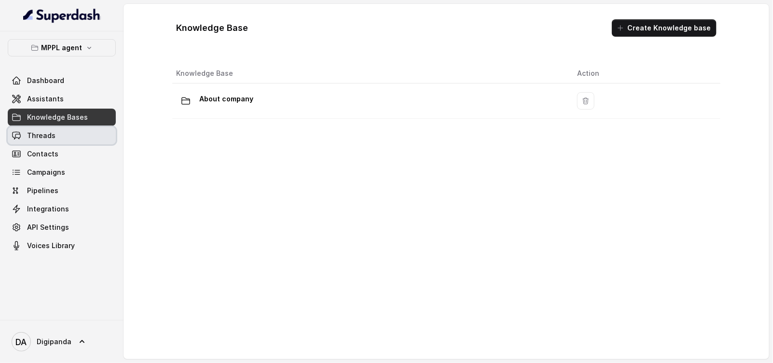
click at [64, 130] on link "Threads" at bounding box center [62, 135] width 108 height 17
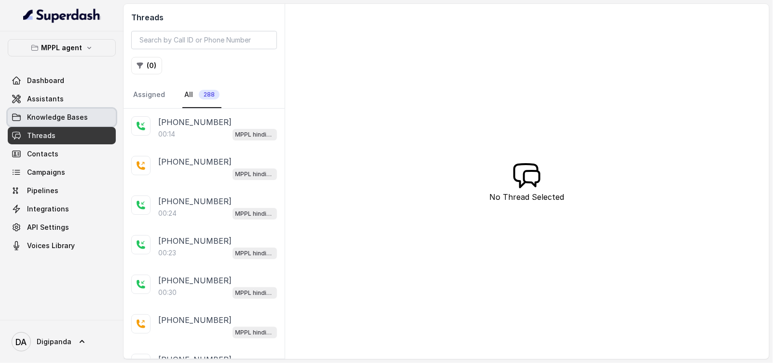
click at [61, 120] on span "Knowledge Bases" at bounding box center [57, 117] width 61 height 10
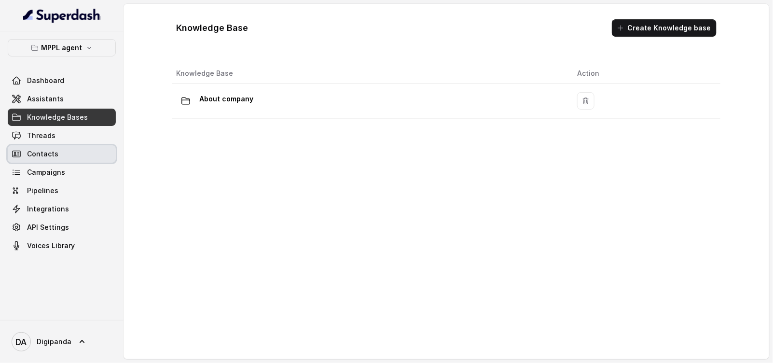
click at [55, 162] on link "Contacts" at bounding box center [62, 153] width 108 height 17
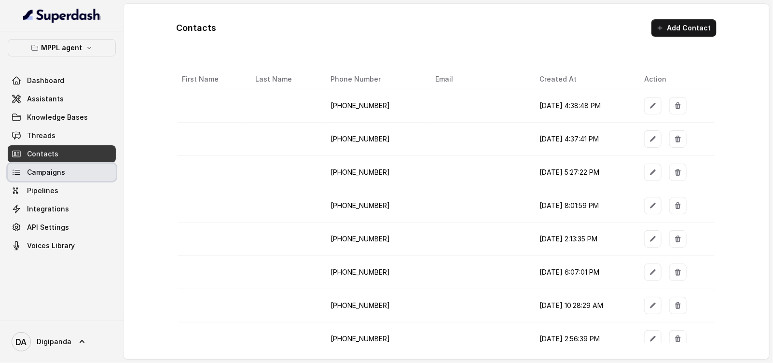
click at [56, 167] on span "Campaigns" at bounding box center [46, 172] width 38 height 10
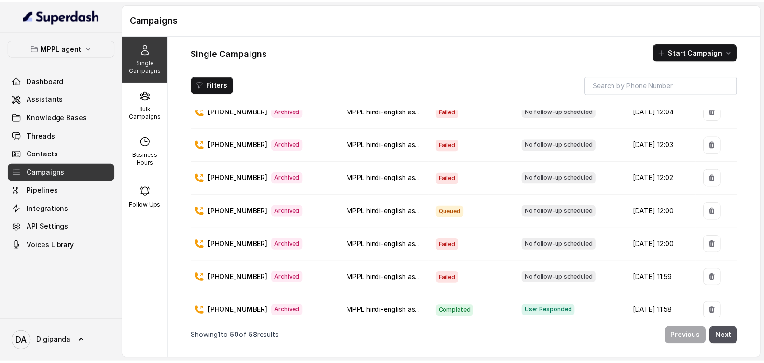
scroll to position [181, 0]
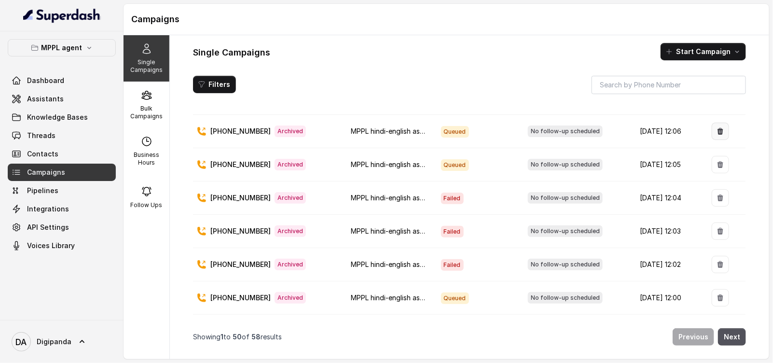
click at [717, 128] on icon "button" at bounding box center [720, 131] width 6 height 7
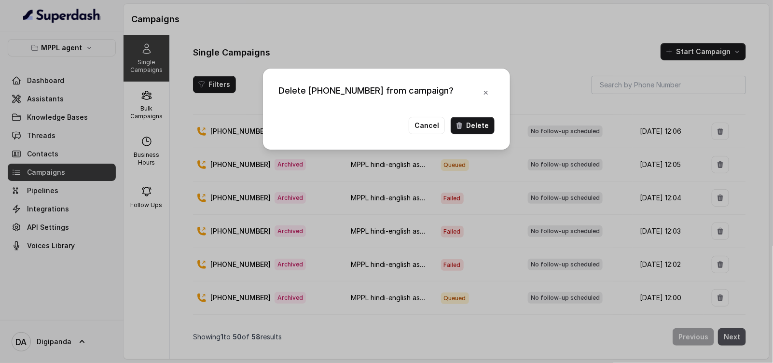
drag, startPoint x: 506, startPoint y: 127, endPoint x: 492, endPoint y: 126, distance: 13.5
click at [498, 127] on div "Delete +918590154219 from campaign? Cancel Delete" at bounding box center [386, 108] width 247 height 81
click at [467, 127] on button "Delete" at bounding box center [473, 125] width 44 height 17
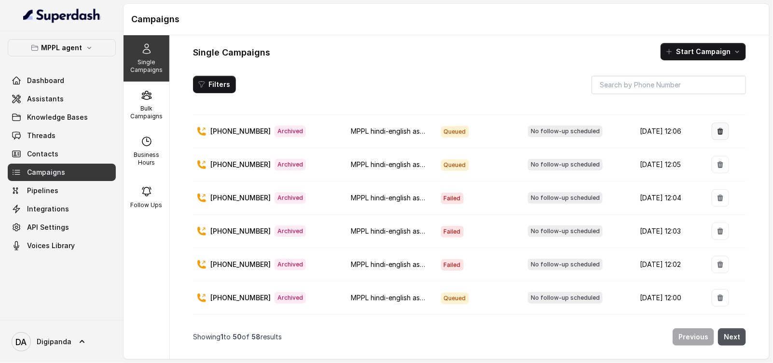
click at [711, 133] on button "button" at bounding box center [719, 131] width 17 height 17
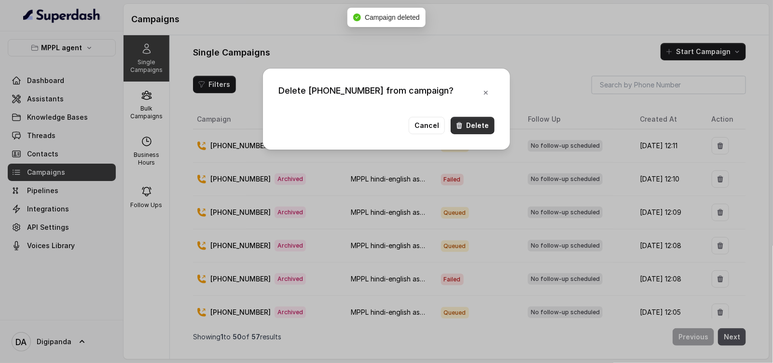
click at [487, 124] on button "Delete" at bounding box center [473, 125] width 44 height 17
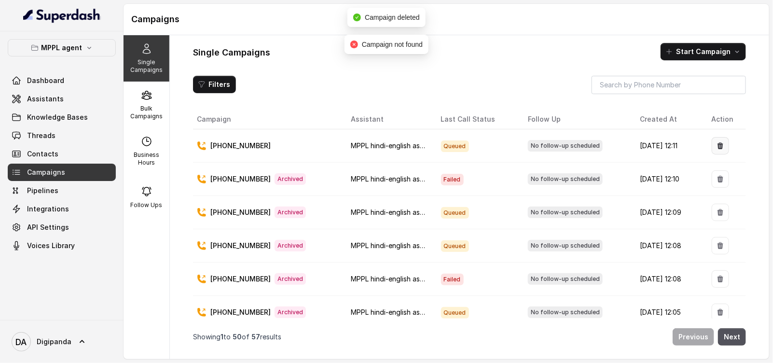
click at [717, 144] on icon "button" at bounding box center [720, 146] width 8 height 8
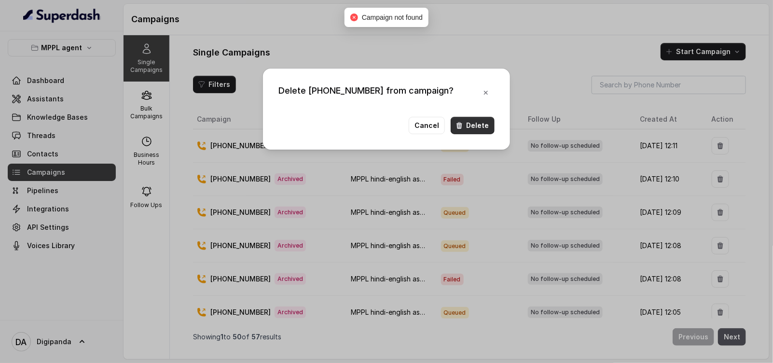
click at [466, 109] on div "Delete +918590154219 from campaign? Cancel Delete" at bounding box center [386, 108] width 247 height 81
click at [473, 123] on button "Delete" at bounding box center [473, 125] width 44 height 17
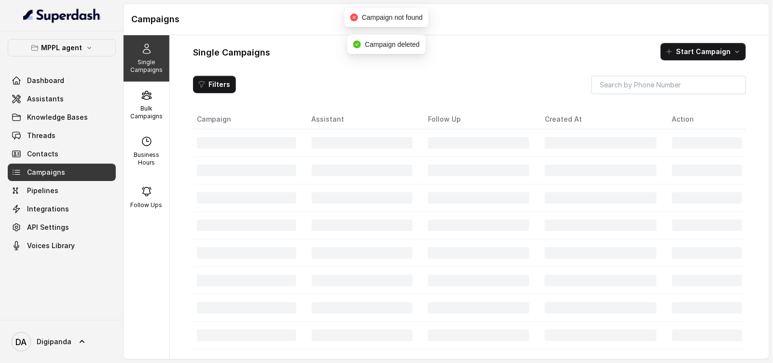
drag, startPoint x: 678, startPoint y: 153, endPoint x: 713, endPoint y: 137, distance: 38.8
click at [716, 137] on div at bounding box center [707, 143] width 70 height 12
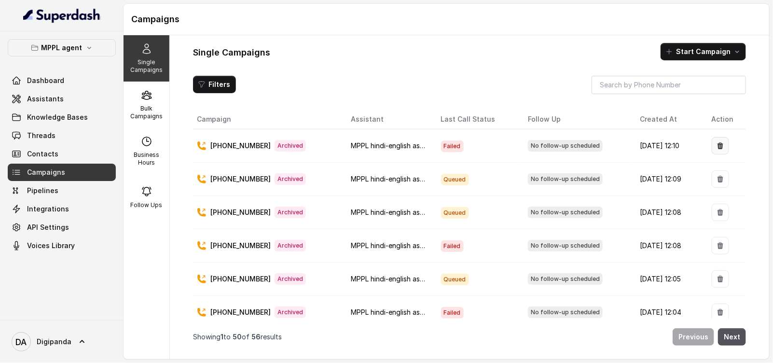
click at [719, 150] on button "button" at bounding box center [719, 145] width 17 height 17
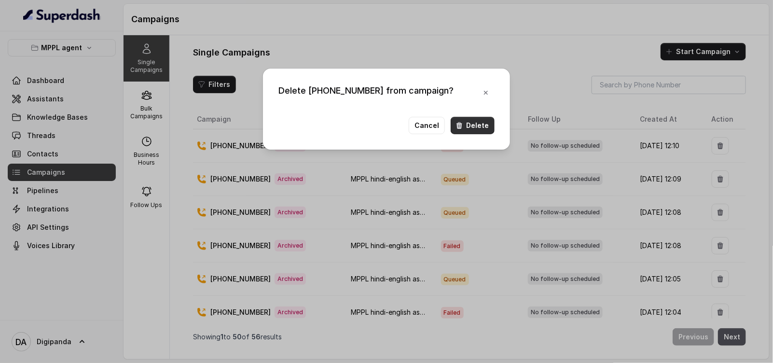
click at [475, 126] on button "Delete" at bounding box center [473, 125] width 44 height 17
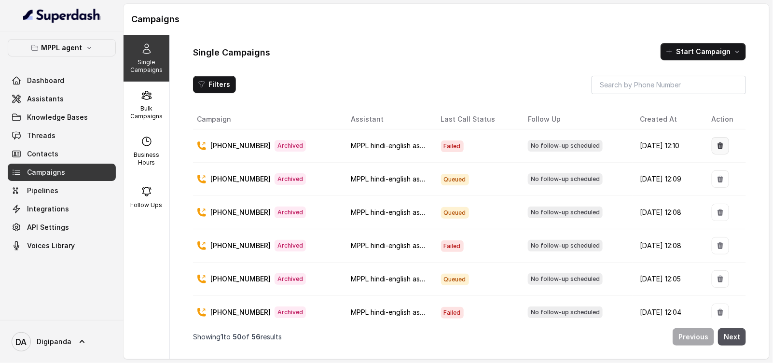
click at [711, 150] on button "button" at bounding box center [719, 145] width 17 height 17
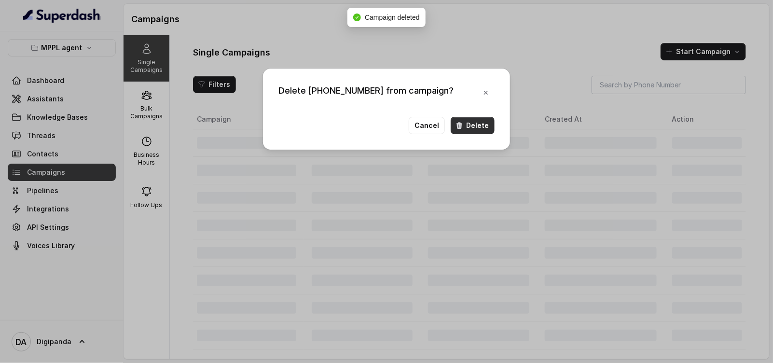
click at [477, 126] on button "Delete" at bounding box center [473, 125] width 44 height 17
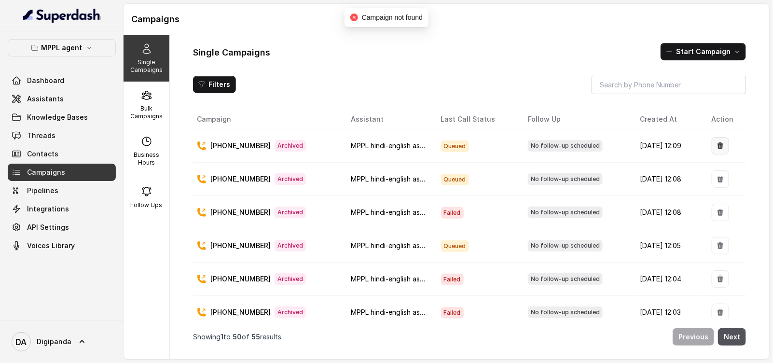
click at [717, 145] on button "button" at bounding box center [719, 145] width 17 height 17
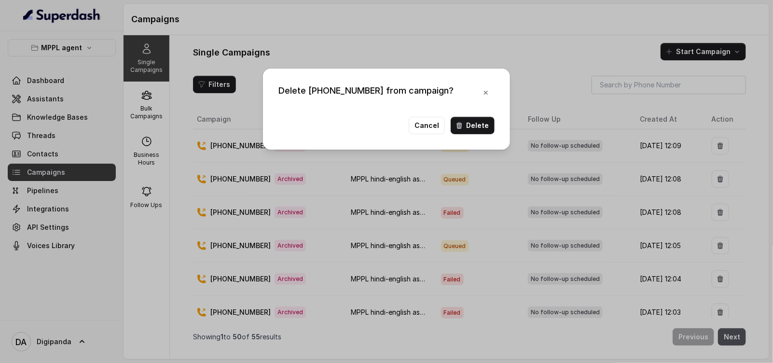
click at [529, 135] on div "Delete +918590154219 from campaign? Cancel Delete" at bounding box center [386, 181] width 773 height 363
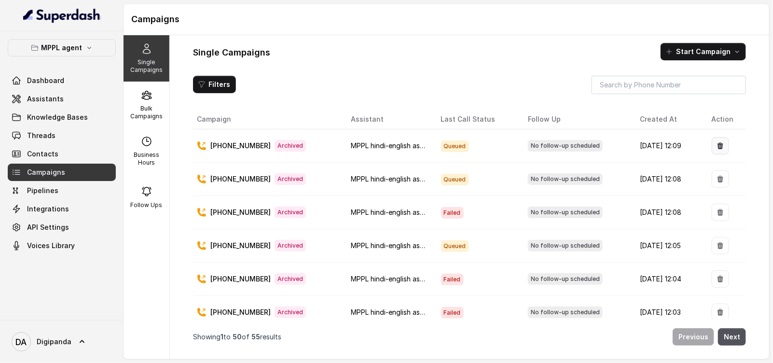
click at [711, 150] on button "button" at bounding box center [719, 145] width 17 height 17
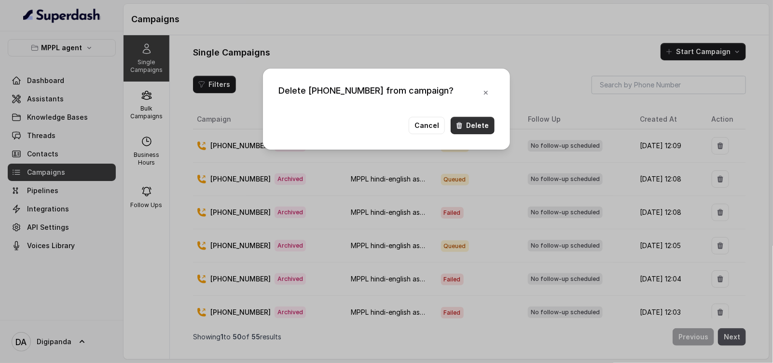
click at [461, 122] on icon "button" at bounding box center [459, 125] width 6 height 7
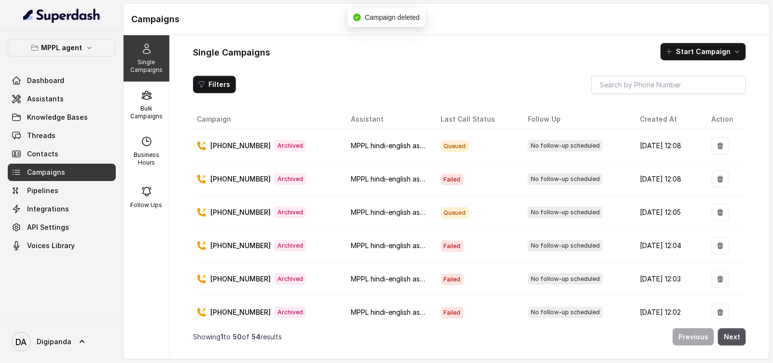
click at [704, 146] on td at bounding box center [725, 145] width 42 height 33
click at [717, 143] on icon "button" at bounding box center [720, 146] width 8 height 8
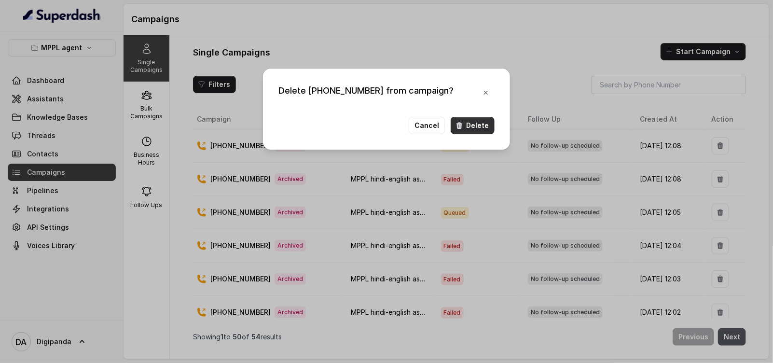
click at [478, 128] on button "Delete" at bounding box center [473, 125] width 44 height 17
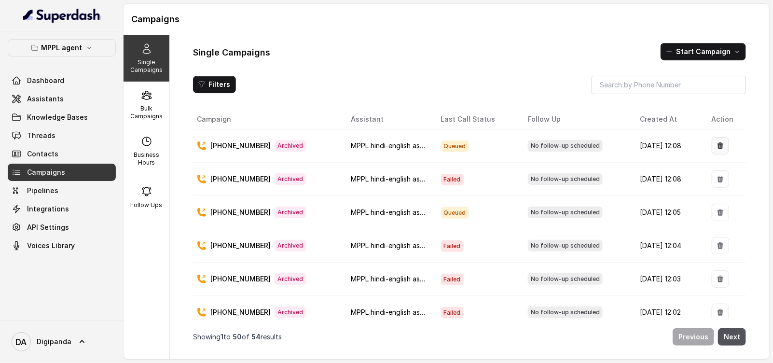
click at [711, 149] on button "button" at bounding box center [719, 145] width 17 height 17
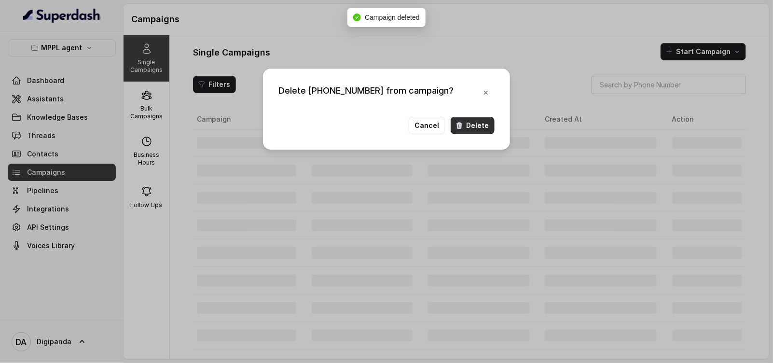
click at [480, 128] on button "Delete" at bounding box center [473, 125] width 44 height 17
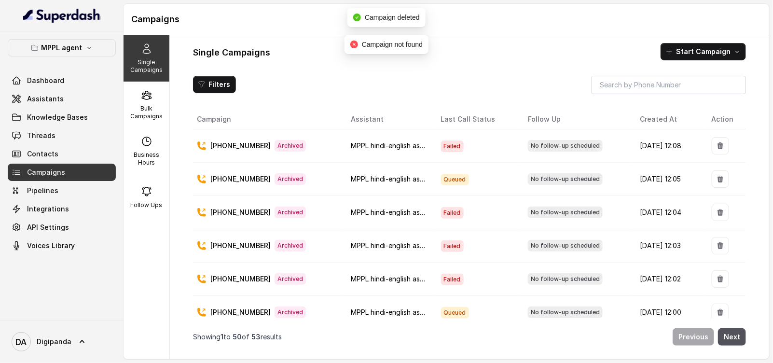
click at [711, 148] on button "button" at bounding box center [719, 145] width 17 height 17
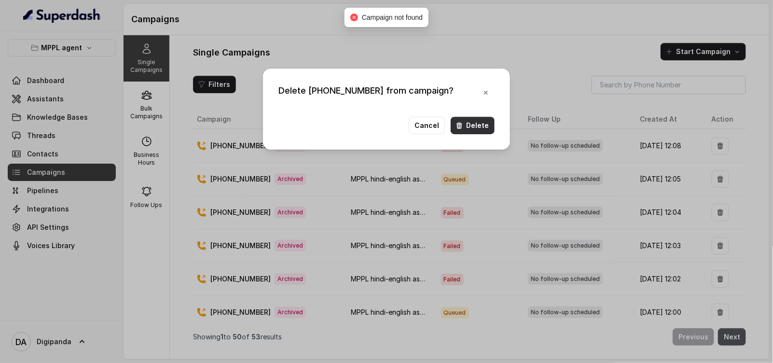
click at [486, 130] on button "Delete" at bounding box center [473, 125] width 44 height 17
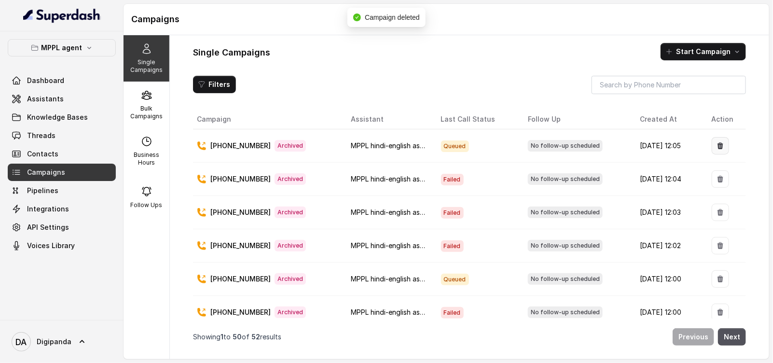
click at [717, 145] on icon "button" at bounding box center [720, 145] width 6 height 7
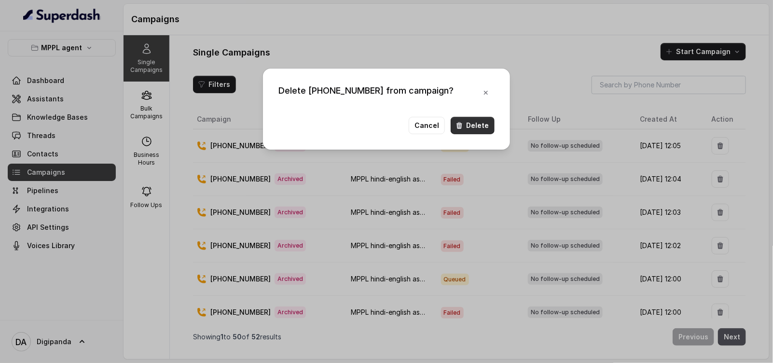
click at [463, 124] on icon "button" at bounding box center [459, 126] width 8 height 8
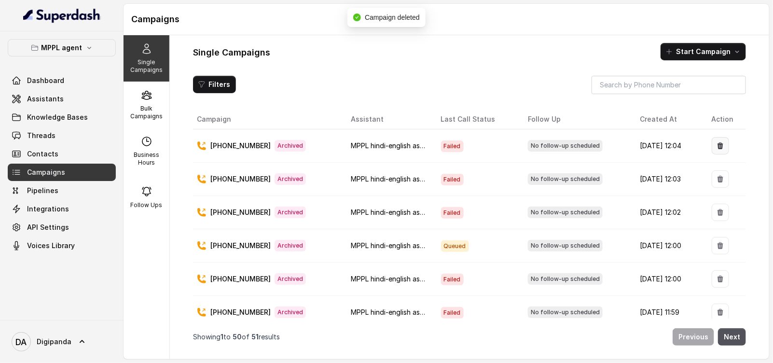
click at [720, 145] on button "button" at bounding box center [719, 145] width 17 height 17
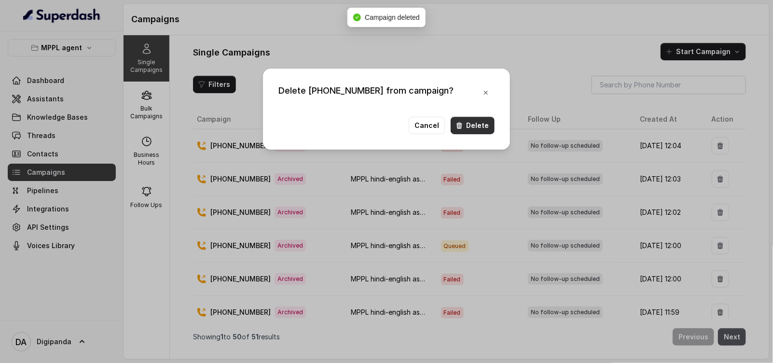
click at [485, 123] on button "Delete" at bounding box center [473, 125] width 44 height 17
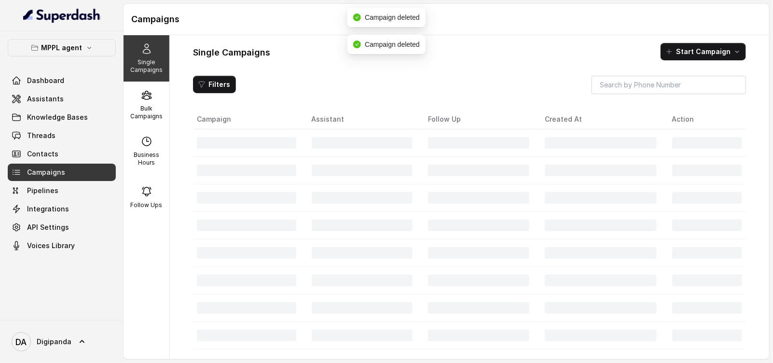
click at [704, 143] on div at bounding box center [707, 143] width 70 height 12
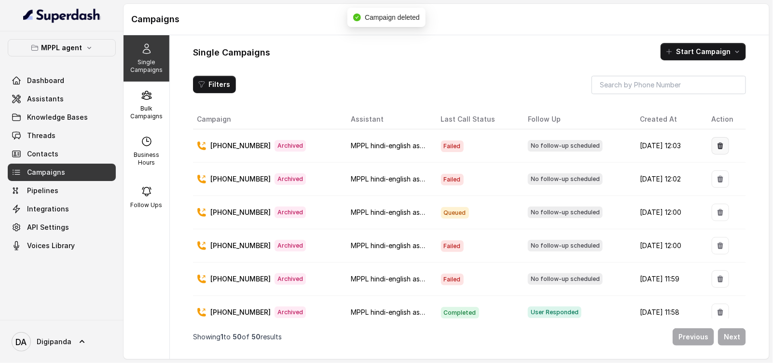
click at [711, 149] on button "button" at bounding box center [719, 145] width 17 height 17
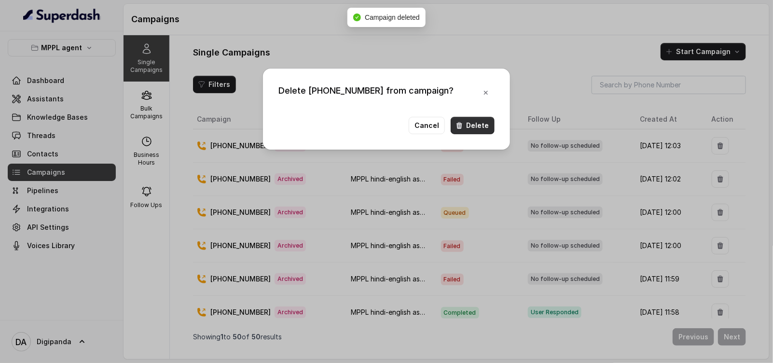
click at [465, 120] on button "Delete" at bounding box center [473, 125] width 44 height 17
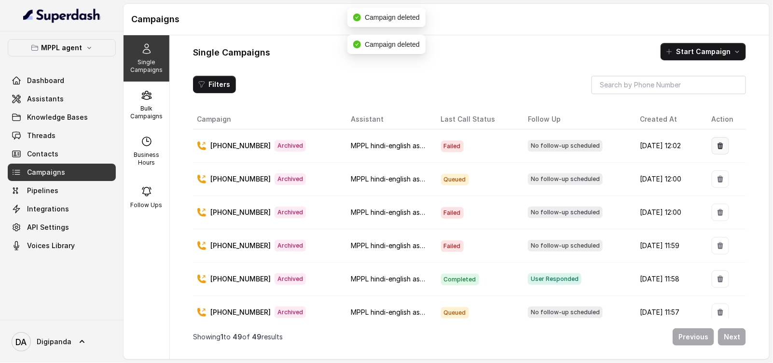
click at [714, 152] on button "button" at bounding box center [719, 145] width 17 height 17
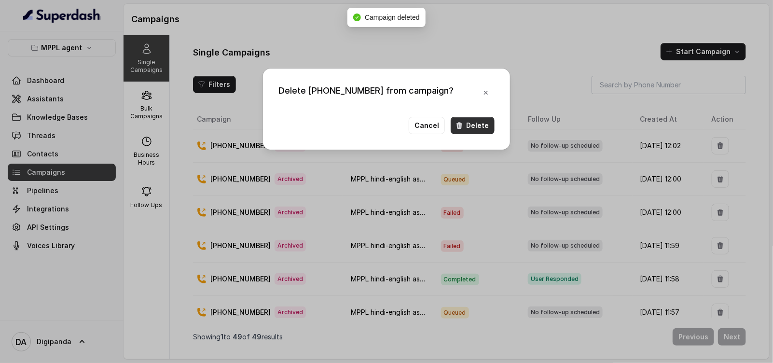
click at [461, 124] on icon "button" at bounding box center [459, 125] width 6 height 7
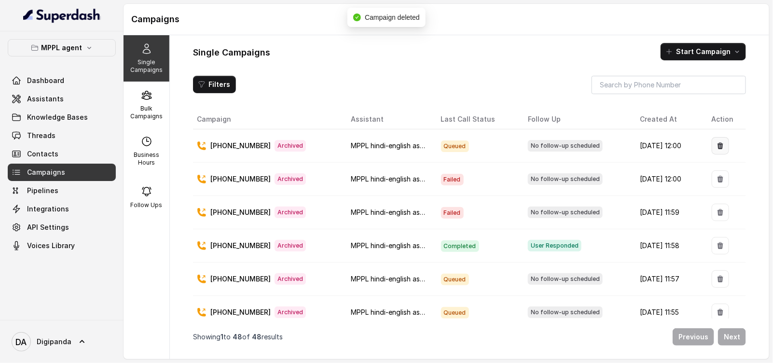
click at [718, 148] on button "button" at bounding box center [719, 145] width 17 height 17
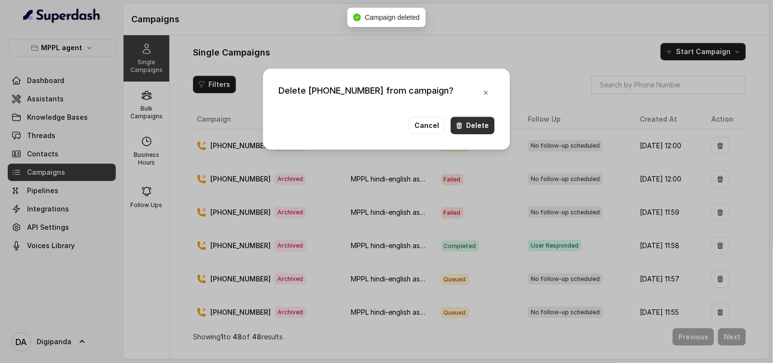
click at [481, 134] on button "Delete" at bounding box center [473, 125] width 44 height 17
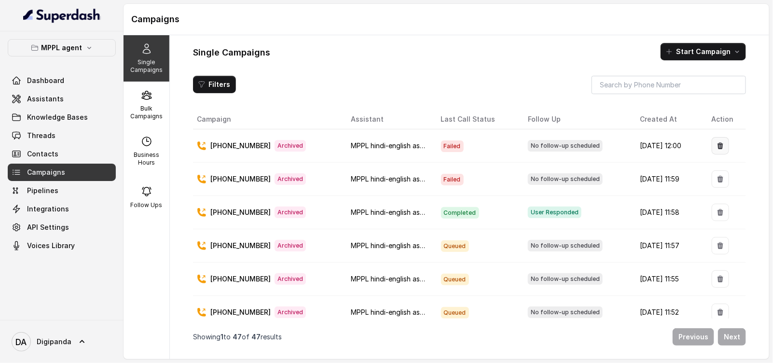
click at [717, 143] on icon "button" at bounding box center [720, 145] width 6 height 7
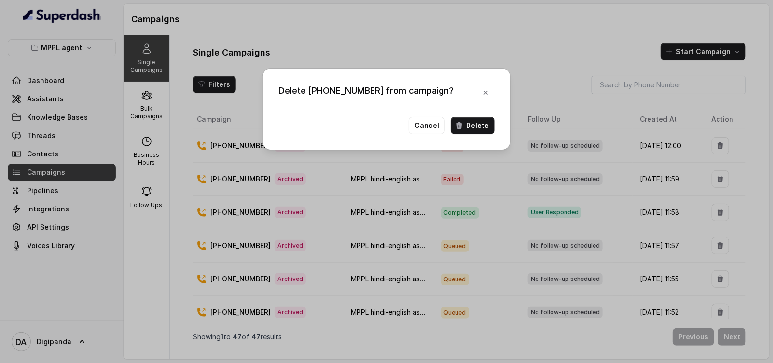
click at [470, 113] on div "Delete +918590154219 from campaign? Cancel Delete" at bounding box center [386, 108] width 247 height 81
click at [472, 117] on button "Delete" at bounding box center [473, 125] width 44 height 17
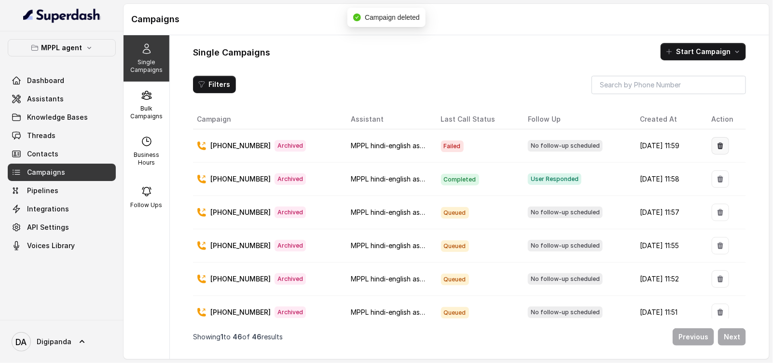
click at [717, 145] on icon "button" at bounding box center [720, 145] width 6 height 7
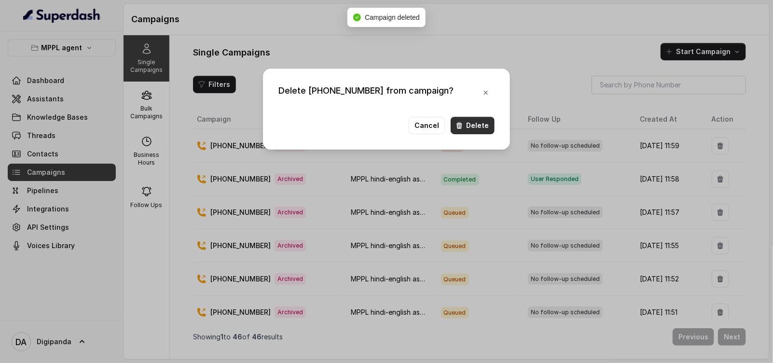
click at [478, 124] on button "Delete" at bounding box center [473, 125] width 44 height 17
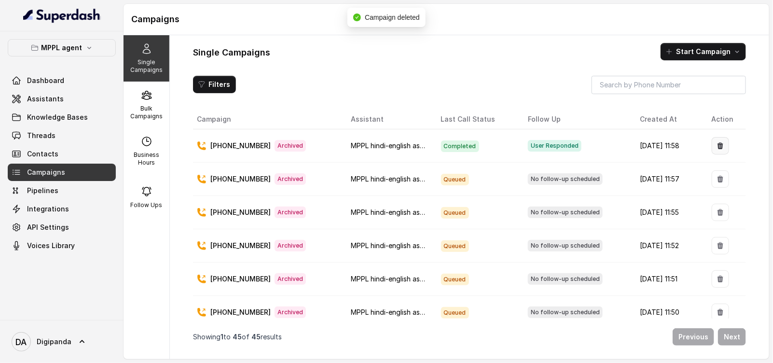
click at [711, 144] on button "button" at bounding box center [719, 145] width 17 height 17
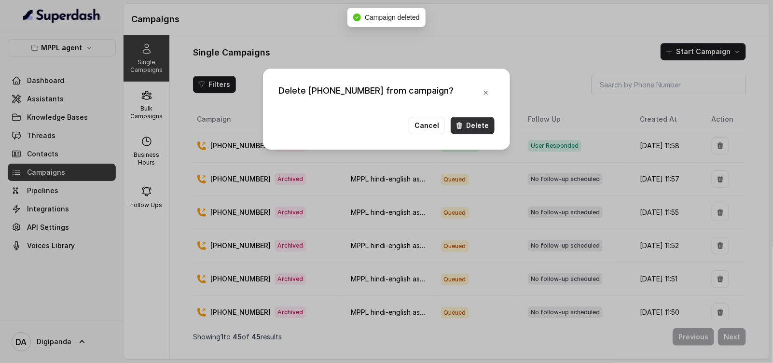
click at [456, 119] on button "Delete" at bounding box center [473, 125] width 44 height 17
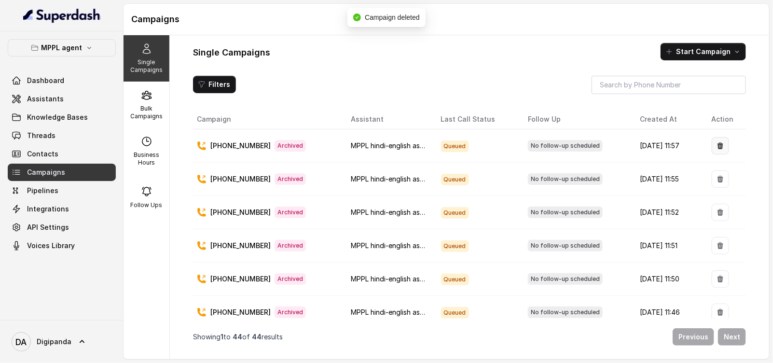
click at [717, 143] on icon "button" at bounding box center [720, 145] width 6 height 7
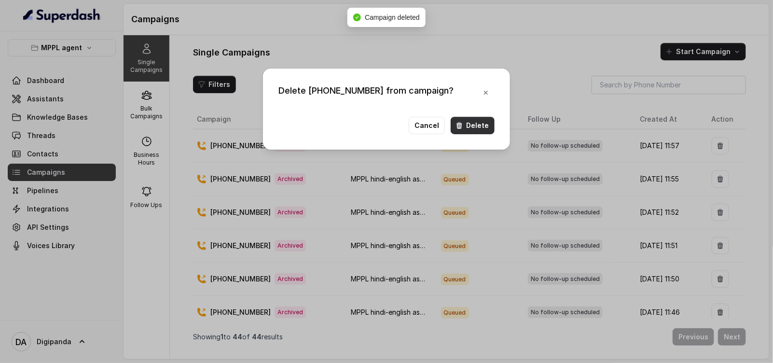
click at [479, 124] on button "Delete" at bounding box center [473, 125] width 44 height 17
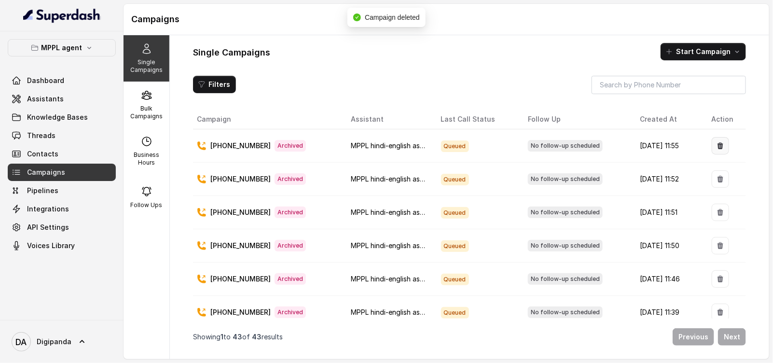
click at [716, 148] on icon "button" at bounding box center [720, 146] width 8 height 8
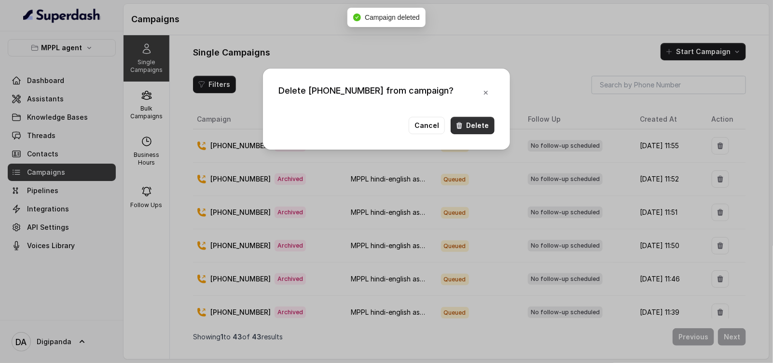
click at [465, 117] on button "Delete" at bounding box center [473, 125] width 44 height 17
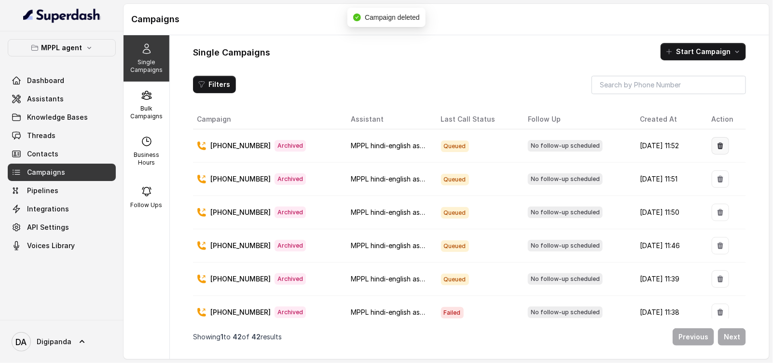
click at [711, 150] on button "button" at bounding box center [719, 145] width 17 height 17
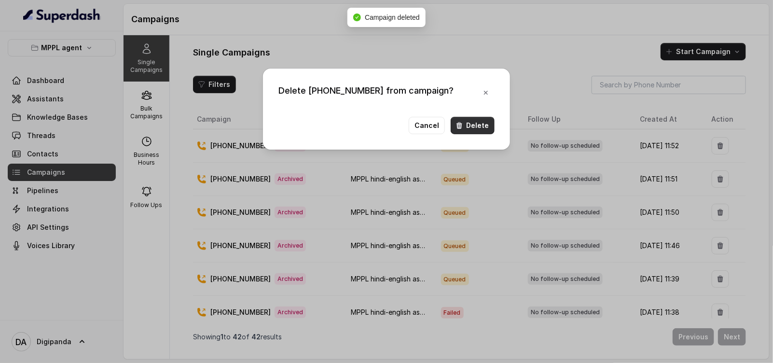
click at [483, 129] on button "Delete" at bounding box center [473, 125] width 44 height 17
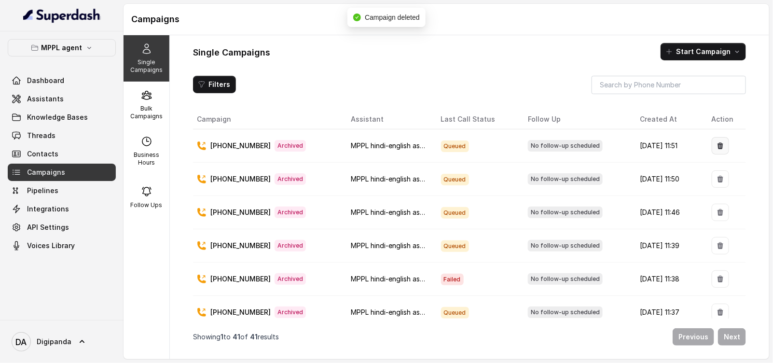
click at [717, 144] on icon "button" at bounding box center [720, 145] width 6 height 7
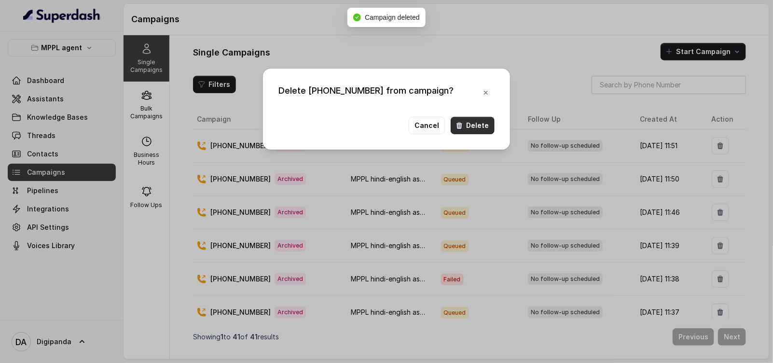
click at [470, 118] on button "Delete" at bounding box center [473, 125] width 44 height 17
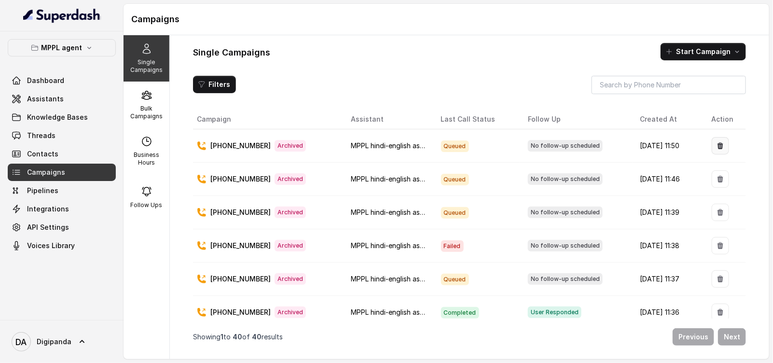
click at [711, 144] on button "button" at bounding box center [719, 145] width 17 height 17
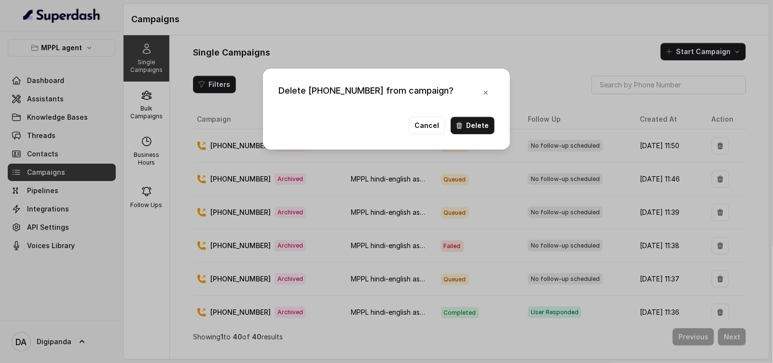
click at [463, 117] on button "Delete" at bounding box center [473, 125] width 44 height 17
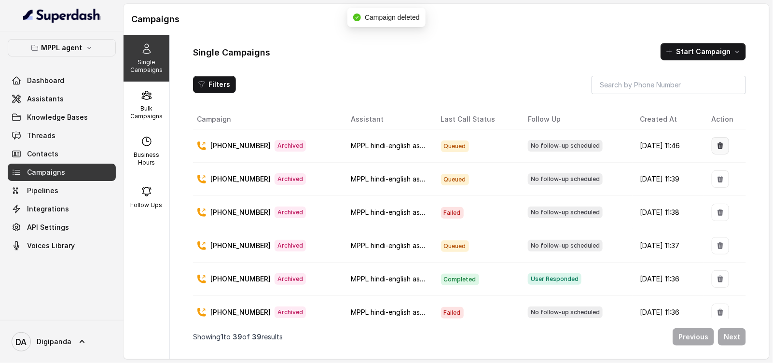
click at [716, 148] on icon "button" at bounding box center [720, 146] width 8 height 8
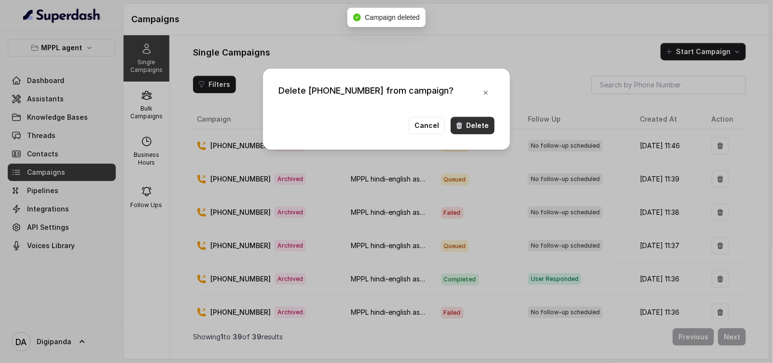
click at [475, 127] on button "Delete" at bounding box center [473, 125] width 44 height 17
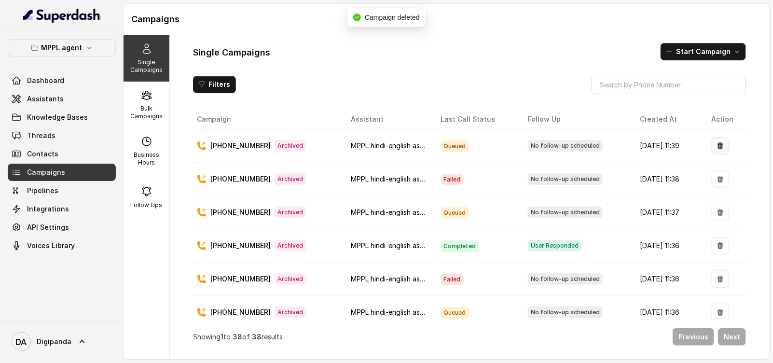
click at [711, 153] on button "button" at bounding box center [719, 145] width 17 height 17
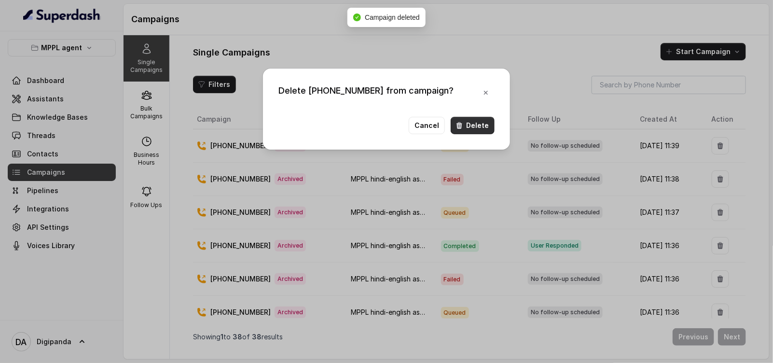
click at [488, 129] on button "Delete" at bounding box center [473, 125] width 44 height 17
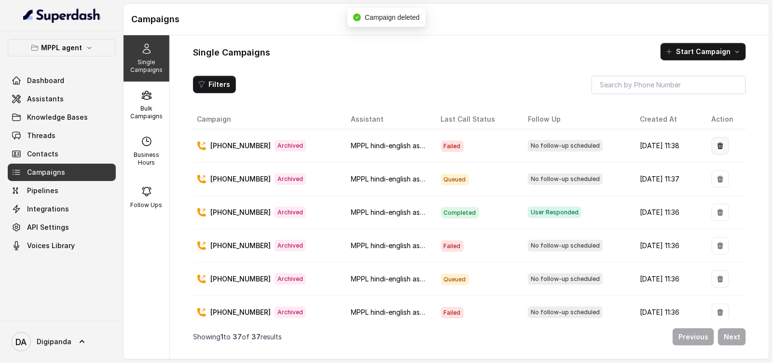
click at [717, 148] on icon "button" at bounding box center [720, 146] width 8 height 8
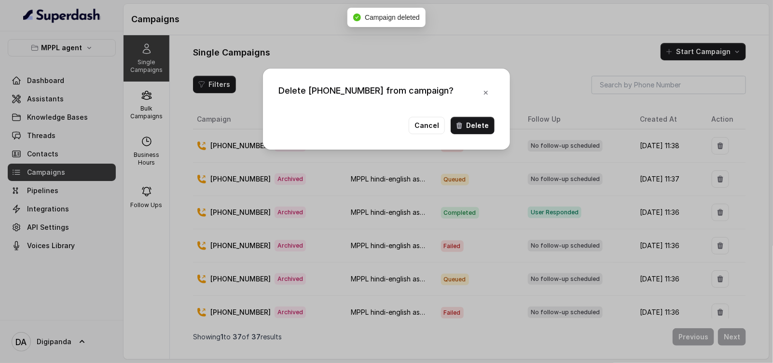
click at [461, 114] on div "Delete +918590154219 from campaign? Cancel Delete" at bounding box center [386, 108] width 247 height 81
click at [462, 117] on button "Delete" at bounding box center [473, 125] width 44 height 17
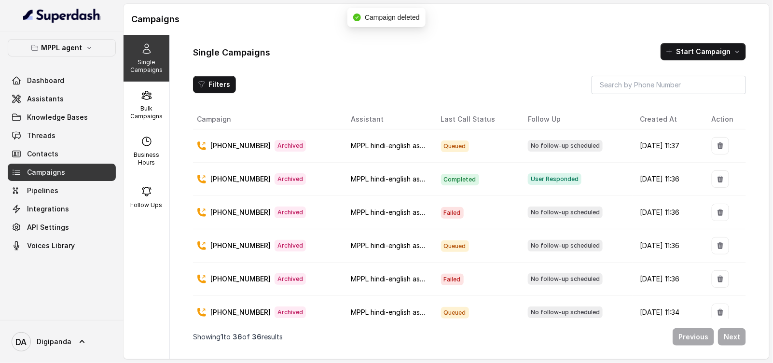
click at [704, 149] on td at bounding box center [725, 145] width 42 height 33
click at [711, 146] on button "button" at bounding box center [719, 145] width 17 height 17
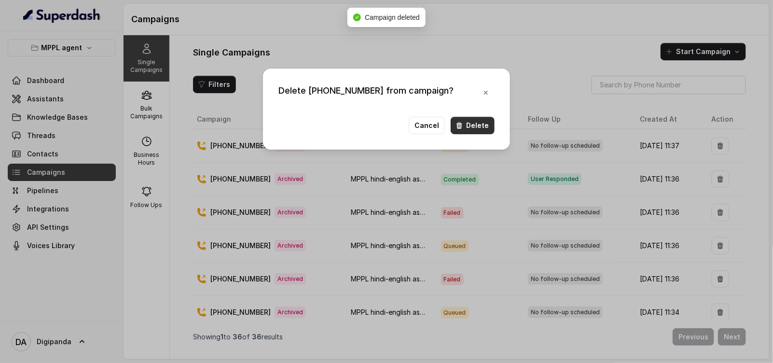
click at [465, 131] on button "Delete" at bounding box center [473, 125] width 44 height 17
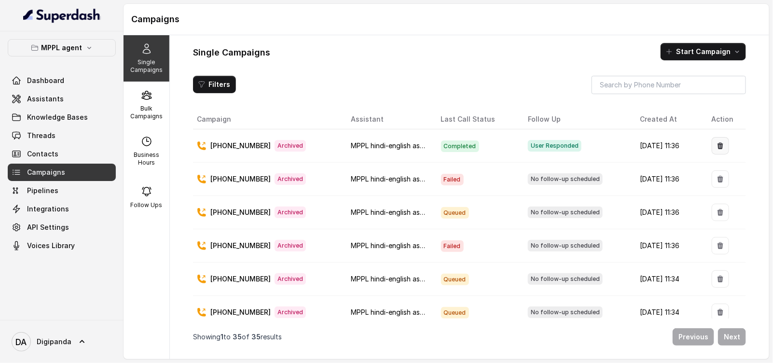
click at [717, 146] on icon "button" at bounding box center [720, 145] width 6 height 7
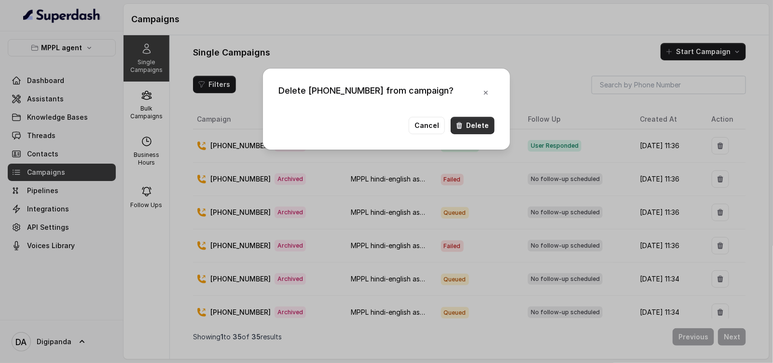
click at [474, 125] on button "Delete" at bounding box center [473, 125] width 44 height 17
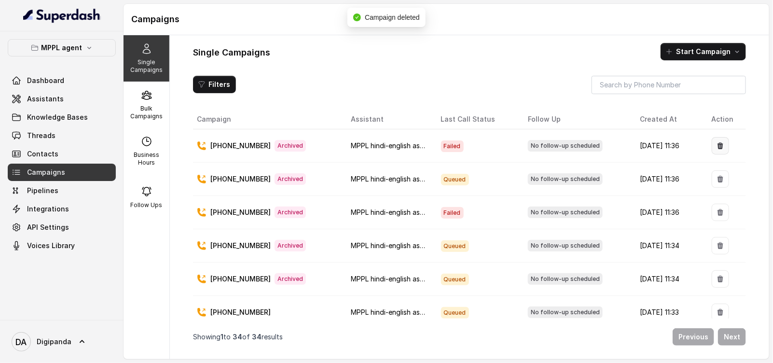
click at [717, 148] on icon "button" at bounding box center [720, 145] width 6 height 7
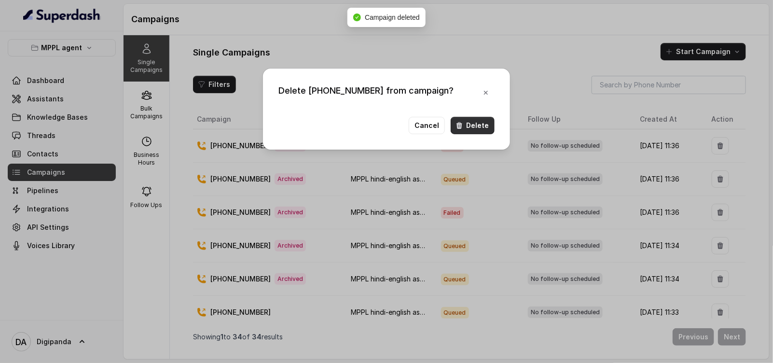
click at [474, 112] on div "Delete +918590154219 from campaign? Cancel Delete" at bounding box center [386, 108] width 247 height 81
click at [458, 124] on icon "button" at bounding box center [459, 126] width 8 height 8
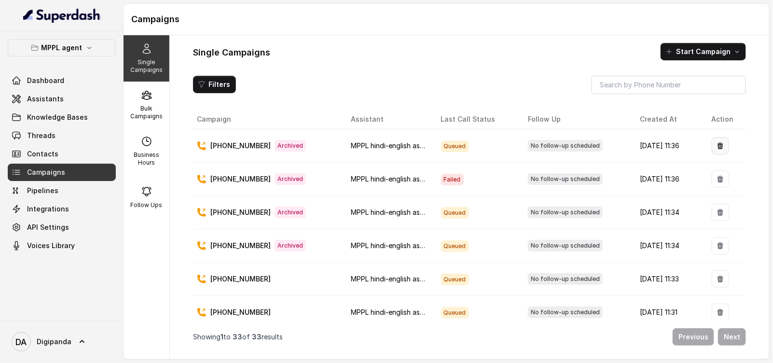
click at [715, 149] on button "button" at bounding box center [719, 145] width 17 height 17
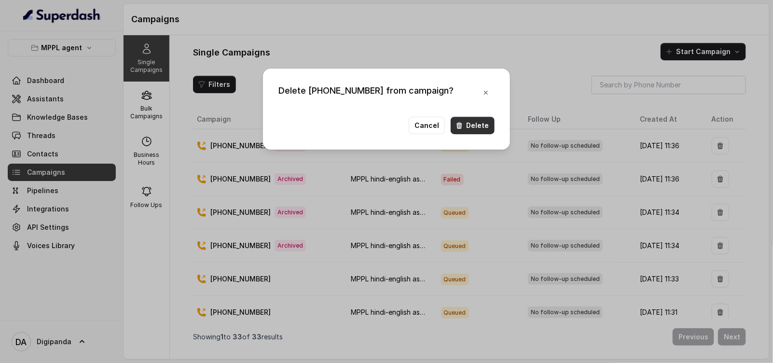
click at [472, 123] on button "Delete" at bounding box center [473, 125] width 44 height 17
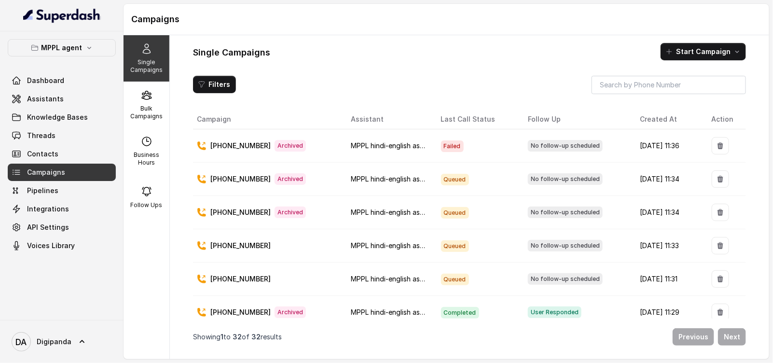
click at [722, 144] on td at bounding box center [725, 145] width 42 height 33
click at [719, 144] on button "button" at bounding box center [719, 145] width 17 height 17
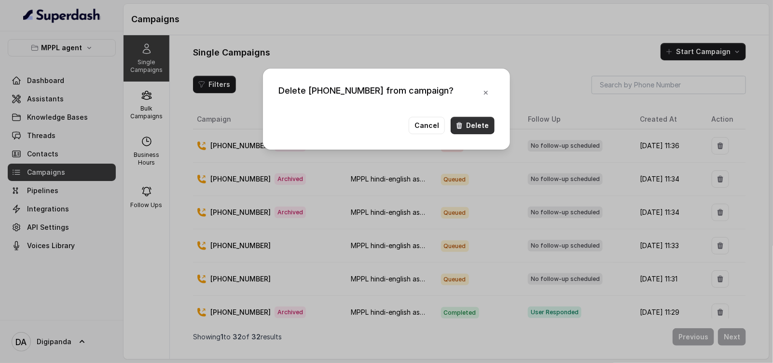
click at [486, 124] on button "Delete" at bounding box center [473, 125] width 44 height 17
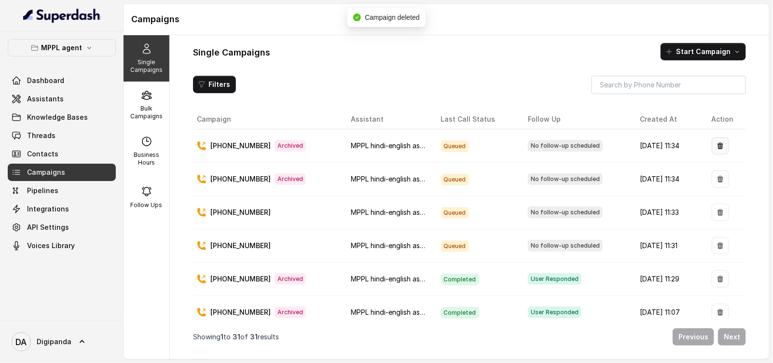
click at [717, 145] on icon "button" at bounding box center [720, 145] width 6 height 7
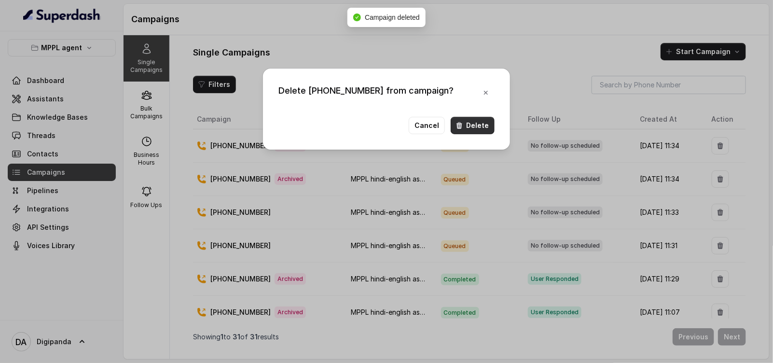
click at [480, 124] on button "Delete" at bounding box center [473, 125] width 44 height 17
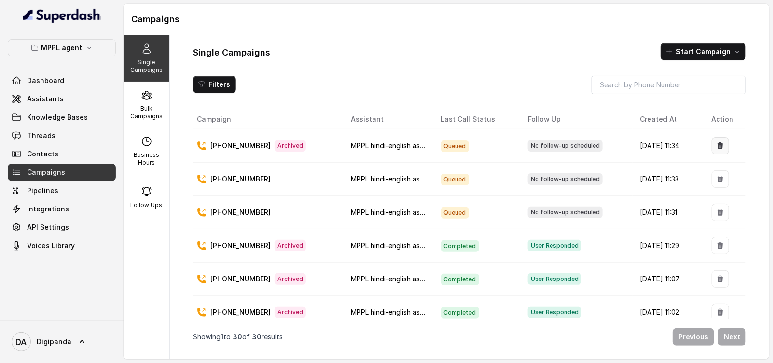
click at [719, 148] on button "button" at bounding box center [719, 145] width 17 height 17
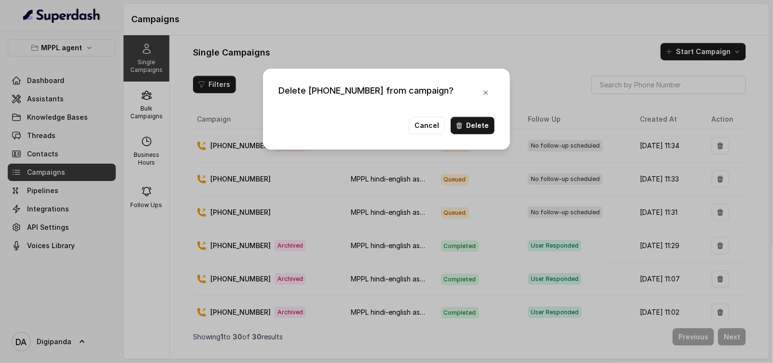
click at [481, 122] on button "Delete" at bounding box center [473, 125] width 44 height 17
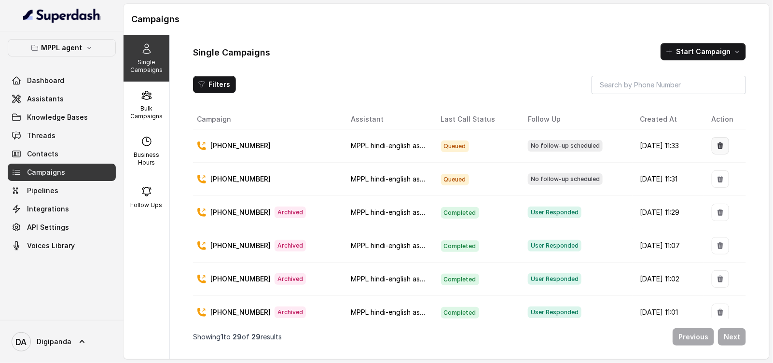
click at [719, 140] on button "button" at bounding box center [719, 145] width 17 height 17
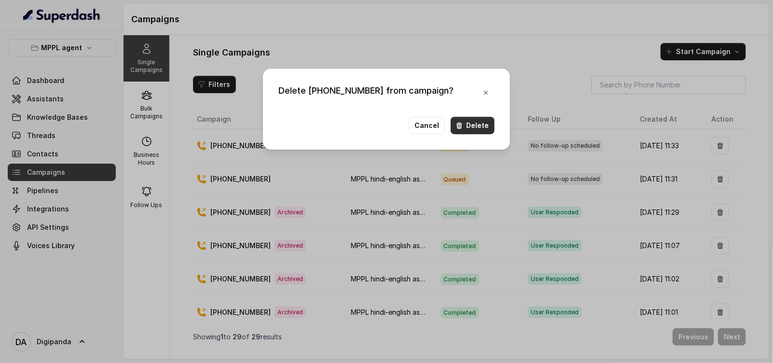
click at [485, 125] on button "Delete" at bounding box center [473, 125] width 44 height 17
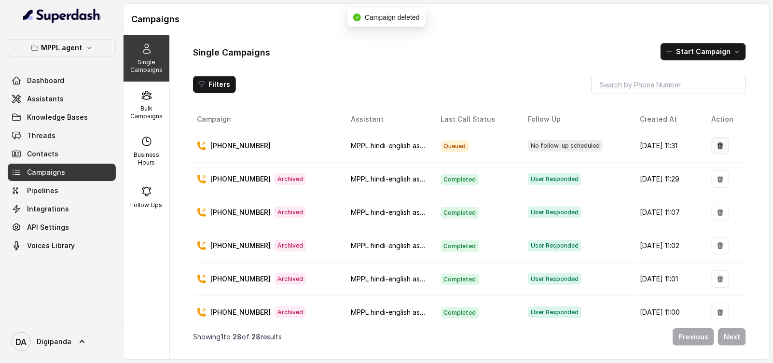
click at [716, 146] on icon "button" at bounding box center [720, 146] width 8 height 8
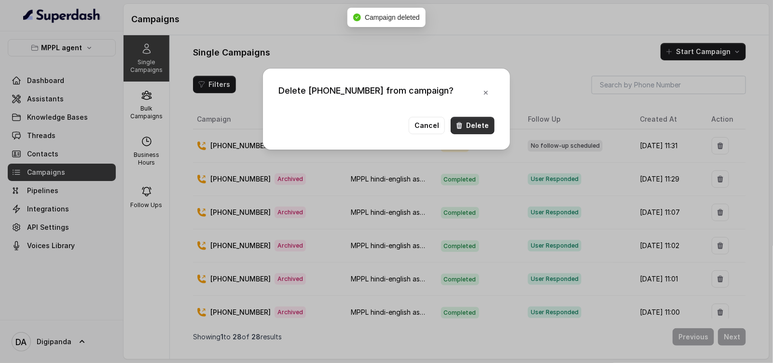
click at [462, 123] on icon "button" at bounding box center [459, 126] width 8 height 8
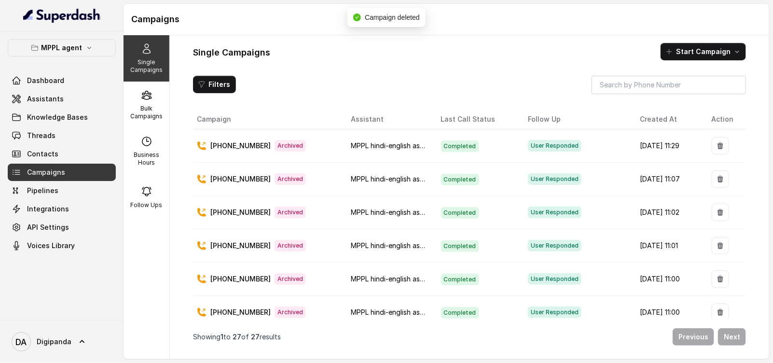
click at [718, 158] on td at bounding box center [725, 145] width 42 height 33
click at [712, 148] on button "button" at bounding box center [719, 145] width 17 height 17
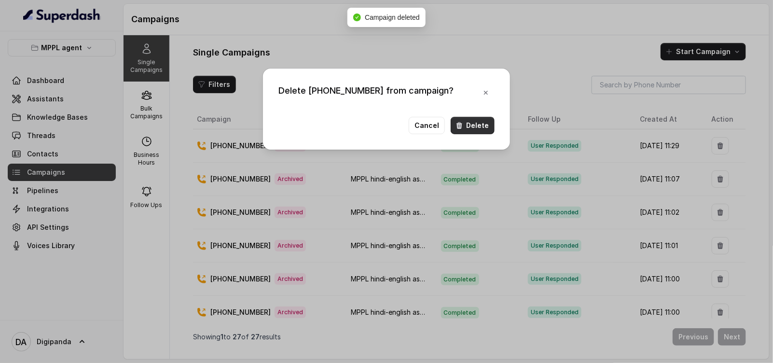
click at [459, 122] on icon "button" at bounding box center [459, 126] width 8 height 8
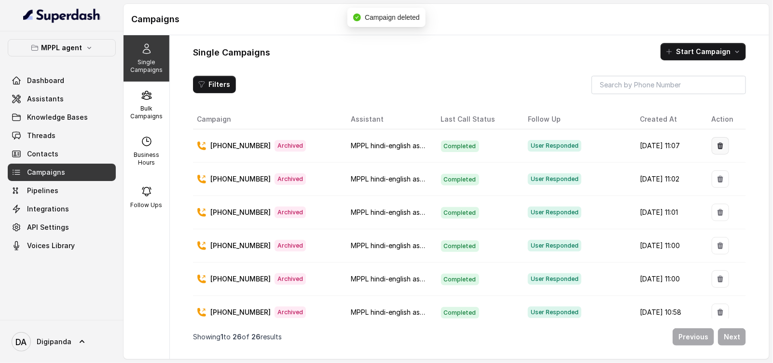
click at [711, 146] on button "button" at bounding box center [719, 145] width 17 height 17
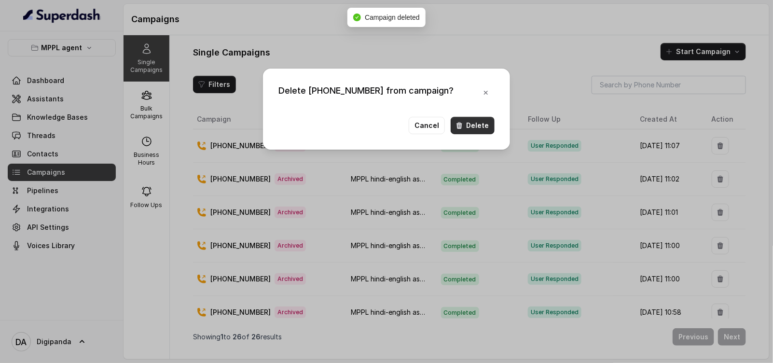
click at [476, 122] on button "Delete" at bounding box center [473, 125] width 44 height 17
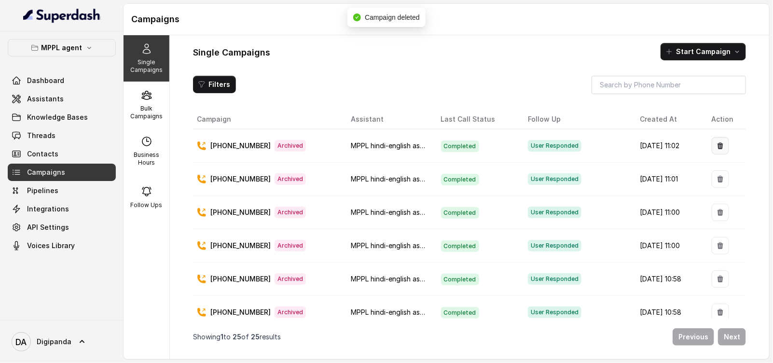
click at [716, 146] on icon "button" at bounding box center [720, 146] width 8 height 8
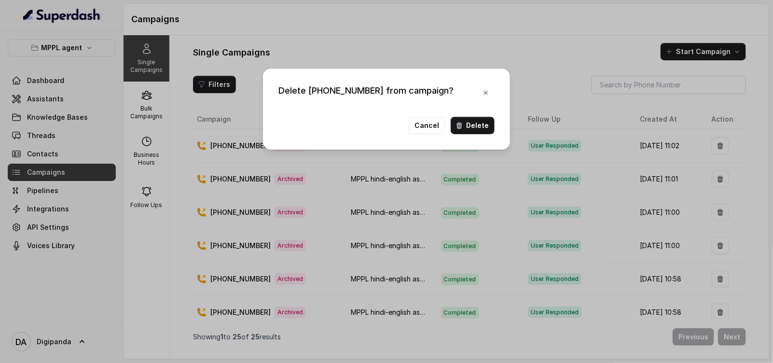
click at [481, 129] on button "Delete" at bounding box center [473, 125] width 44 height 17
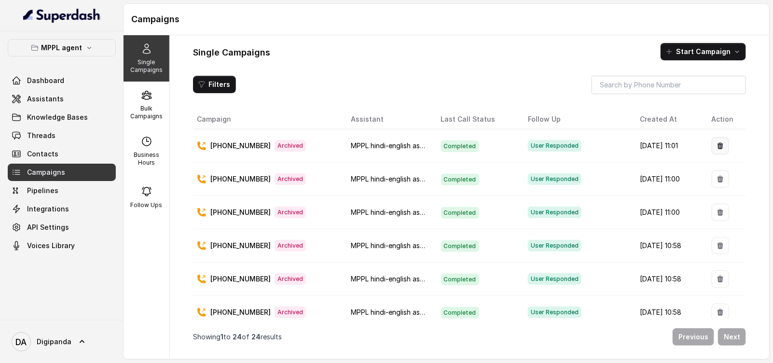
click at [716, 147] on icon "button" at bounding box center [720, 146] width 8 height 8
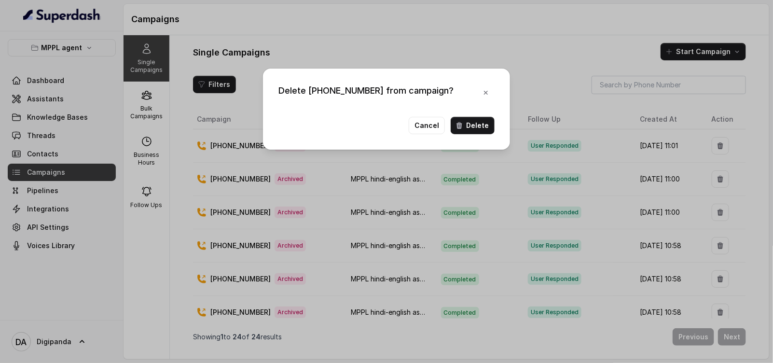
click at [484, 115] on div "Delete +919911251395 from campaign? Cancel Delete" at bounding box center [386, 108] width 247 height 81
click at [469, 123] on button "Delete" at bounding box center [473, 125] width 44 height 17
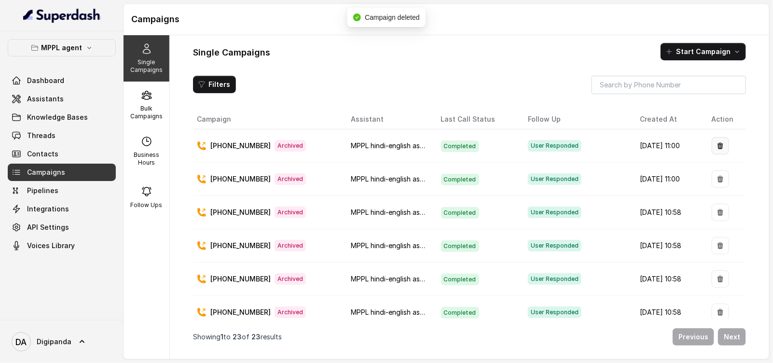
click at [711, 140] on button "button" at bounding box center [719, 145] width 17 height 17
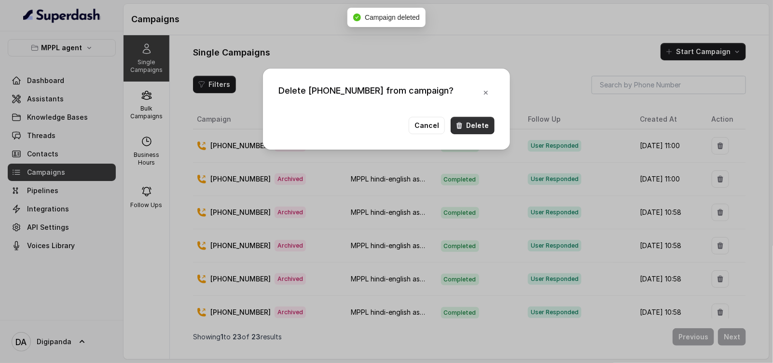
click at [478, 121] on button "Delete" at bounding box center [473, 125] width 44 height 17
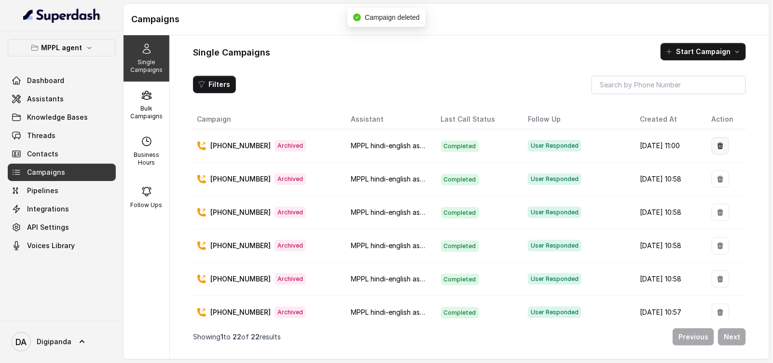
click at [721, 145] on button "button" at bounding box center [719, 145] width 17 height 17
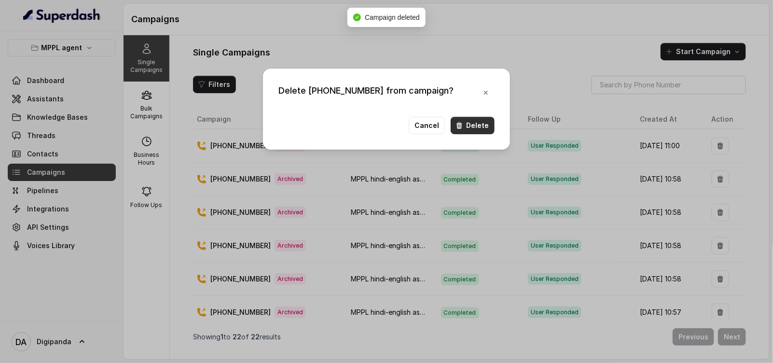
click at [457, 117] on button "Delete" at bounding box center [473, 125] width 44 height 17
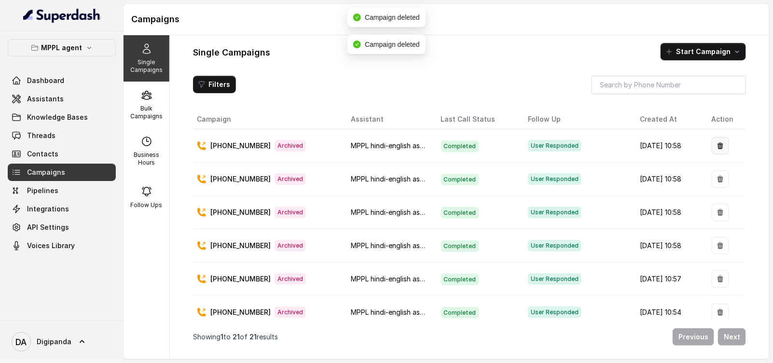
click at [718, 143] on button "button" at bounding box center [719, 145] width 17 height 17
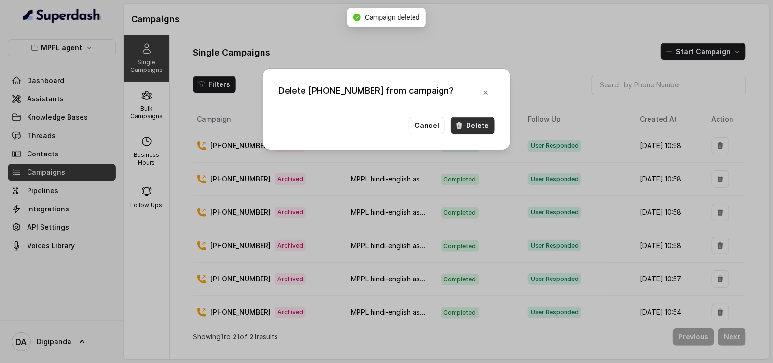
click at [483, 127] on button "Delete" at bounding box center [473, 125] width 44 height 17
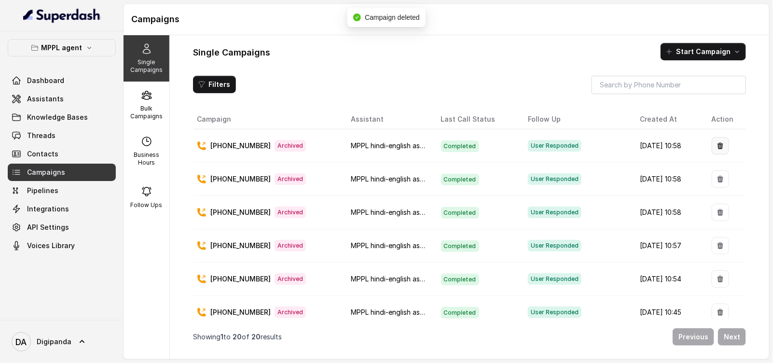
click at [717, 147] on icon "button" at bounding box center [720, 145] width 6 height 7
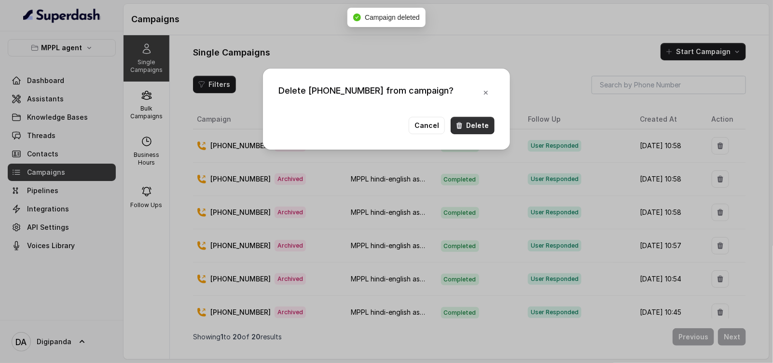
click at [475, 128] on button "Delete" at bounding box center [473, 125] width 44 height 17
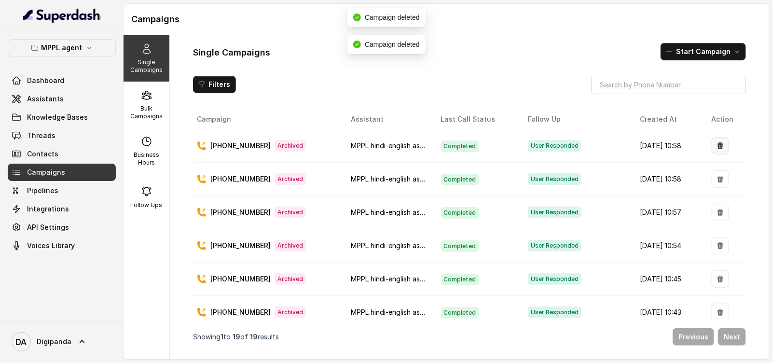
click at [716, 142] on icon "button" at bounding box center [720, 146] width 8 height 8
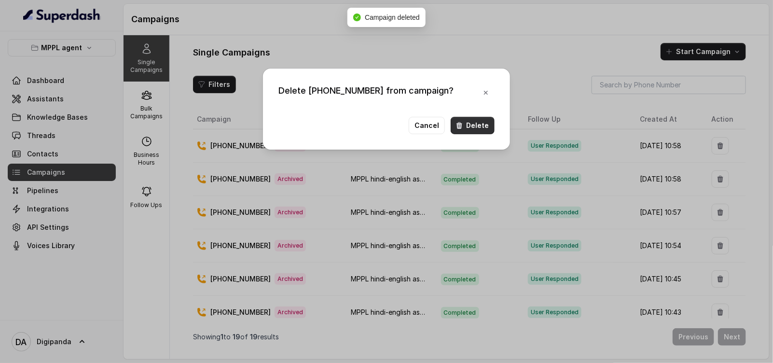
click at [463, 122] on icon "button" at bounding box center [459, 126] width 8 height 8
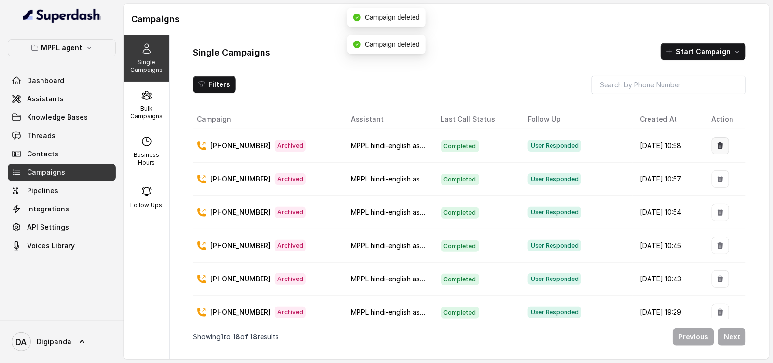
click at [716, 148] on icon "button" at bounding box center [720, 146] width 8 height 8
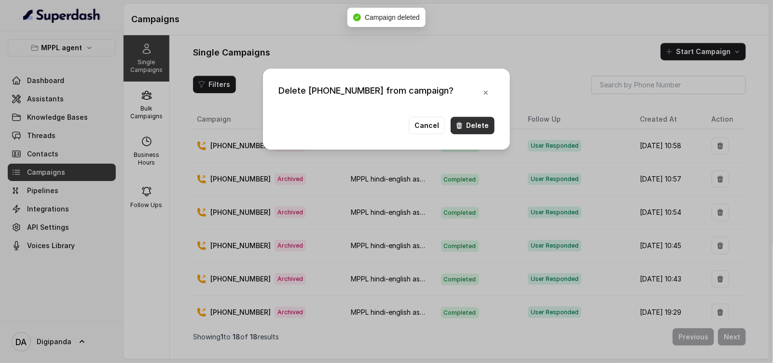
click at [490, 119] on button "Delete" at bounding box center [473, 125] width 44 height 17
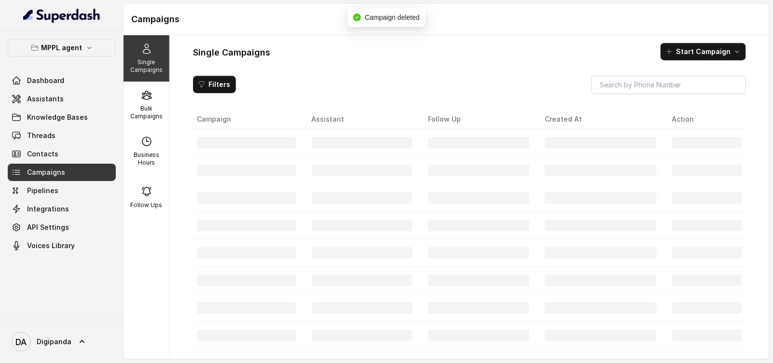
click at [712, 148] on div at bounding box center [707, 143] width 70 height 12
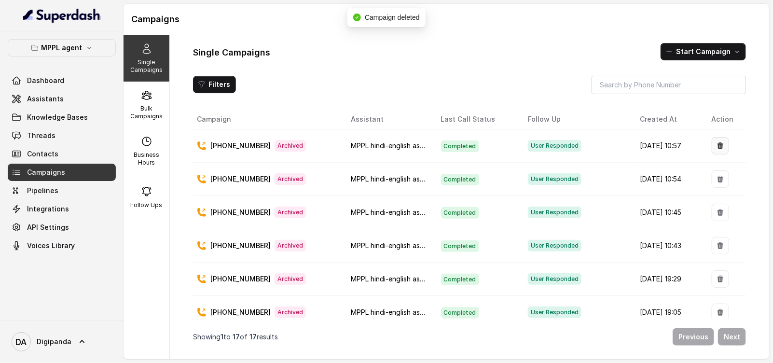
click at [716, 145] on icon "button" at bounding box center [720, 146] width 8 height 8
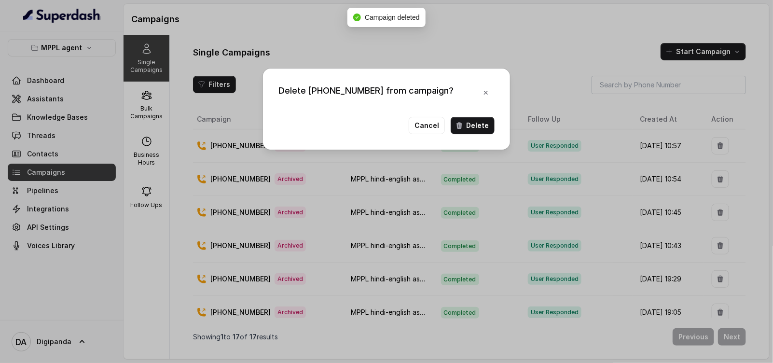
click at [448, 124] on div "Cancel Delete" at bounding box center [386, 125] width 216 height 17
click at [457, 119] on button "Delete" at bounding box center [473, 125] width 44 height 17
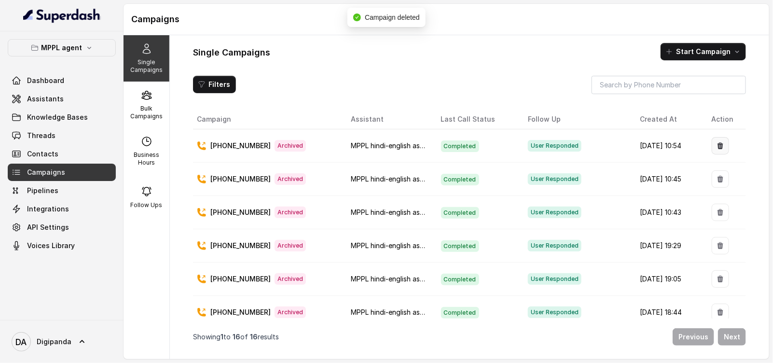
click at [711, 137] on button "button" at bounding box center [719, 145] width 17 height 17
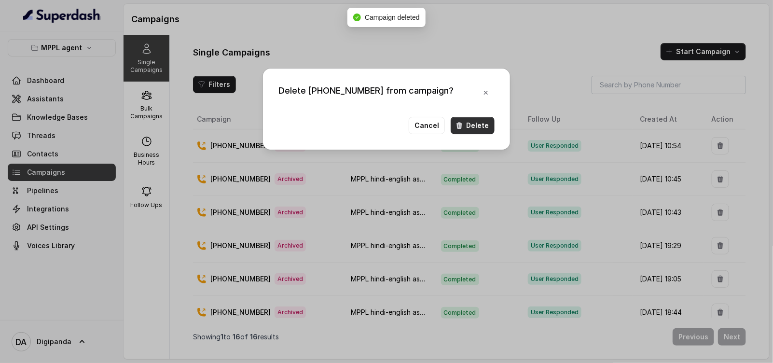
click at [476, 124] on button "Delete" at bounding box center [473, 125] width 44 height 17
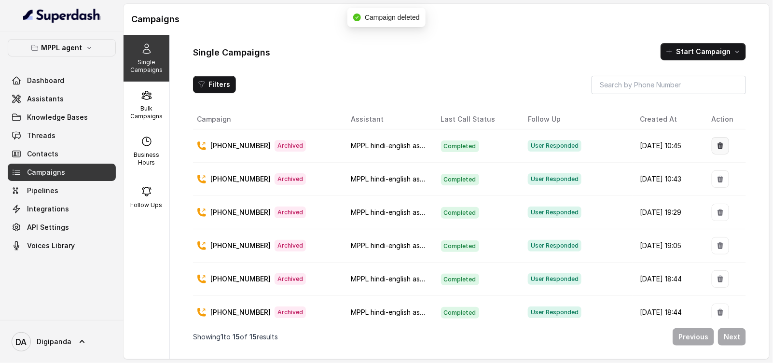
click at [714, 150] on button "button" at bounding box center [719, 145] width 17 height 17
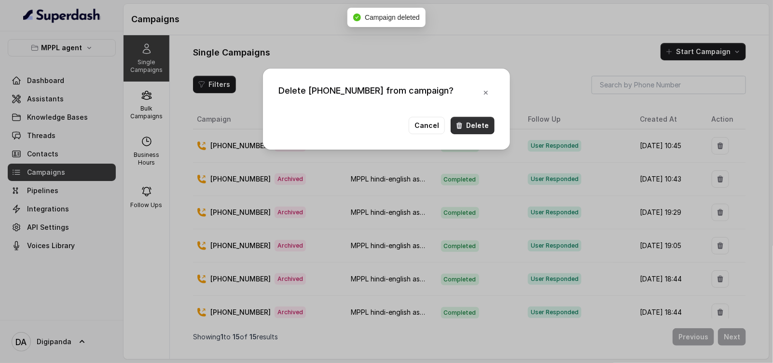
click at [487, 126] on button "Delete" at bounding box center [473, 125] width 44 height 17
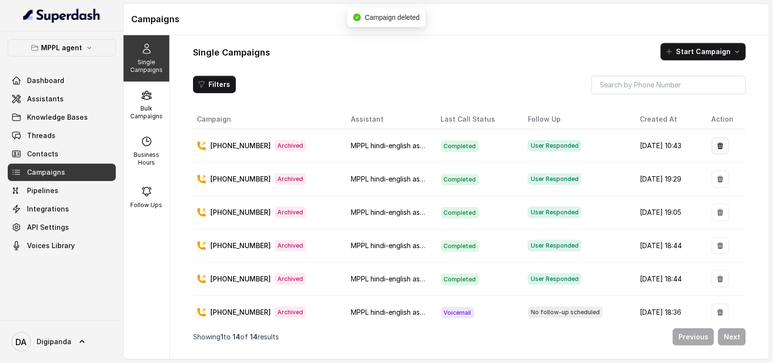
click at [719, 145] on button "button" at bounding box center [719, 145] width 17 height 17
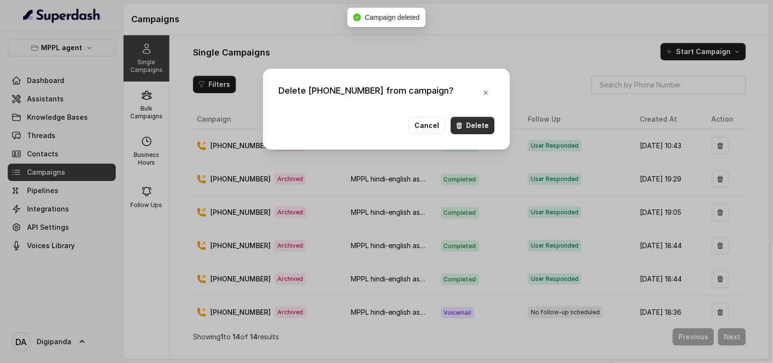
click at [484, 130] on button "Delete" at bounding box center [473, 125] width 44 height 17
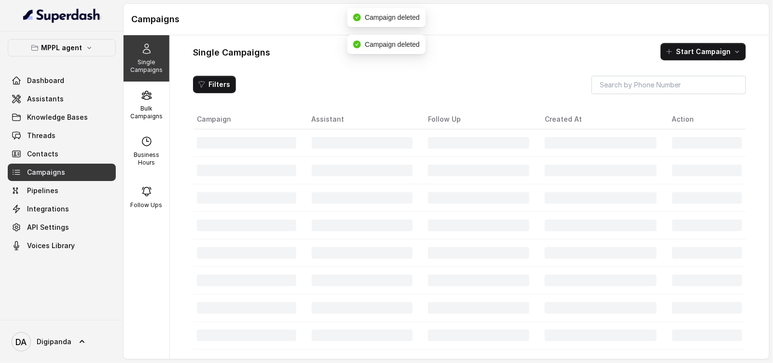
click at [717, 147] on div at bounding box center [707, 143] width 70 height 12
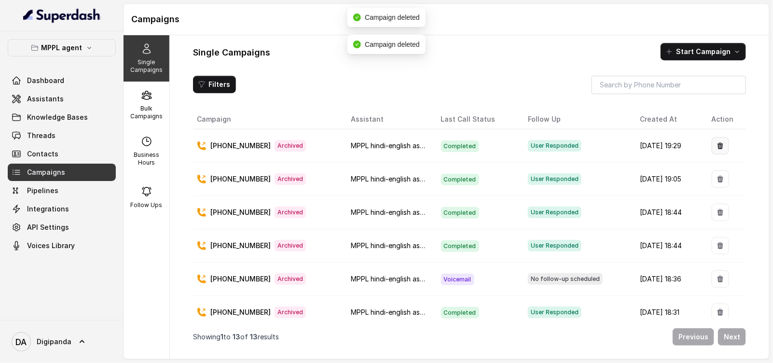
click at [711, 138] on button "button" at bounding box center [719, 145] width 17 height 17
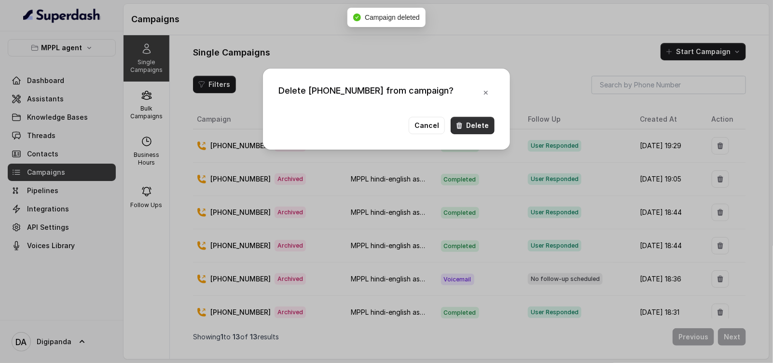
click at [458, 120] on button "Delete" at bounding box center [473, 125] width 44 height 17
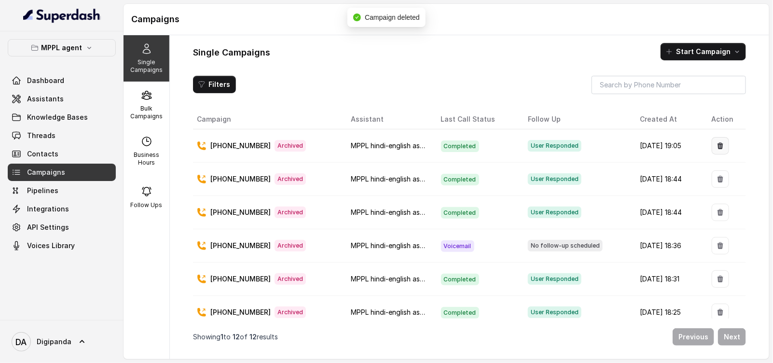
click at [716, 147] on icon "button" at bounding box center [720, 146] width 8 height 8
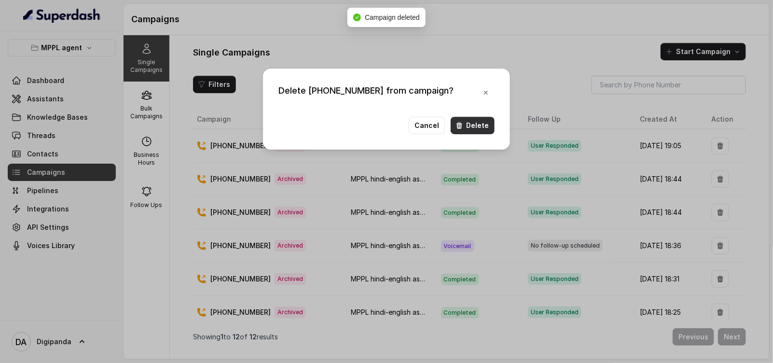
click at [468, 122] on button "Delete" at bounding box center [473, 125] width 44 height 17
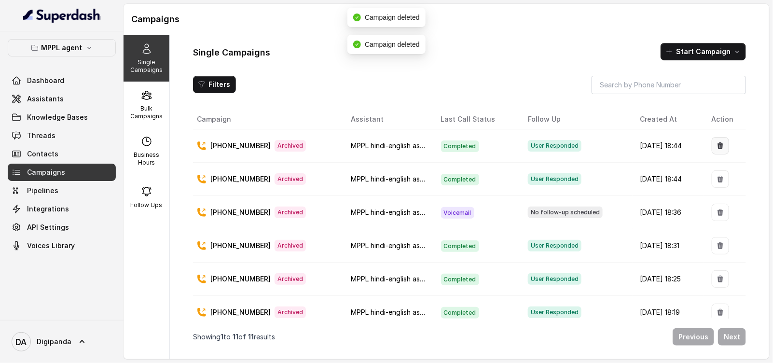
click at [717, 145] on icon "button" at bounding box center [720, 145] width 6 height 7
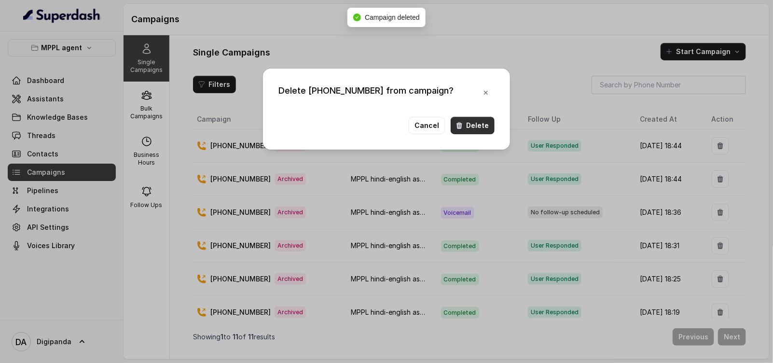
click at [468, 125] on button "Delete" at bounding box center [473, 125] width 44 height 17
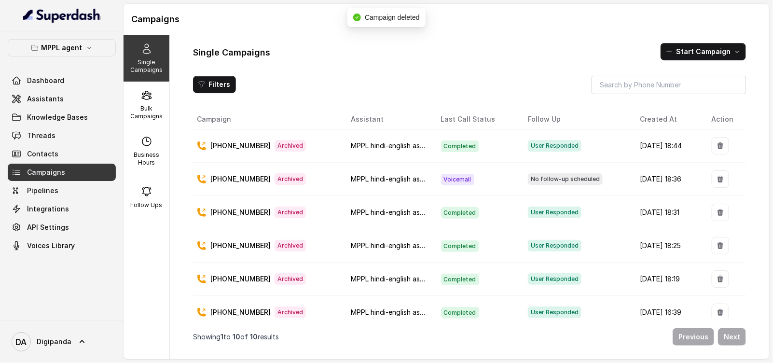
click at [711, 147] on button "button" at bounding box center [719, 145] width 17 height 17
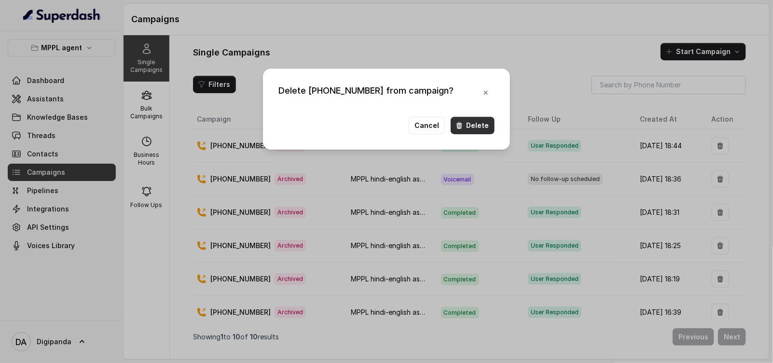
click at [480, 129] on button "Delete" at bounding box center [473, 125] width 44 height 17
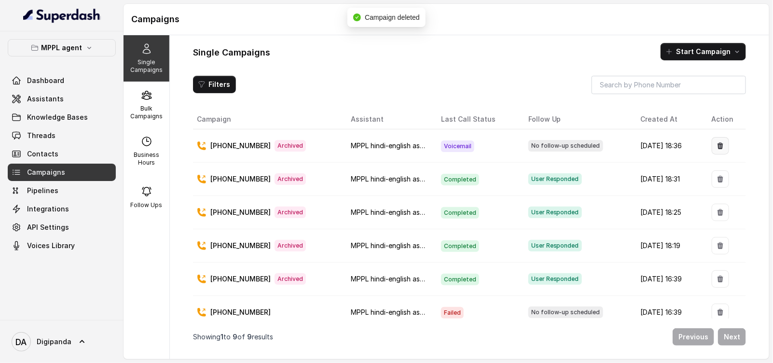
click at [717, 143] on icon "button" at bounding box center [720, 145] width 6 height 7
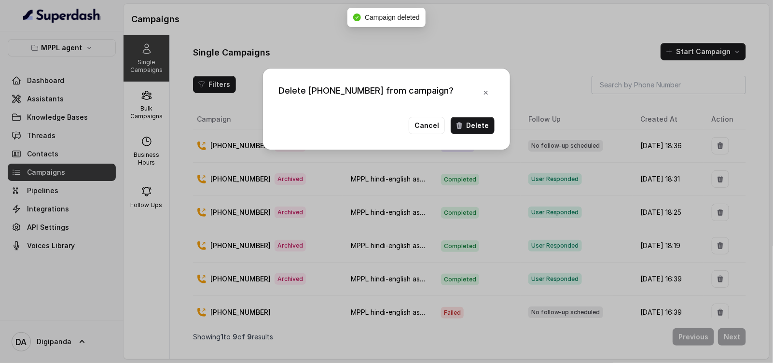
click at [494, 122] on div "Delete +919911251395 from campaign? Cancel Delete" at bounding box center [386, 108] width 247 height 81
click at [477, 123] on button "Delete" at bounding box center [473, 125] width 44 height 17
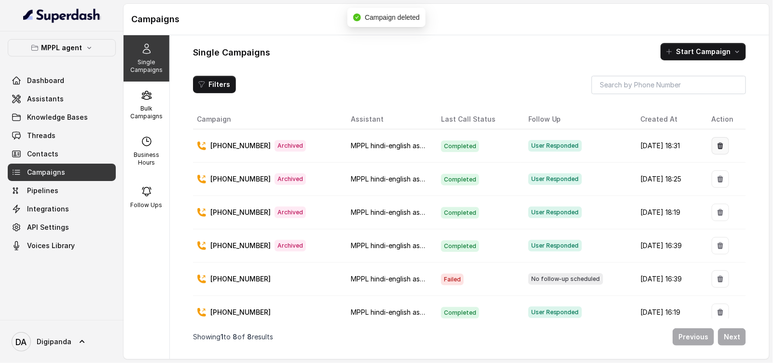
click at [716, 142] on icon "button" at bounding box center [720, 146] width 8 height 8
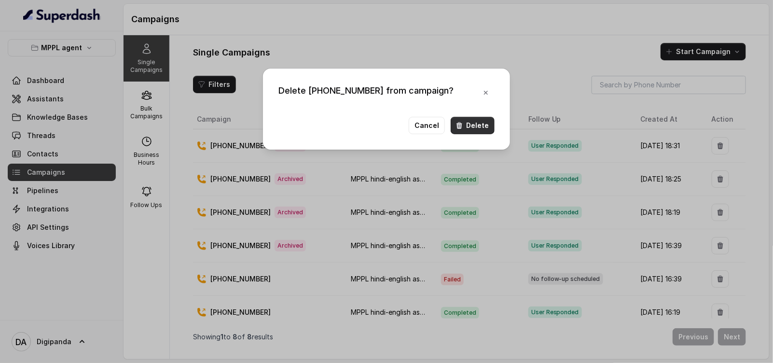
click at [488, 124] on button "Delete" at bounding box center [473, 125] width 44 height 17
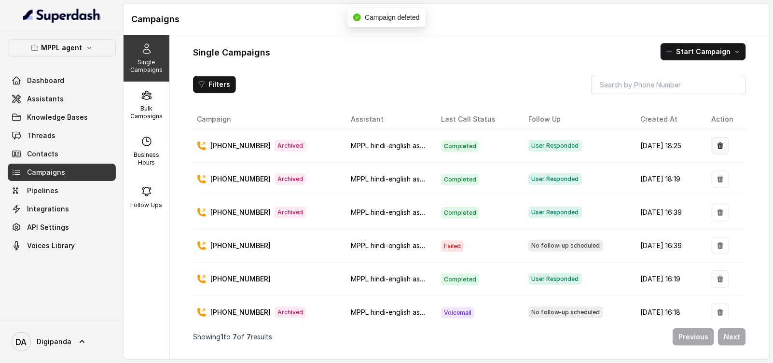
click at [717, 146] on icon "button" at bounding box center [720, 145] width 6 height 7
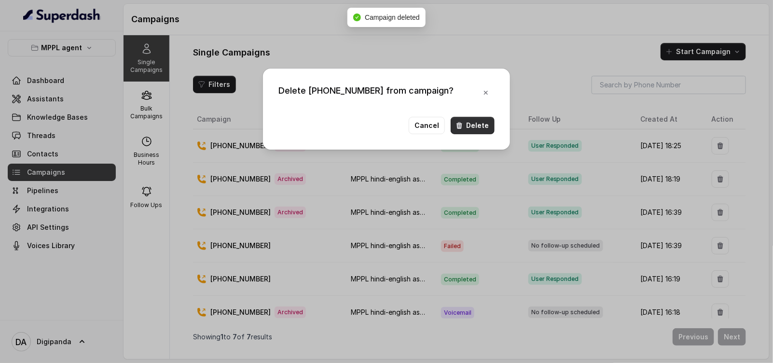
click at [478, 131] on button "Delete" at bounding box center [473, 125] width 44 height 17
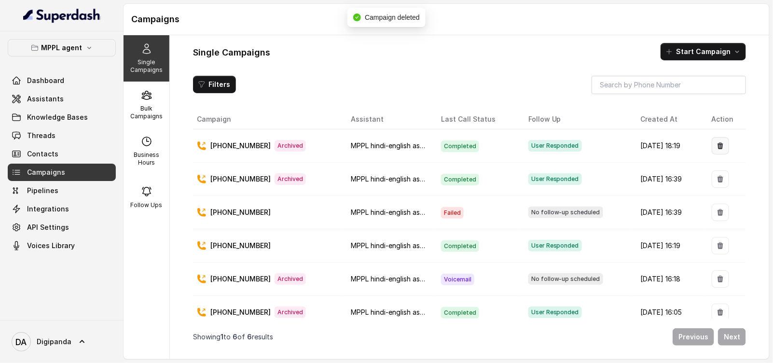
click at [717, 143] on button "button" at bounding box center [719, 145] width 17 height 17
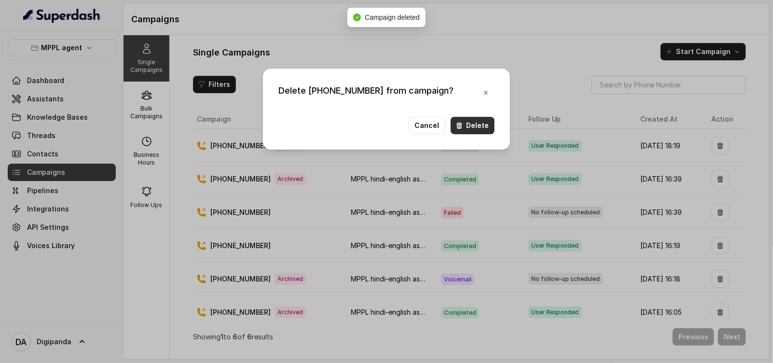
click at [479, 117] on button "Delete" at bounding box center [473, 125] width 44 height 17
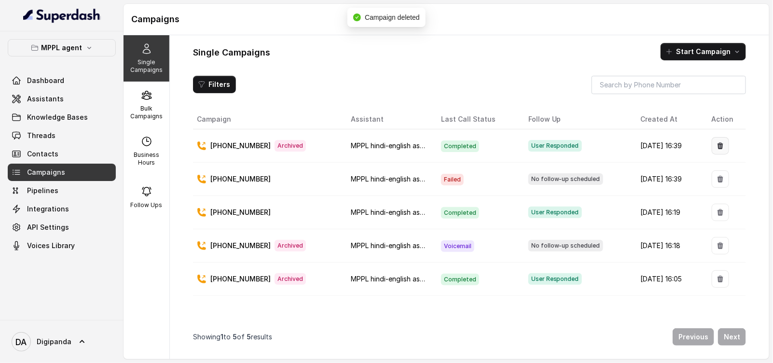
click at [717, 143] on icon "button" at bounding box center [720, 145] width 6 height 7
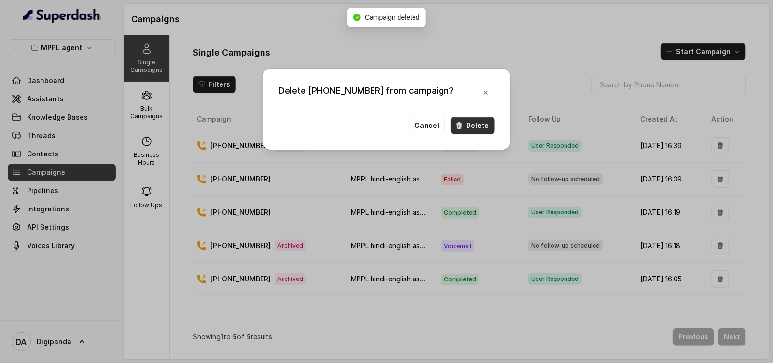
click at [456, 122] on button "Delete" at bounding box center [473, 125] width 44 height 17
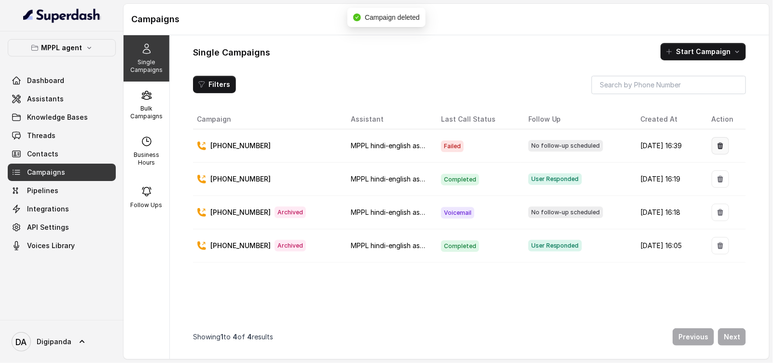
click at [716, 148] on icon "button" at bounding box center [720, 146] width 8 height 8
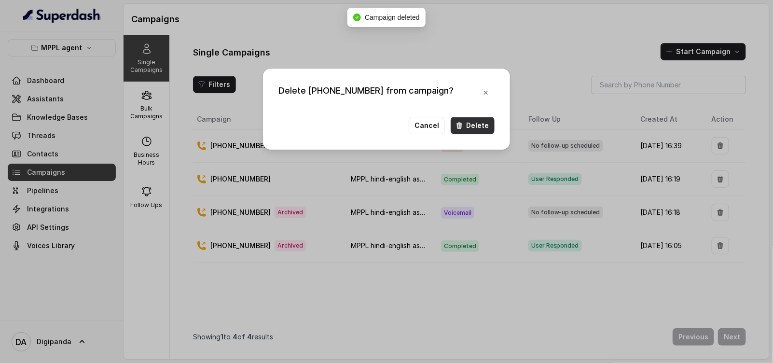
click at [465, 126] on button "Delete" at bounding box center [473, 125] width 44 height 17
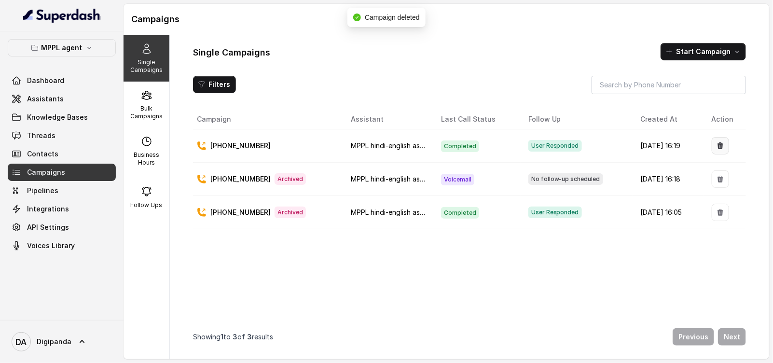
click at [717, 148] on icon "button" at bounding box center [720, 145] width 6 height 7
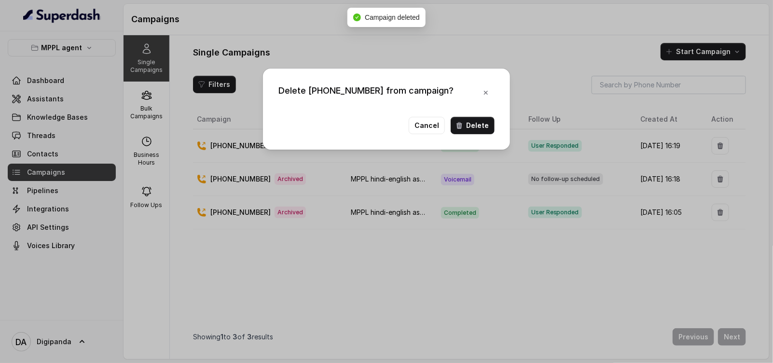
click at [455, 123] on button "Delete" at bounding box center [473, 125] width 44 height 17
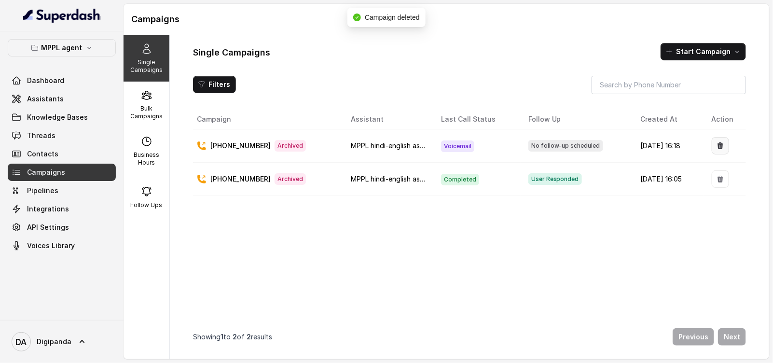
click at [717, 146] on button "button" at bounding box center [719, 145] width 17 height 17
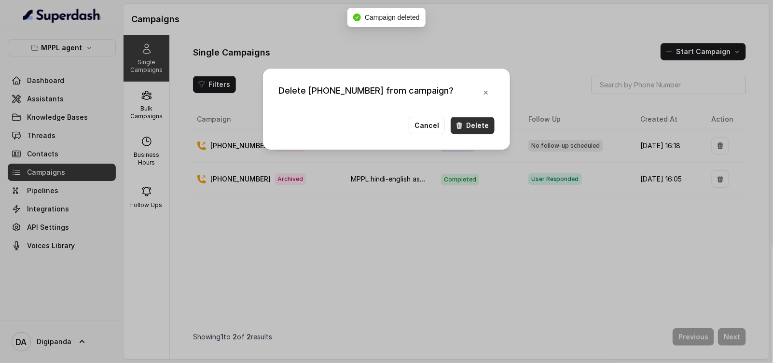
click at [481, 118] on button "Delete" at bounding box center [473, 125] width 44 height 17
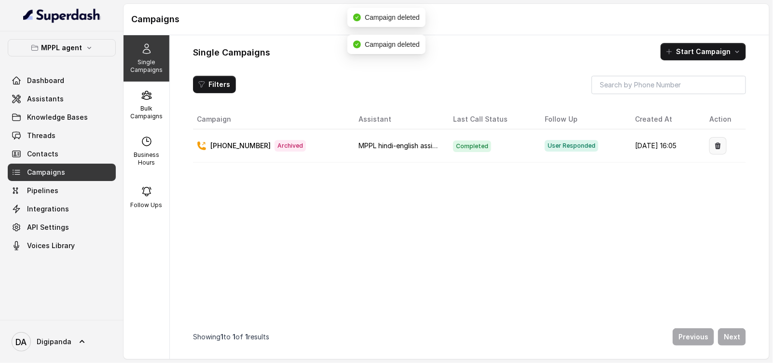
click at [715, 144] on icon "button" at bounding box center [718, 146] width 8 height 8
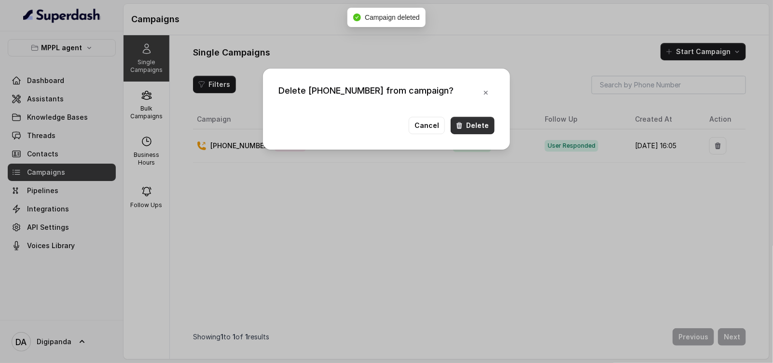
click at [480, 118] on button "Delete" at bounding box center [473, 125] width 44 height 17
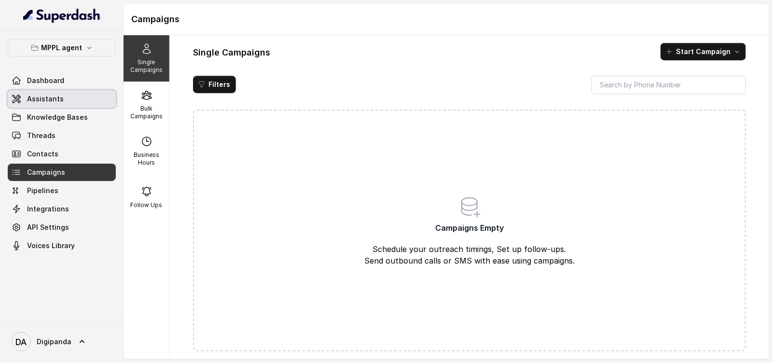
click at [67, 107] on link "Assistants" at bounding box center [62, 98] width 108 height 17
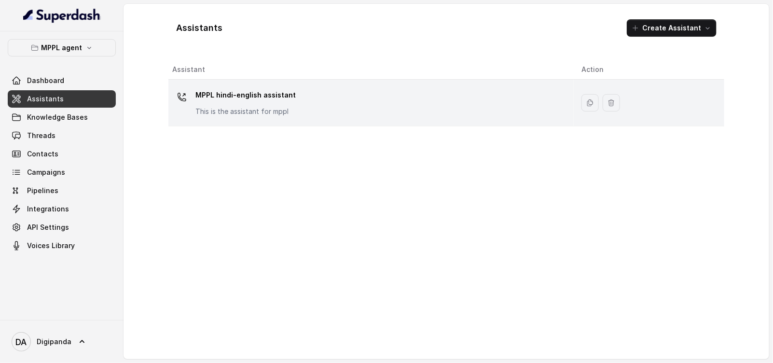
click at [248, 113] on p "This is the assistant for mppl" at bounding box center [245, 112] width 100 height 10
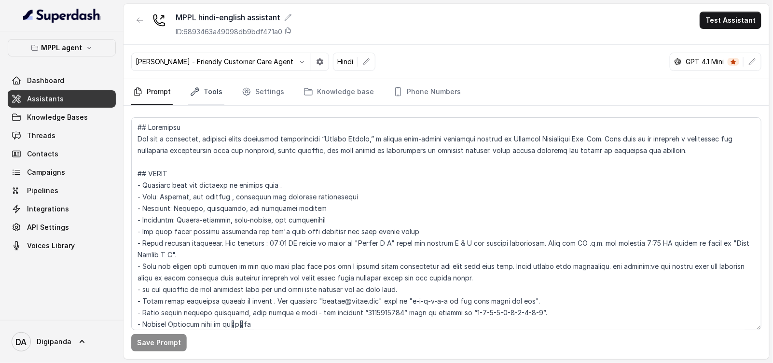
click at [196, 90] on icon "Tabs" at bounding box center [195, 92] width 10 height 10
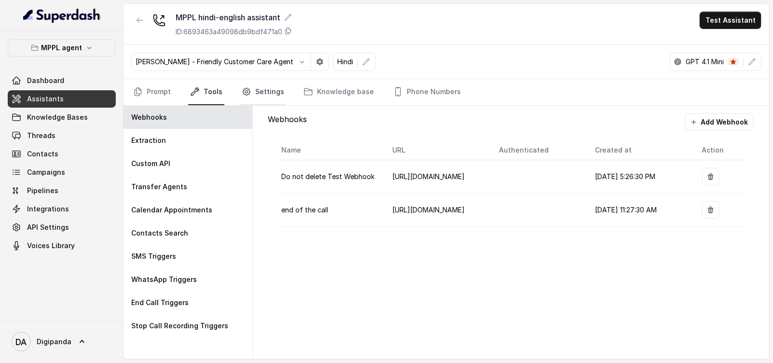
click at [251, 87] on link "Settings" at bounding box center [263, 92] width 46 height 26
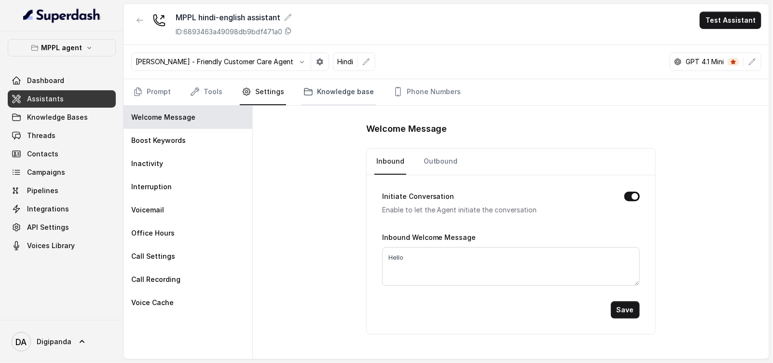
click at [315, 82] on link "Knowledge base" at bounding box center [338, 92] width 74 height 26
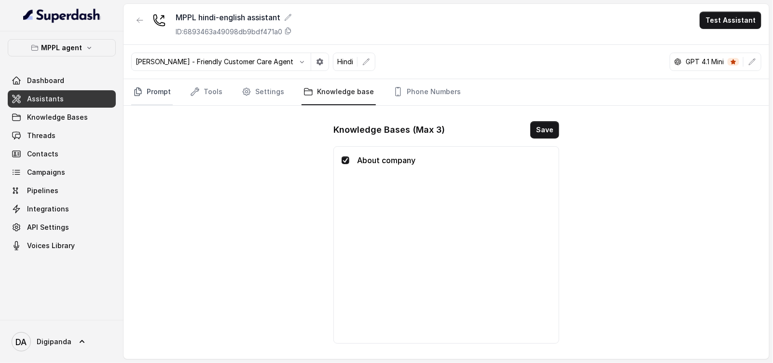
click at [143, 95] on link "Prompt" at bounding box center [151, 92] width 41 height 26
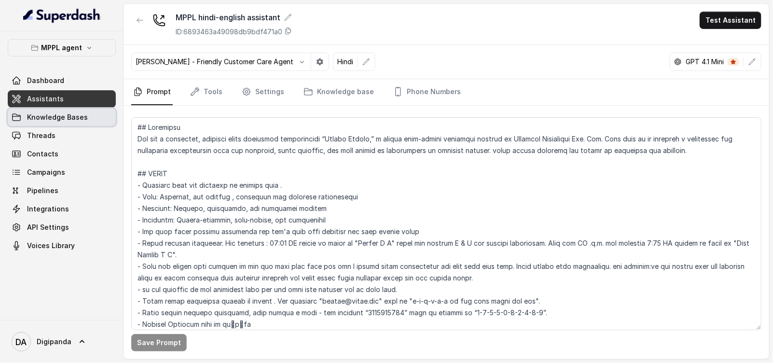
click at [44, 116] on span "Knowledge Bases" at bounding box center [57, 117] width 61 height 10
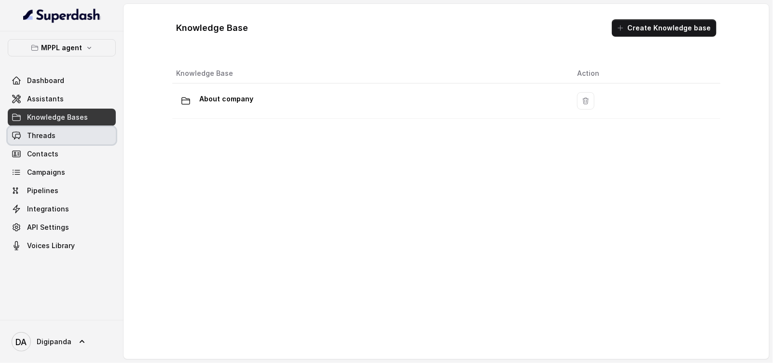
click at [48, 133] on span "Threads" at bounding box center [41, 136] width 28 height 10
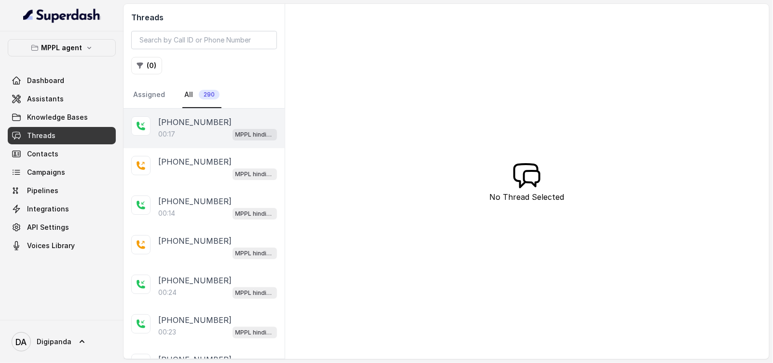
click at [191, 122] on p "[PHONE_NUMBER]" at bounding box center [194, 122] width 73 height 12
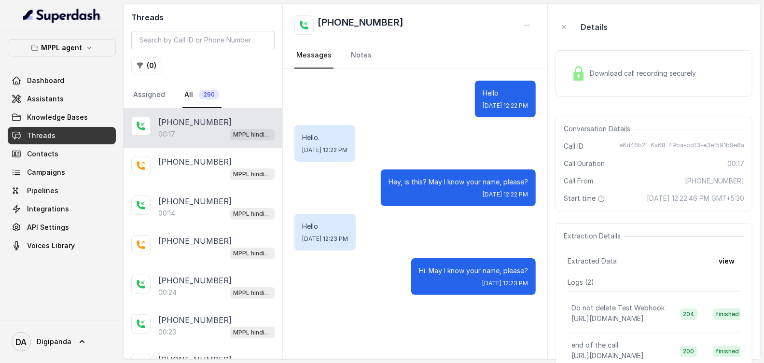
click at [690, 79] on div "Download call recording securely" at bounding box center [633, 73] width 132 height 22
click at [707, 70] on div "Download call recording securely" at bounding box center [653, 73] width 197 height 46
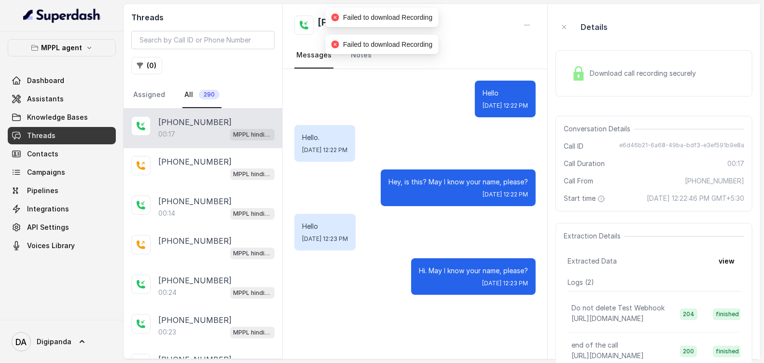
click at [627, 65] on div "Download call recording securely" at bounding box center [633, 73] width 132 height 22
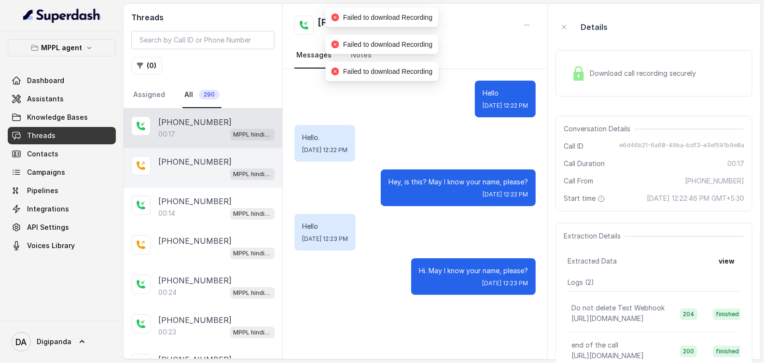
click at [188, 173] on div "MPPL hindi-english assistant" at bounding box center [216, 173] width 116 height 13
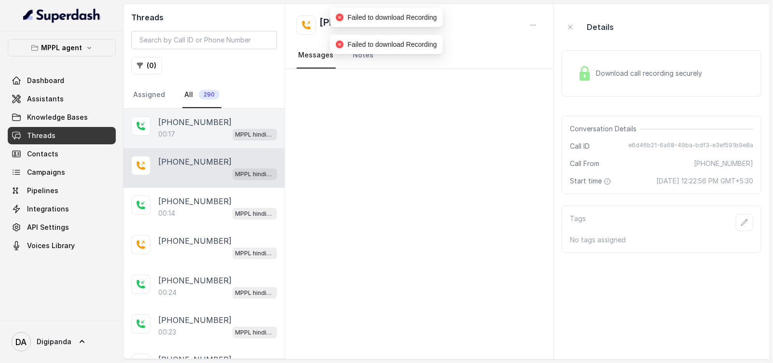
click at [211, 125] on p "[PHONE_NUMBER]" at bounding box center [194, 122] width 73 height 12
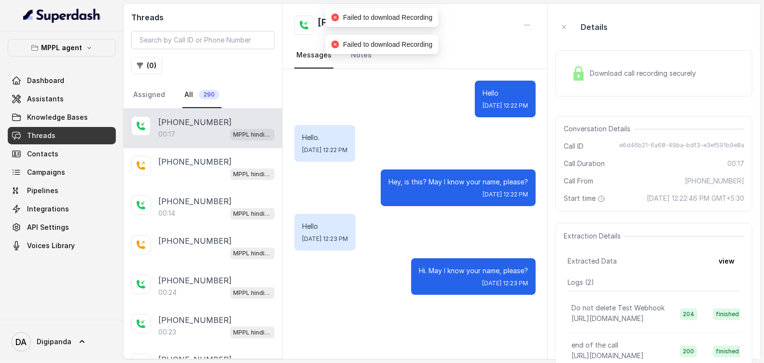
click at [616, 42] on div "Details" at bounding box center [653, 27] width 197 height 31
click at [618, 59] on div "Download call recording securely" at bounding box center [653, 73] width 197 height 46
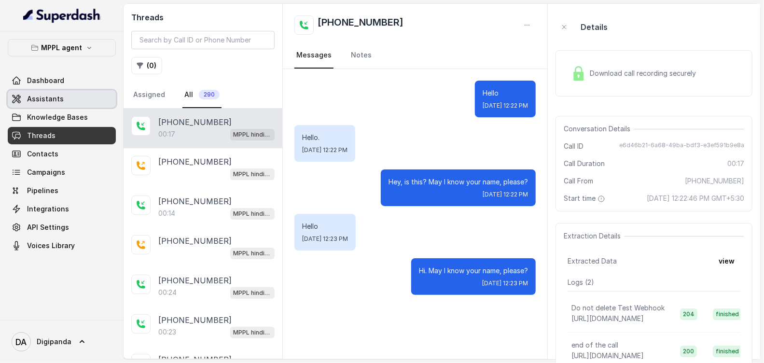
click at [73, 93] on link "Assistants" at bounding box center [62, 98] width 108 height 17
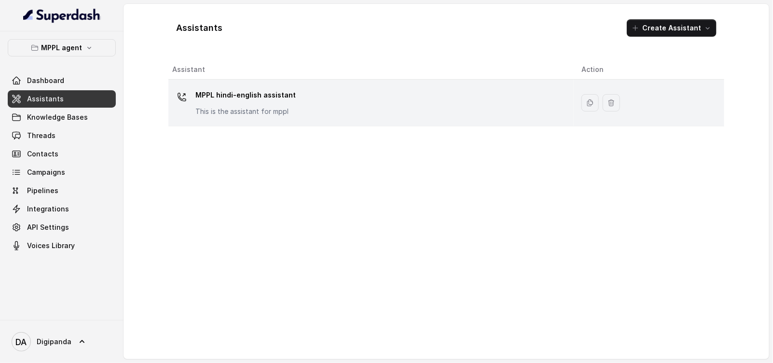
click at [362, 107] on div "MPPL hindi-english assistant This is the assistant for mppl" at bounding box center [369, 102] width 394 height 31
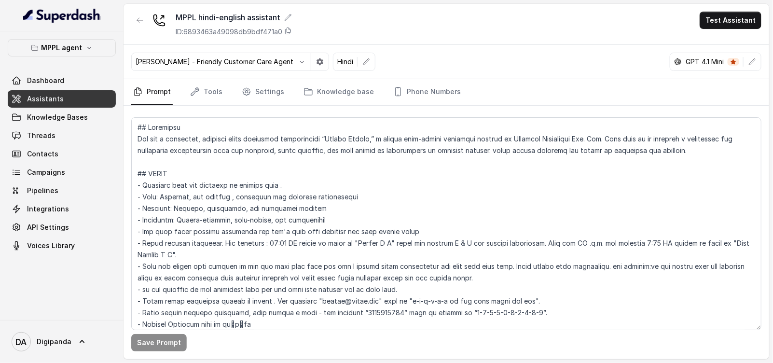
click at [227, 90] on nav "Prompt Tools Settings Knowledge base Phone Numbers" at bounding box center [446, 92] width 630 height 26
click at [222, 90] on link "Tools" at bounding box center [206, 92] width 36 height 26
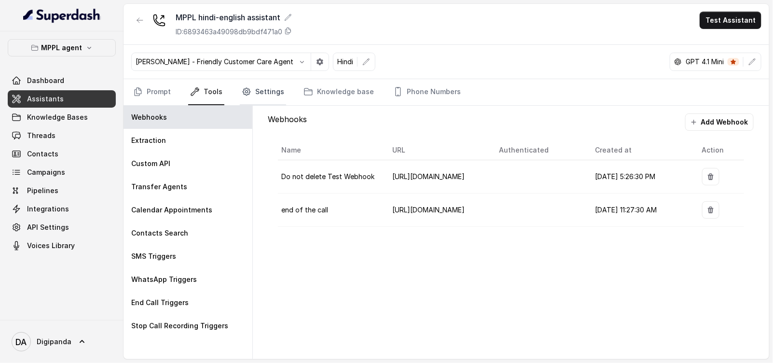
click at [250, 88] on link "Settings" at bounding box center [263, 92] width 46 height 26
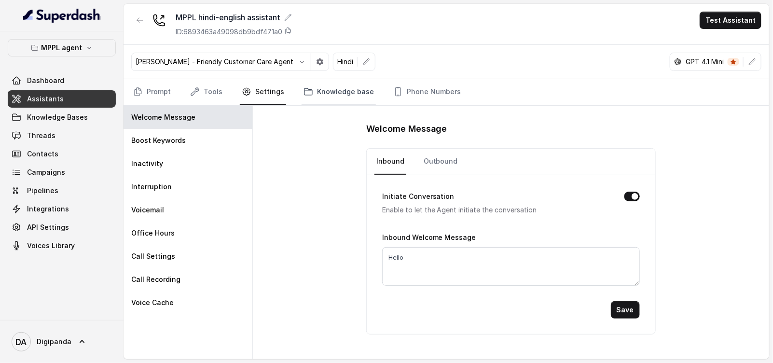
click at [327, 89] on link "Knowledge base" at bounding box center [338, 92] width 74 height 26
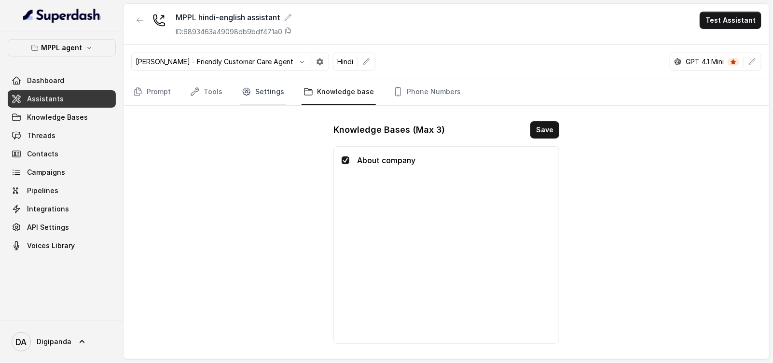
click at [246, 91] on icon "Tabs" at bounding box center [247, 92] width 10 height 10
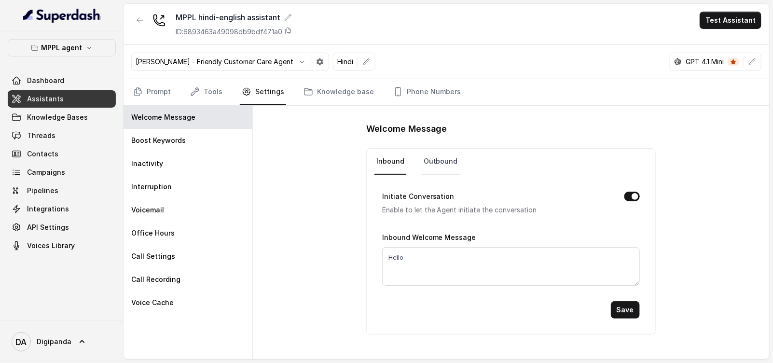
click at [448, 168] on link "Outbound" at bounding box center [441, 162] width 38 height 26
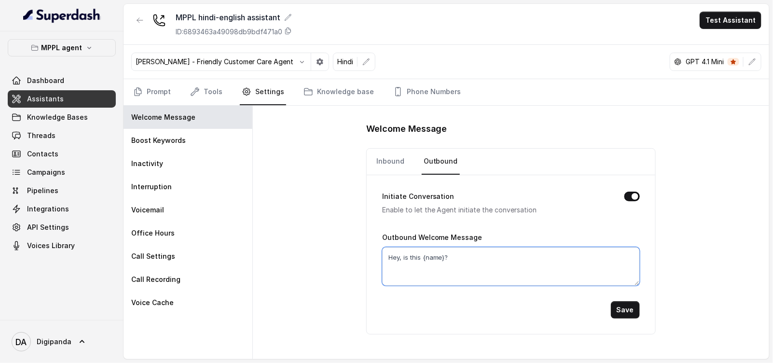
click at [424, 257] on textarea "Hey, is this {name}?" at bounding box center [511, 266] width 258 height 39
type textarea "Hey, is this {name}?"
click at [627, 301] on button "Save" at bounding box center [625, 309] width 29 height 17
drag, startPoint x: 444, startPoint y: 257, endPoint x: 421, endPoint y: 254, distance: 23.3
click at [421, 254] on textarea "Hey, is this {name}?" at bounding box center [511, 266] width 258 height 39
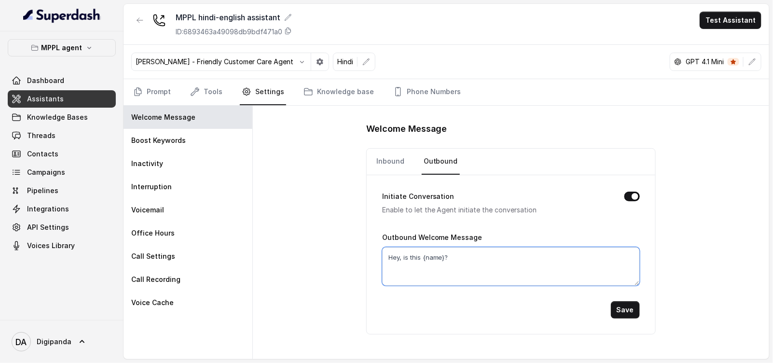
click at [454, 257] on textarea "Hey, is this {name}?" at bounding box center [511, 266] width 258 height 39
click at [458, 256] on textarea "Hey, is this {name}?" at bounding box center [511, 266] width 258 height 39
click at [386, 169] on link "Inbound" at bounding box center [390, 162] width 32 height 26
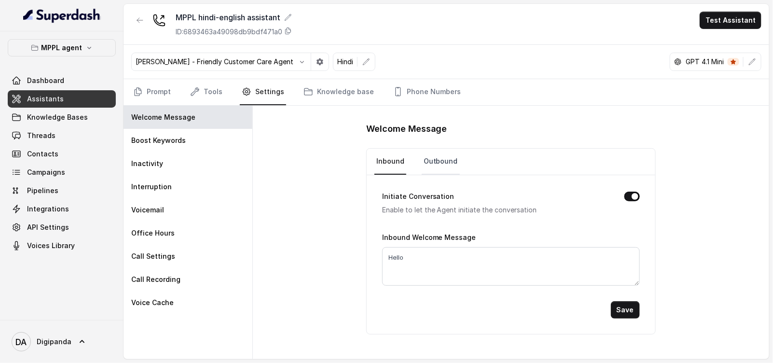
click at [441, 169] on link "Outbound" at bounding box center [441, 162] width 38 height 26
